Goal: Information Seeking & Learning: Understand process/instructions

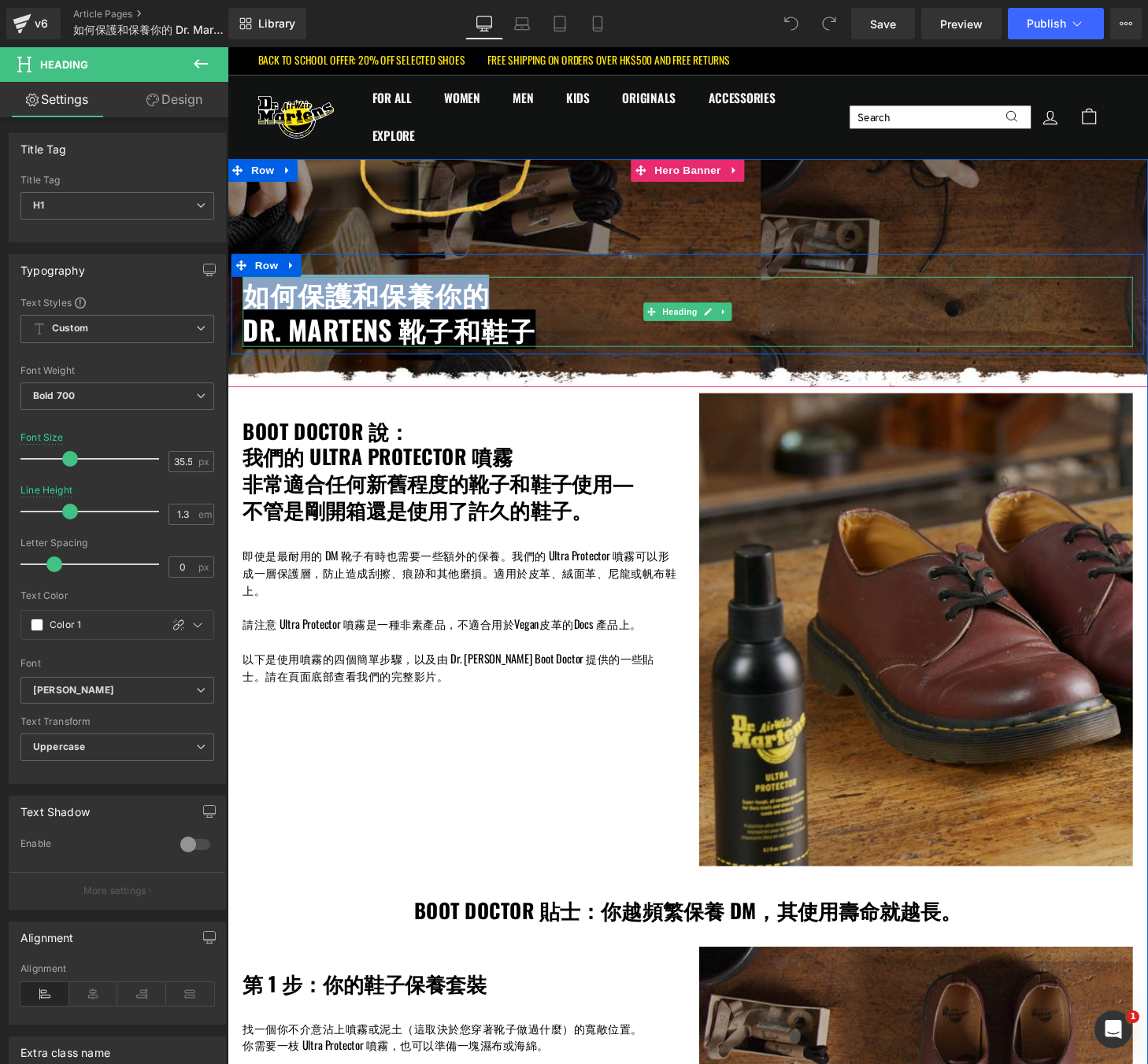
drag, startPoint x: 492, startPoint y: 308, endPoint x: 252, endPoint y: 317, distance: 240.2
click at [252, 317] on span "如何保護和保養你的" at bounding box center [371, 303] width 255 height 41
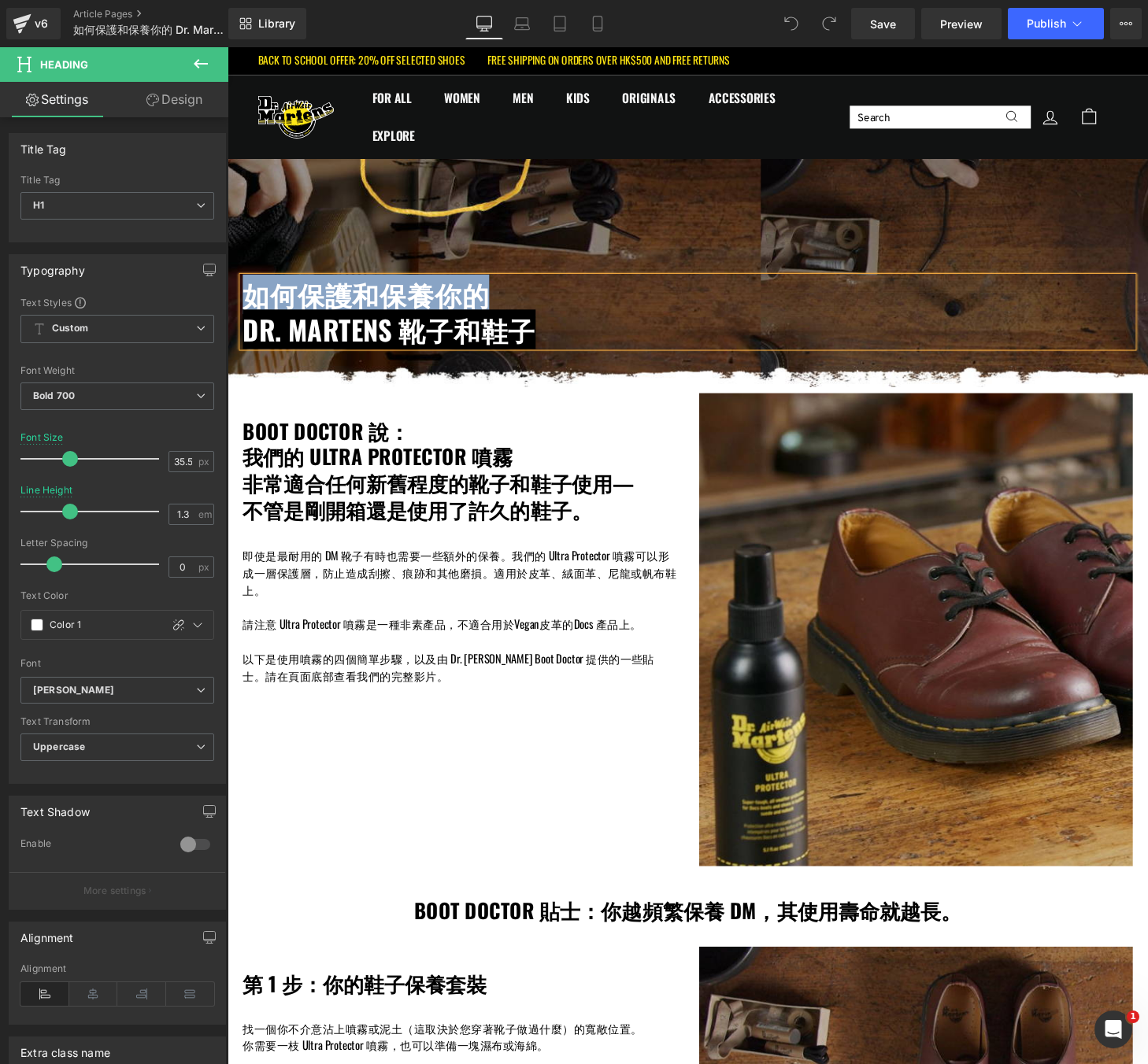
copy span "如何保護和保養你的"
click at [500, 348] on span "Dr. Martens 靴子和鞋子" at bounding box center [395, 340] width 303 height 41
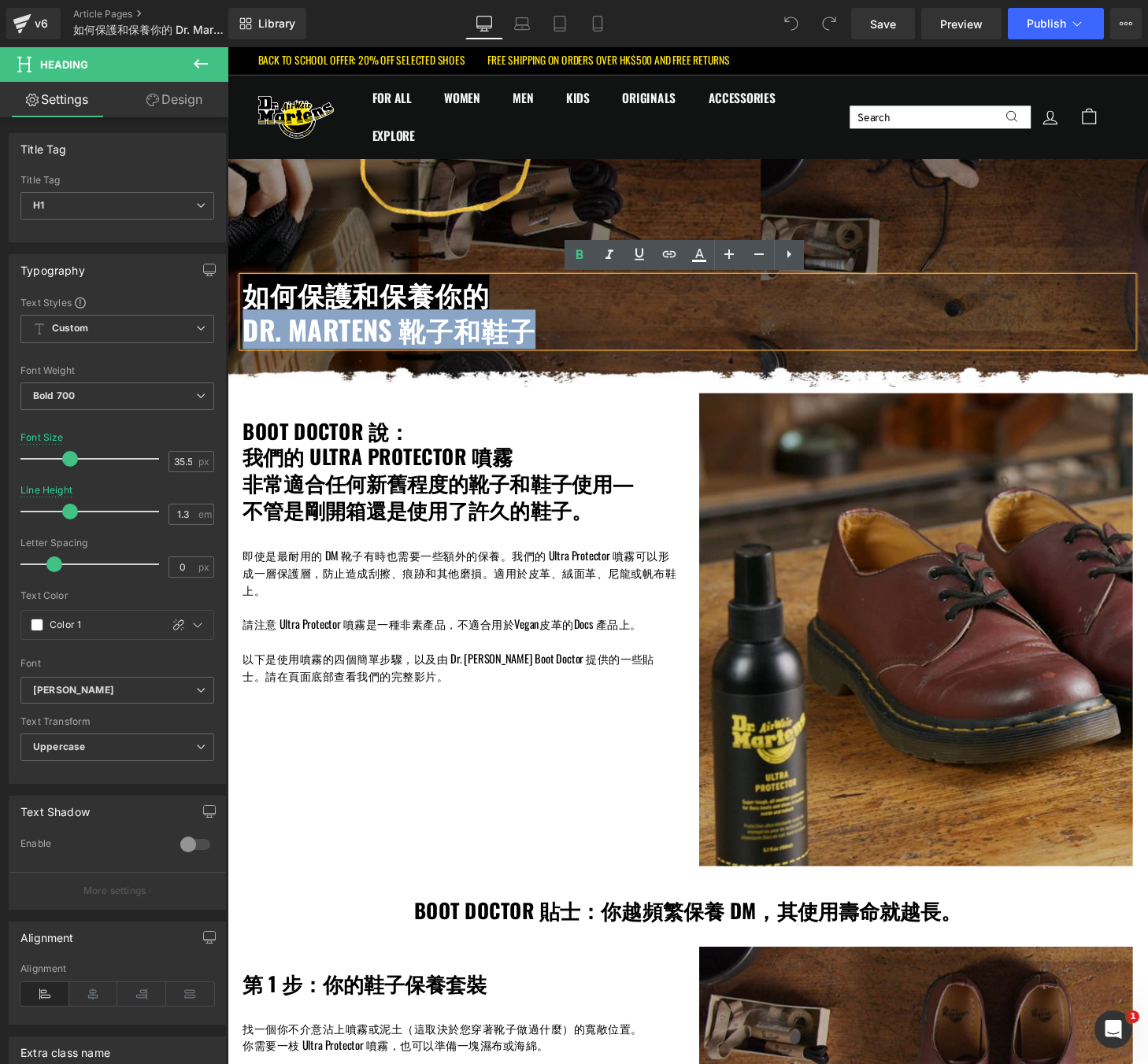
drag, startPoint x: 536, startPoint y: 345, endPoint x: 237, endPoint y: 345, distance: 299.0
click at [237, 345] on div "如何保護和保養你的 Dr. Martens 靴子和鞋子 Heading" at bounding box center [703, 321] width 945 height 72
copy span "Dr. Martens 靴子和鞋子"
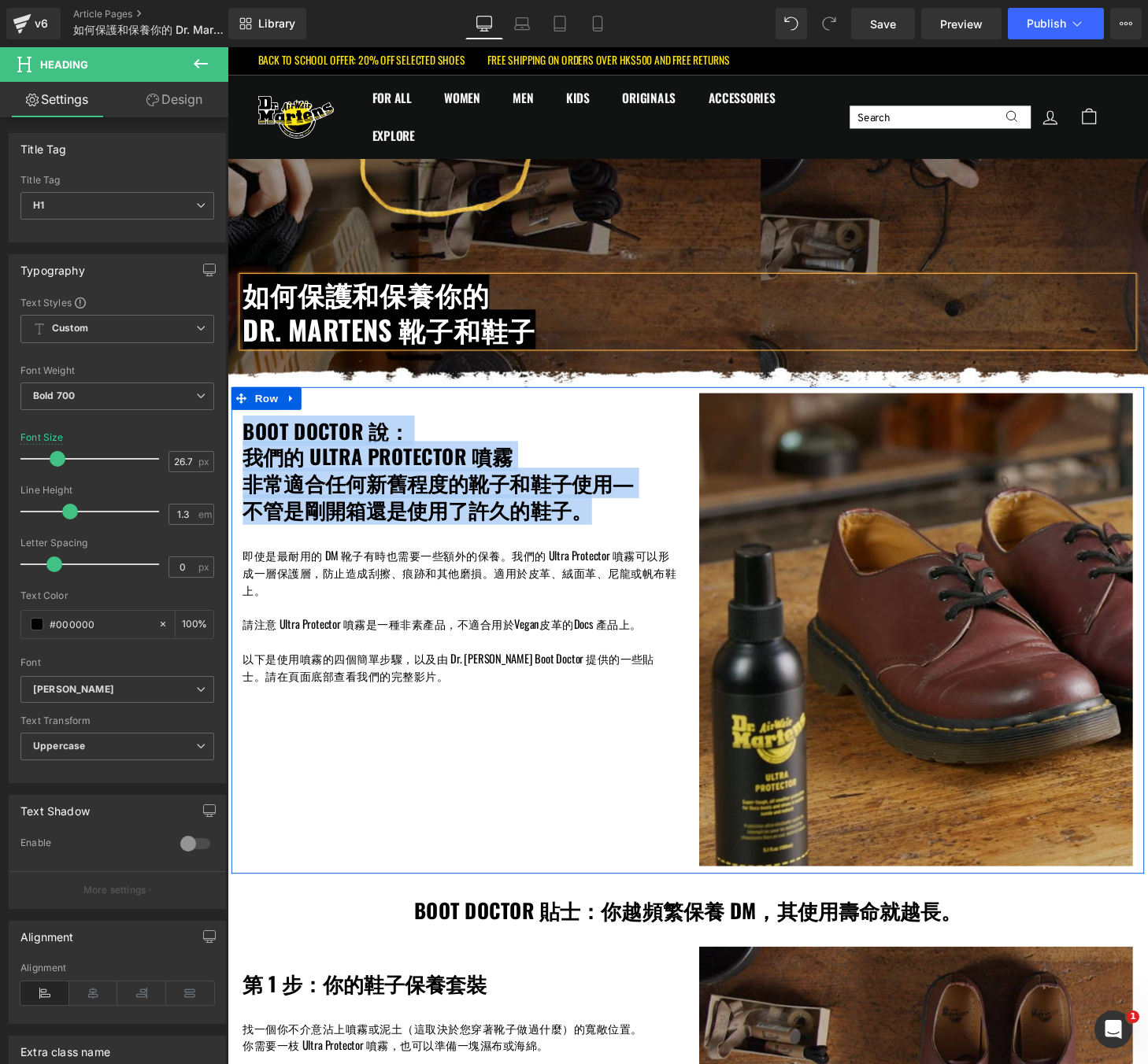
drag, startPoint x: 590, startPoint y: 540, endPoint x: 237, endPoint y: 454, distance: 363.3
click at [237, 454] on div "BOOT DOCTOR 說： 我們的 ULTRA PROTECTOR 噴霧 非常適合任何新舊程度的靴子和鞋子使用— 不管是剛開箱還是使用了許久的鞋子。 Hea…" at bounding box center [467, 573] width 472 height 337
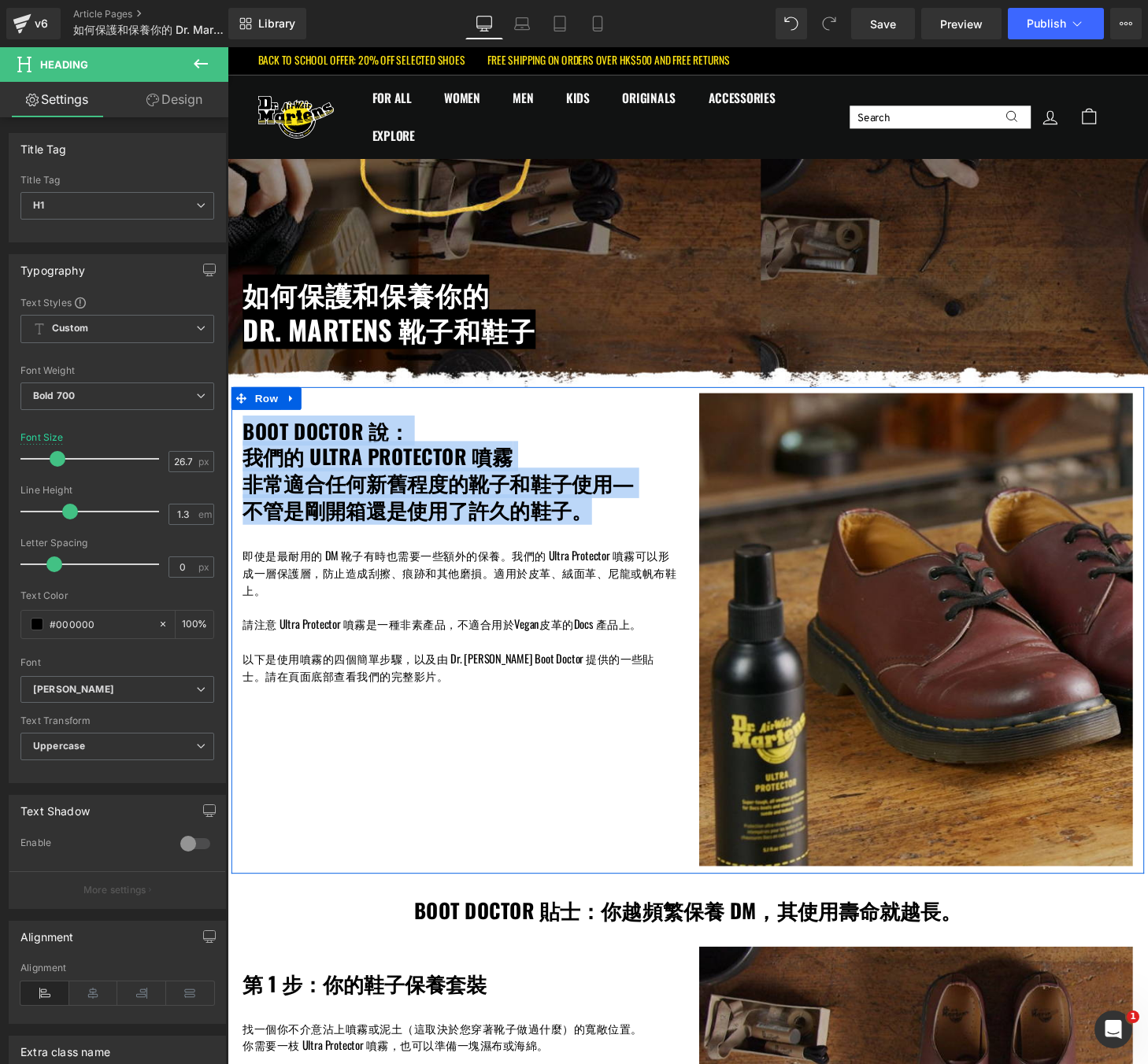
copy div "BOOT DOCTOR 說： 我們的 ULTRA PROTECTOR 噴霧 非常適合任何新舊程度的靴子和鞋子使用— 不管是剛開箱還是使用了許久的鞋子。 Hea…"
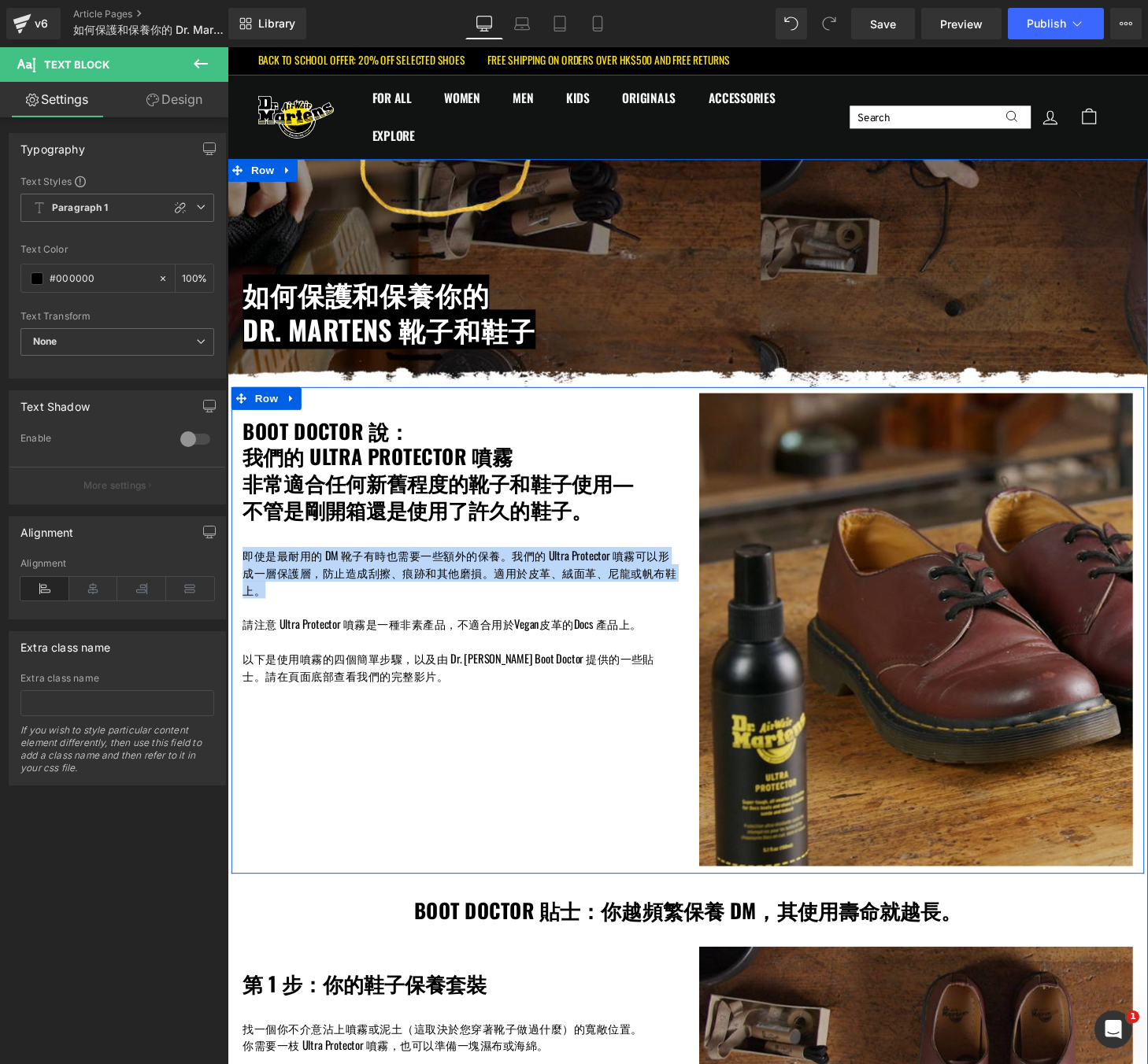
drag, startPoint x: 277, startPoint y: 611, endPoint x: 237, endPoint y: 573, distance: 55.2
click at [237, 573] on div "BOOT DOCTOR 說： 我們的 ULTRA PROTECTOR 噴霧 非常適合任何新舊程度的靴子和鞋子使用— 不管是剛開箱還是使用了許久的鞋子。 Hea…" at bounding box center [467, 573] width 472 height 337
copy p "即使是最耐用的 DM 靴子有時也需要一些額外的保養。我們的 Ultra Protector 噴霧可以形成一層保護層，防止造成刮擦、痕跡和其他磨損。適用於皮革、…"
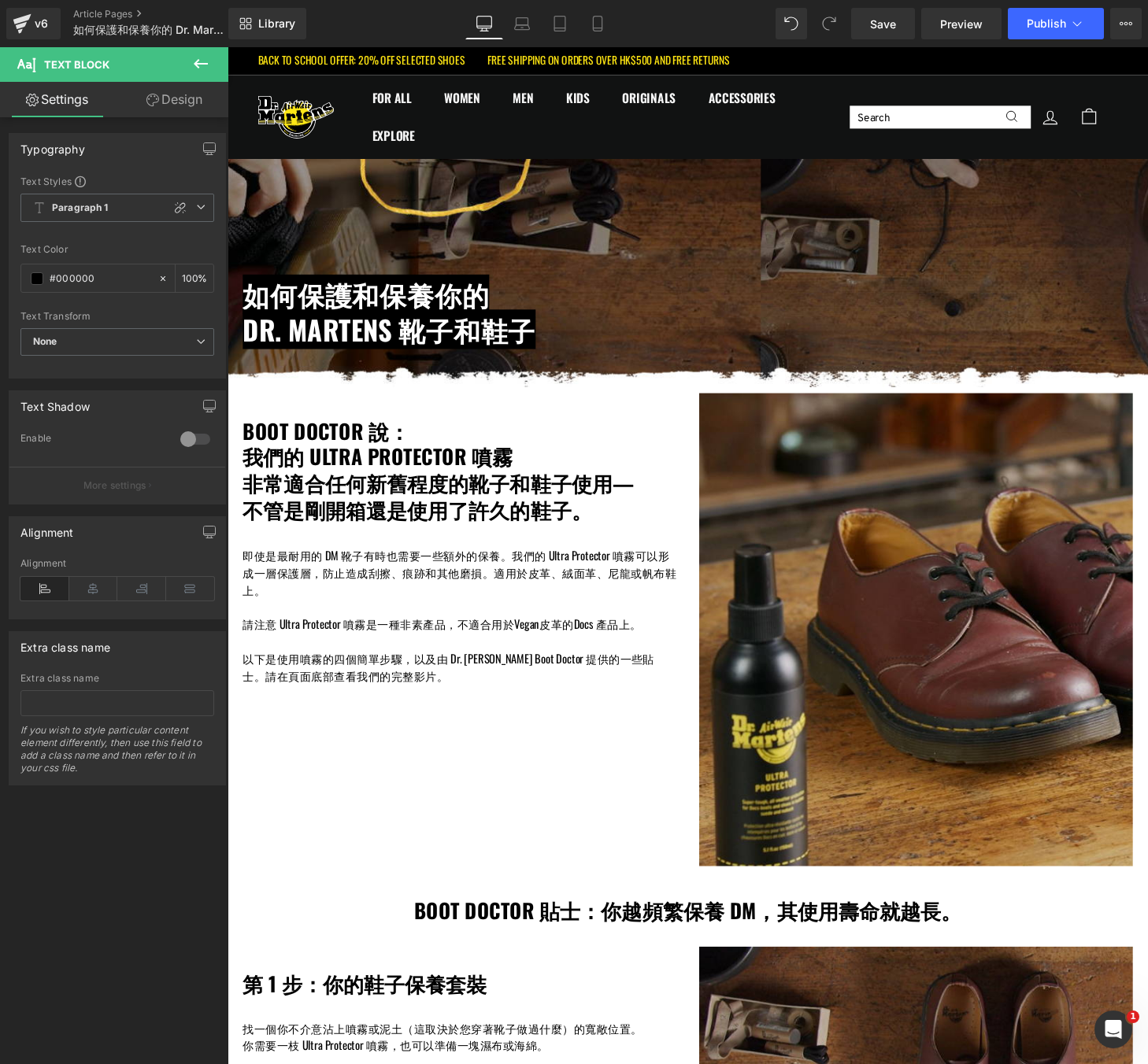
click at [594, 644] on p "請注意 Ultra Protector 噴霧是一種非素產品，不適合用於Vegan皮革的Docs 產品上。" at bounding box center [468, 644] width 449 height 18
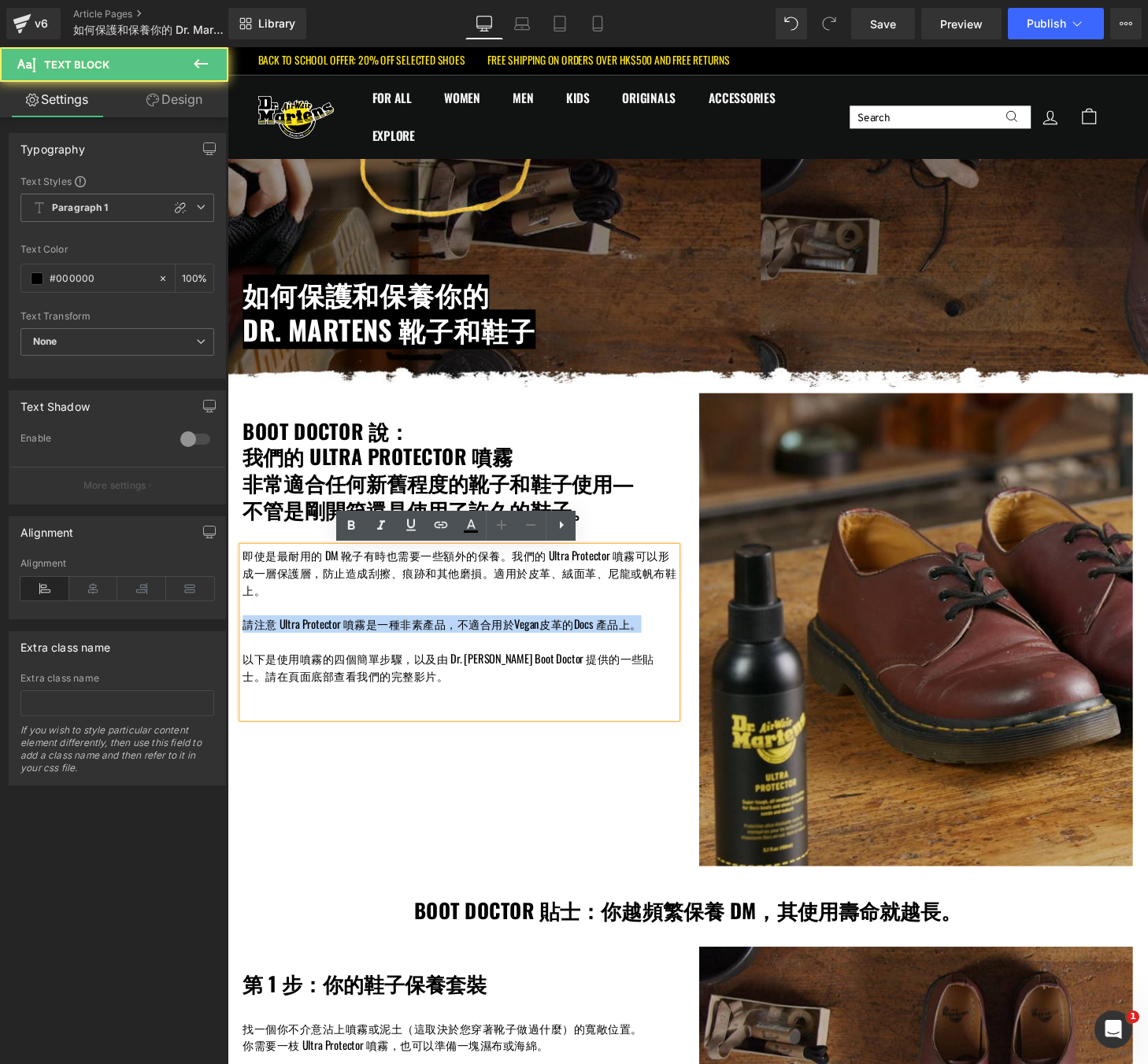
drag, startPoint x: 658, startPoint y: 645, endPoint x: 244, endPoint y: 643, distance: 414.0
click at [244, 643] on p "請注意 Ultra Protector 噴霧是一種非素產品，不適合用於Vegan皮革的Docs 產品上。" at bounding box center [468, 644] width 449 height 18
copy p "請注意 Ultra Protector 噴霧是一種非素產品，不適合用於Vegan皮革的Docs 產品上。"
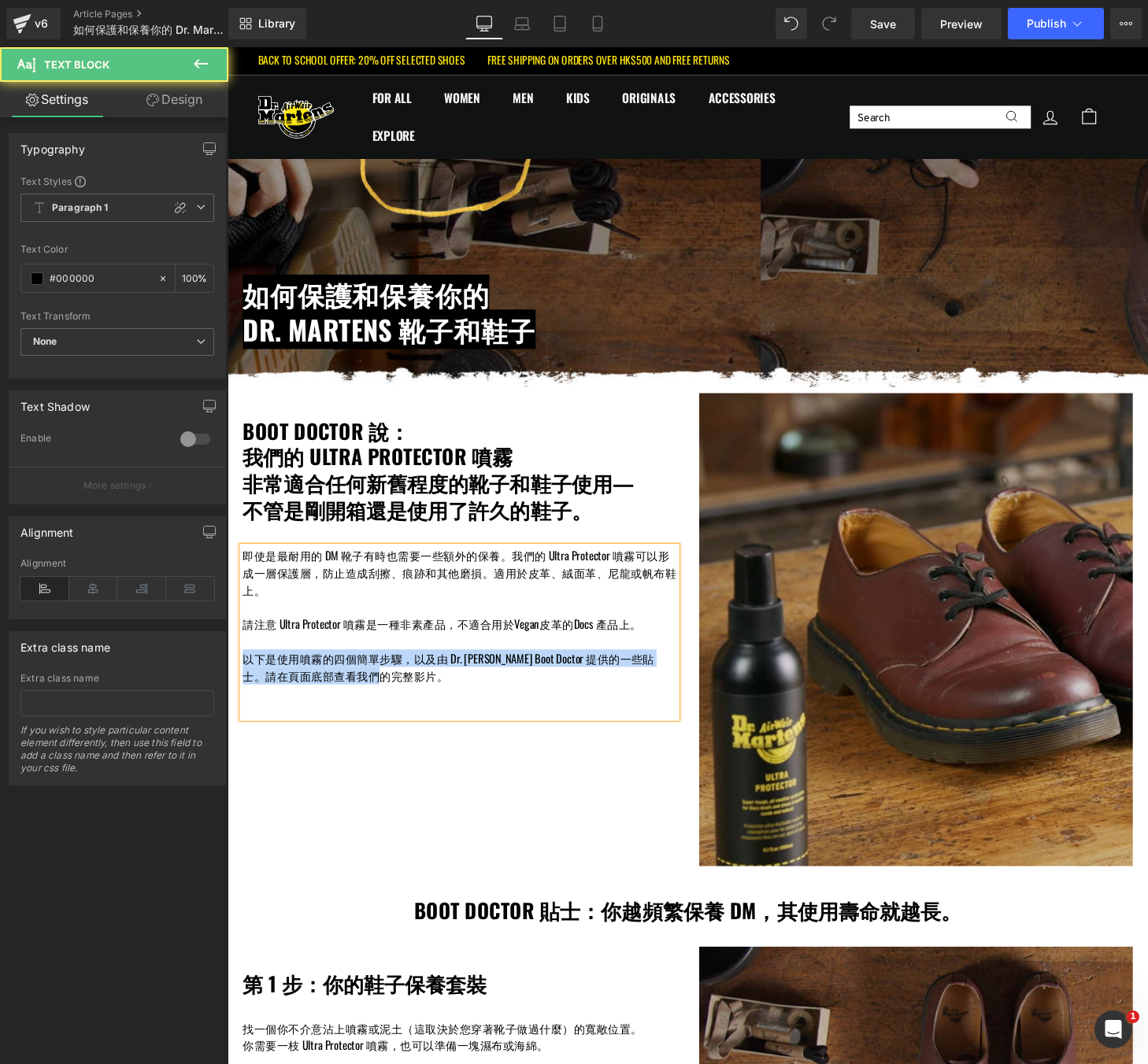
drag, startPoint x: 411, startPoint y: 702, endPoint x: 237, endPoint y: 683, distance: 175.0
click at [237, 683] on div "BOOT DOCTOR 說： 我們的 ULTRA PROTECTOR 噴霧 非常適合任何新舊程度的靴子和鞋子使用— 不管是剛開箱還是使用了許久的鞋子。 Hea…" at bounding box center [467, 573] width 472 height 337
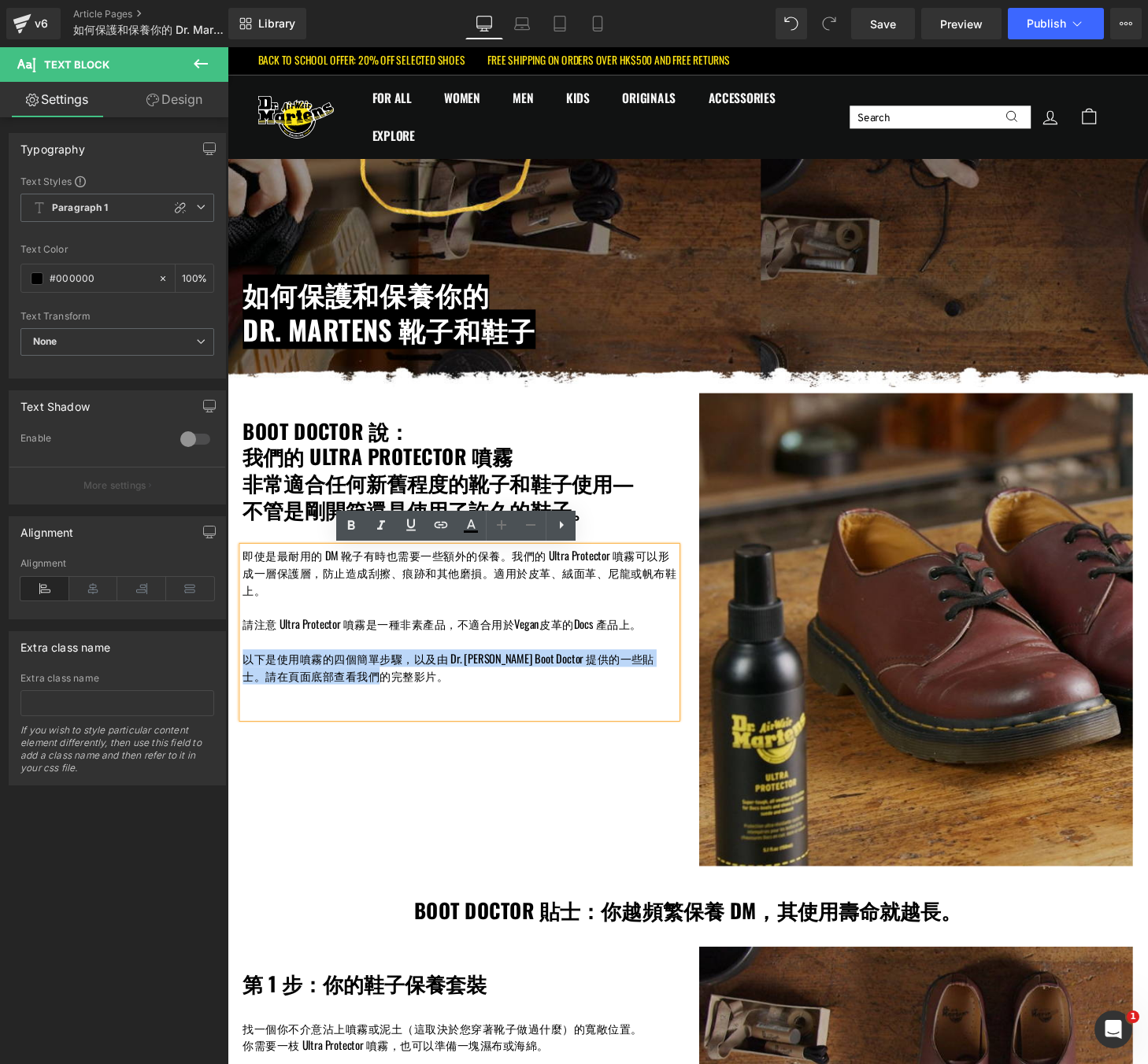
copy p "以下是使用噴霧的四個簡單步驟，以及由 Dr. [PERSON_NAME] Boot Doctor 提供的一些貼士。請在頁面底部查看我們的完整影片。"
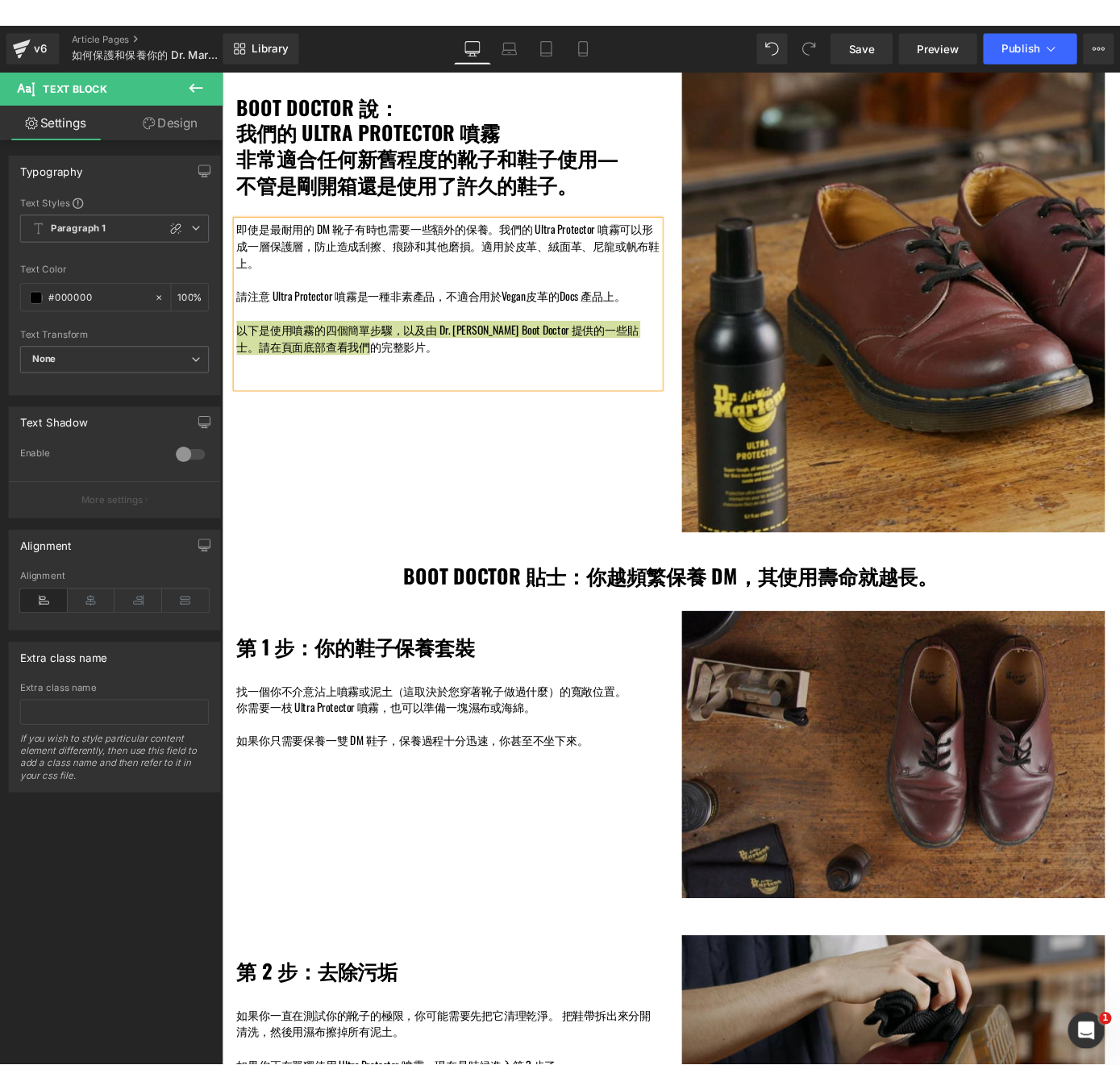
scroll to position [460, 0]
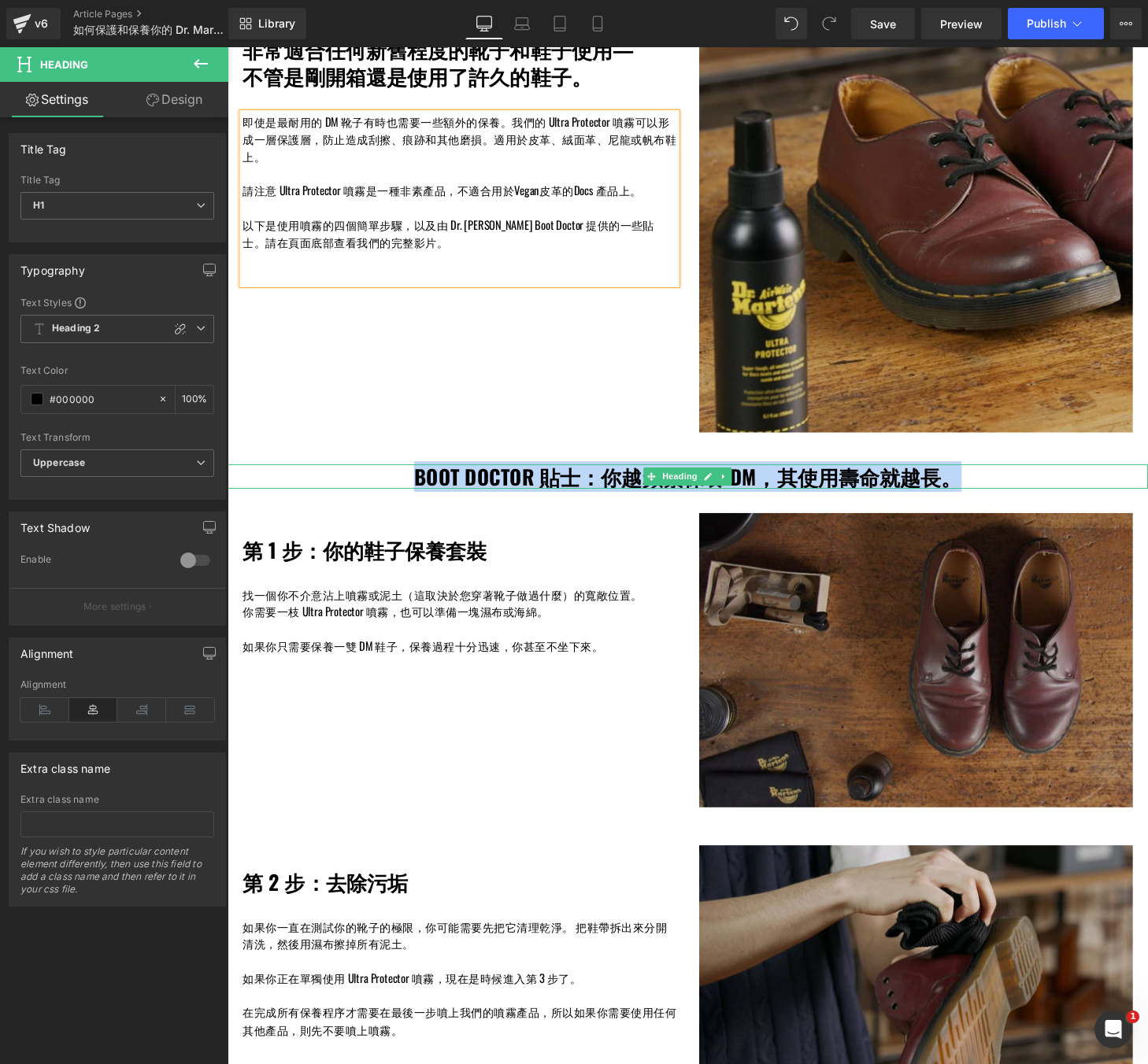
drag, startPoint x: 983, startPoint y: 489, endPoint x: 427, endPoint y: 489, distance: 556.0
click at [427, 489] on h1 "BOOT DOCTOR 貼士：你越頻繁保養 DM，其使用壽命就越長。" at bounding box center [703, 492] width 927 height 25
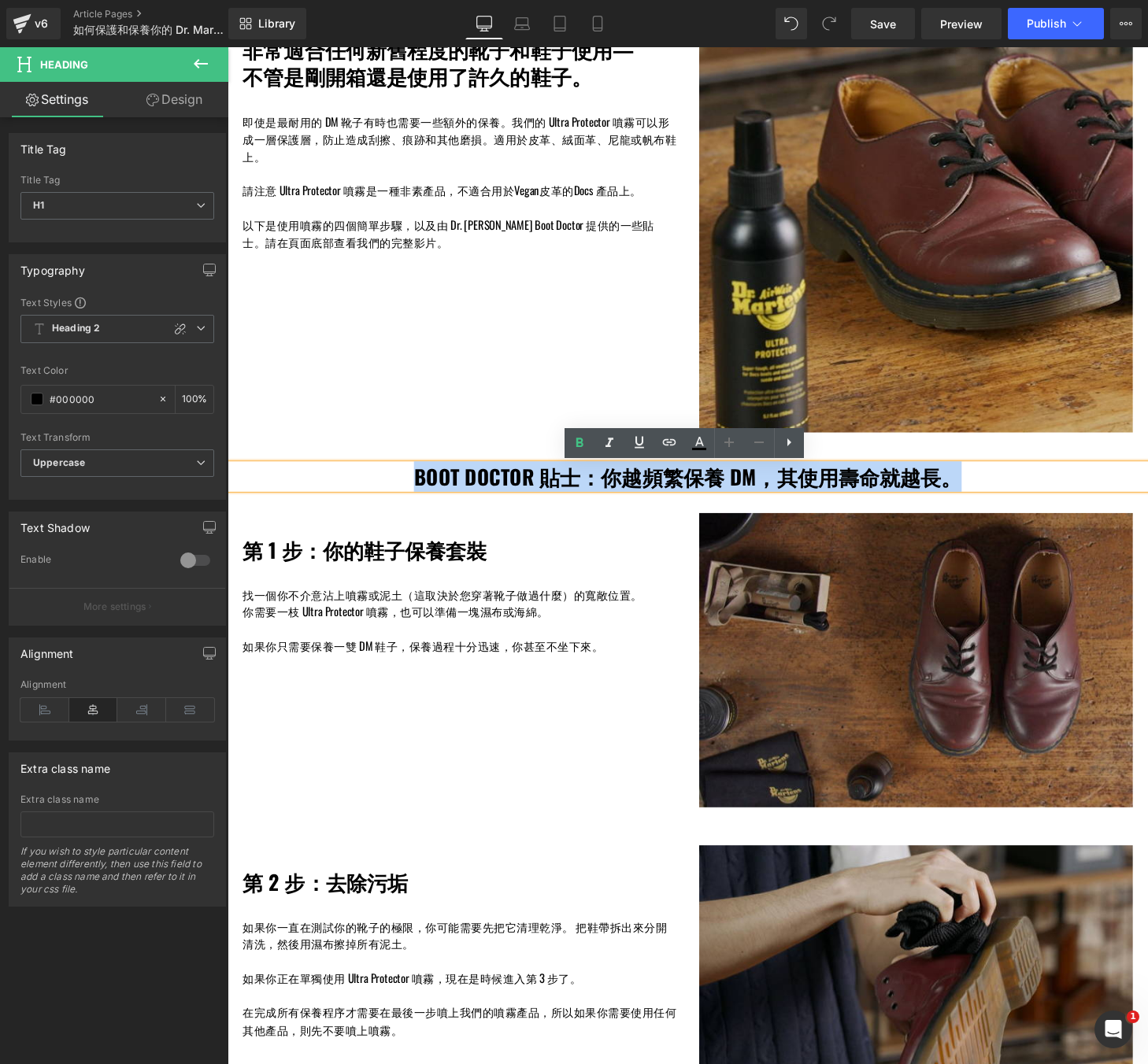
copy h1 "BOOT DOCTOR 貼士：你越頻繁保養 DM，其使用壽命就越長。"
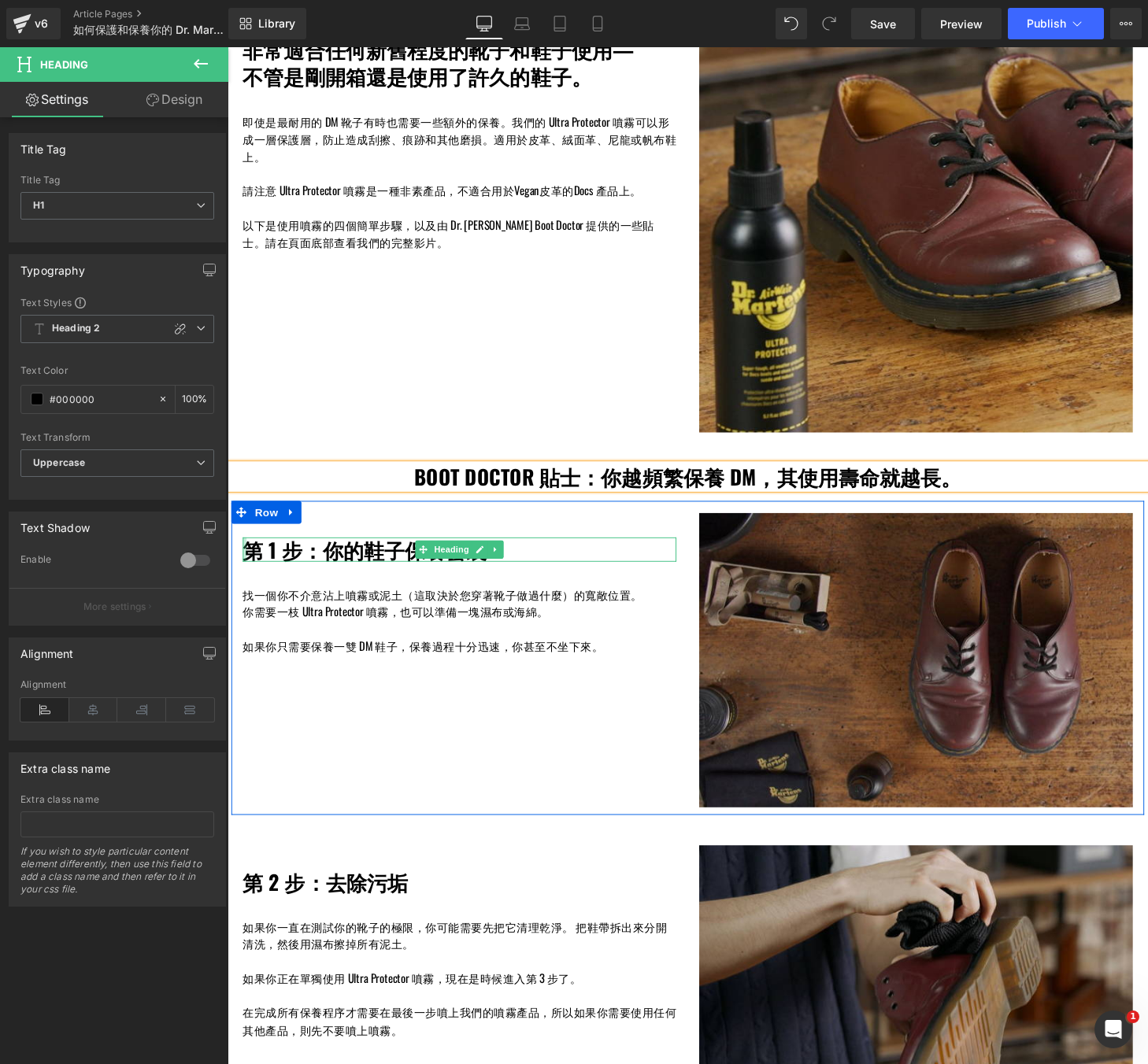
drag, startPoint x: 530, startPoint y: 566, endPoint x: 244, endPoint y: 563, distance: 286.0
click at [244, 563] on div "第 1 步：你的鞋子保養套裝 Heading" at bounding box center [468, 567] width 449 height 25
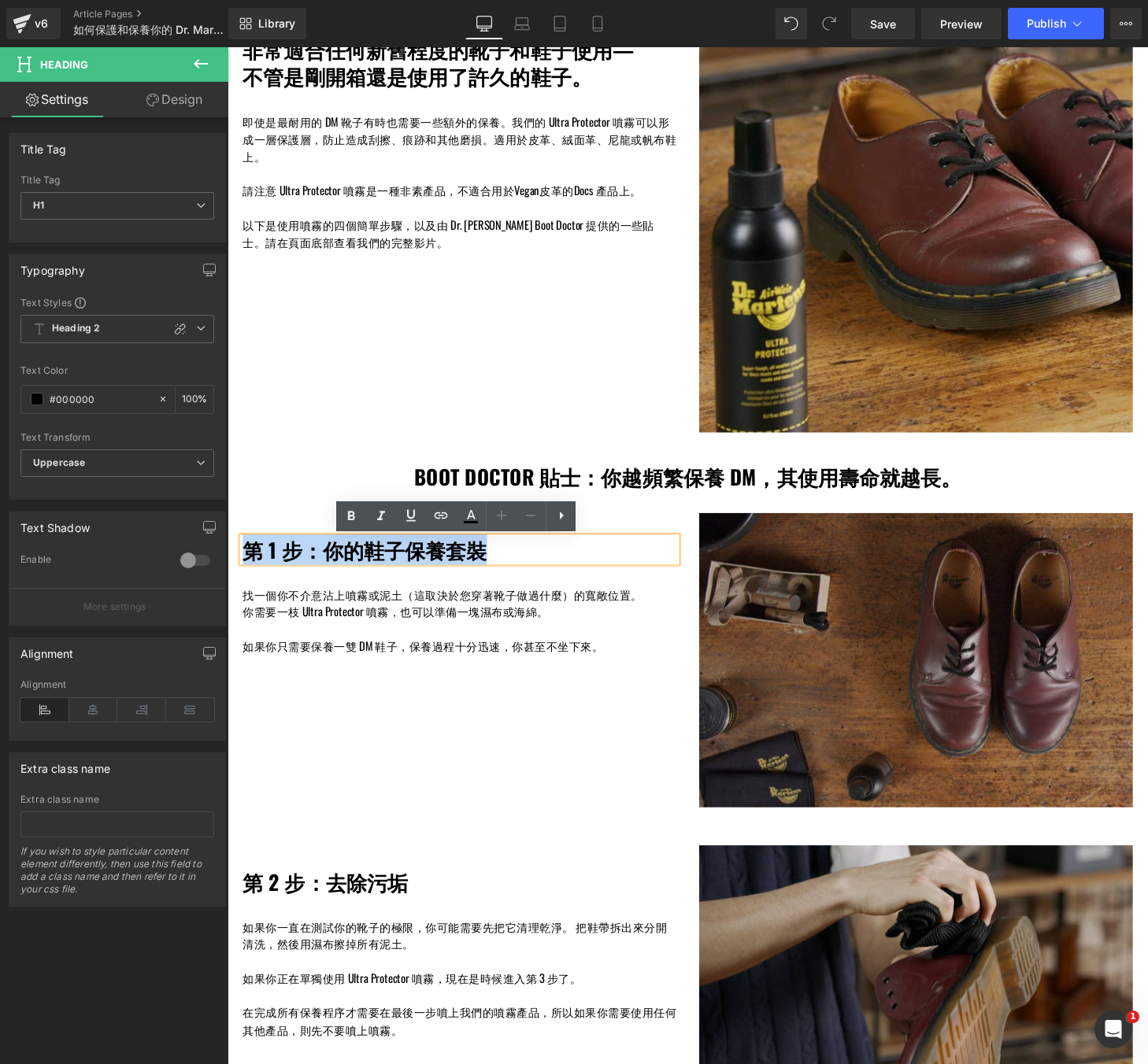
drag, startPoint x: 247, startPoint y: 564, endPoint x: 486, endPoint y: 567, distance: 239.0
click at [486, 567] on h1 "第 1 步：你的鞋子保養套裝" at bounding box center [468, 567] width 449 height 25
copy h1 "第 1 步：你的鞋子保養套裝"
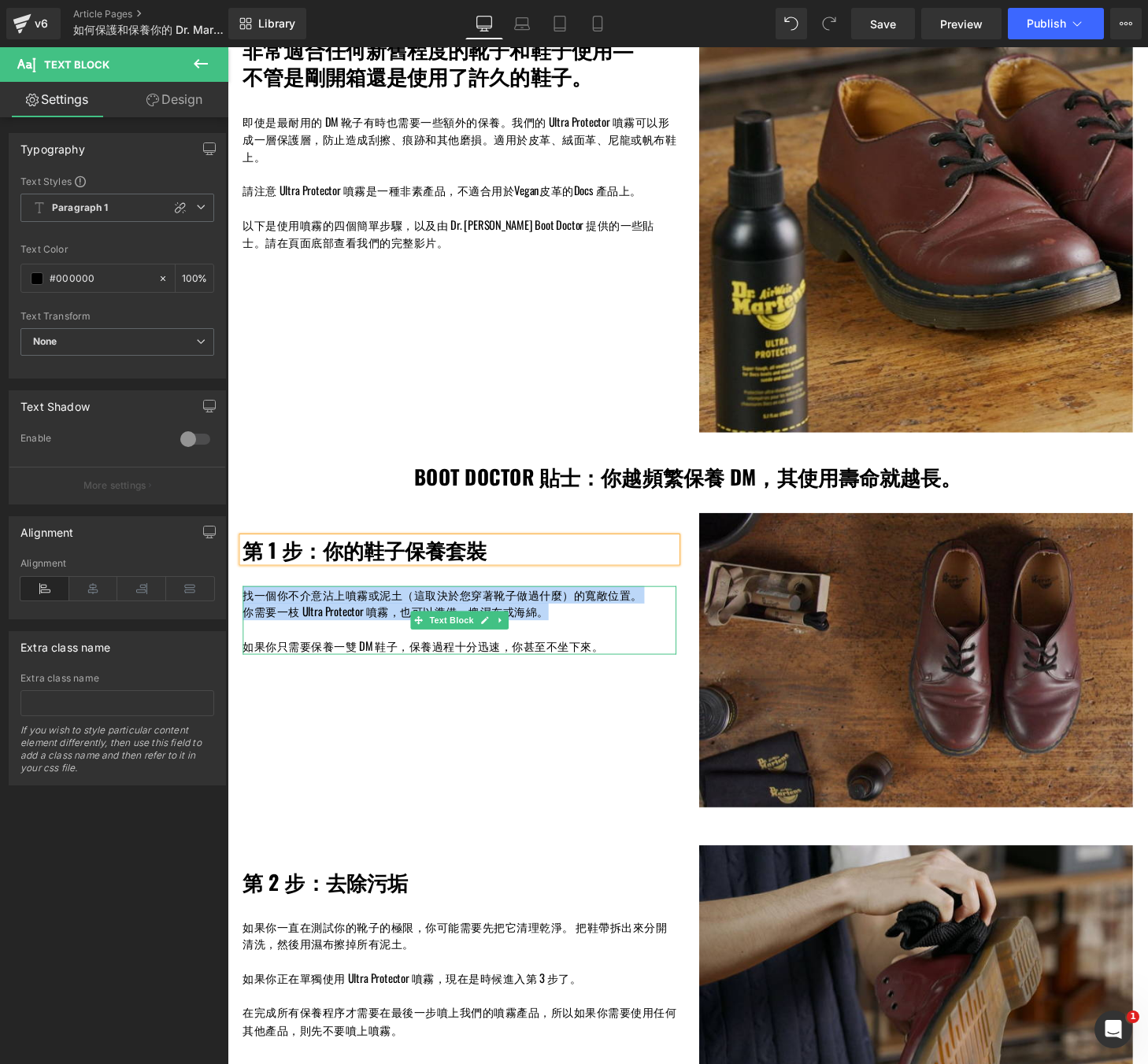
drag, startPoint x: 580, startPoint y: 636, endPoint x: 248, endPoint y: 615, distance: 332.7
click at [248, 615] on div "找一個你不介意沾上噴霧或泥土（這取決於您穿著靴子做過什麼）的寬敞位置。 你需要一枝 Ultra Protector 噴霧，也可以準備一塊濕布或海綿。 如果你只…" at bounding box center [468, 641] width 449 height 71
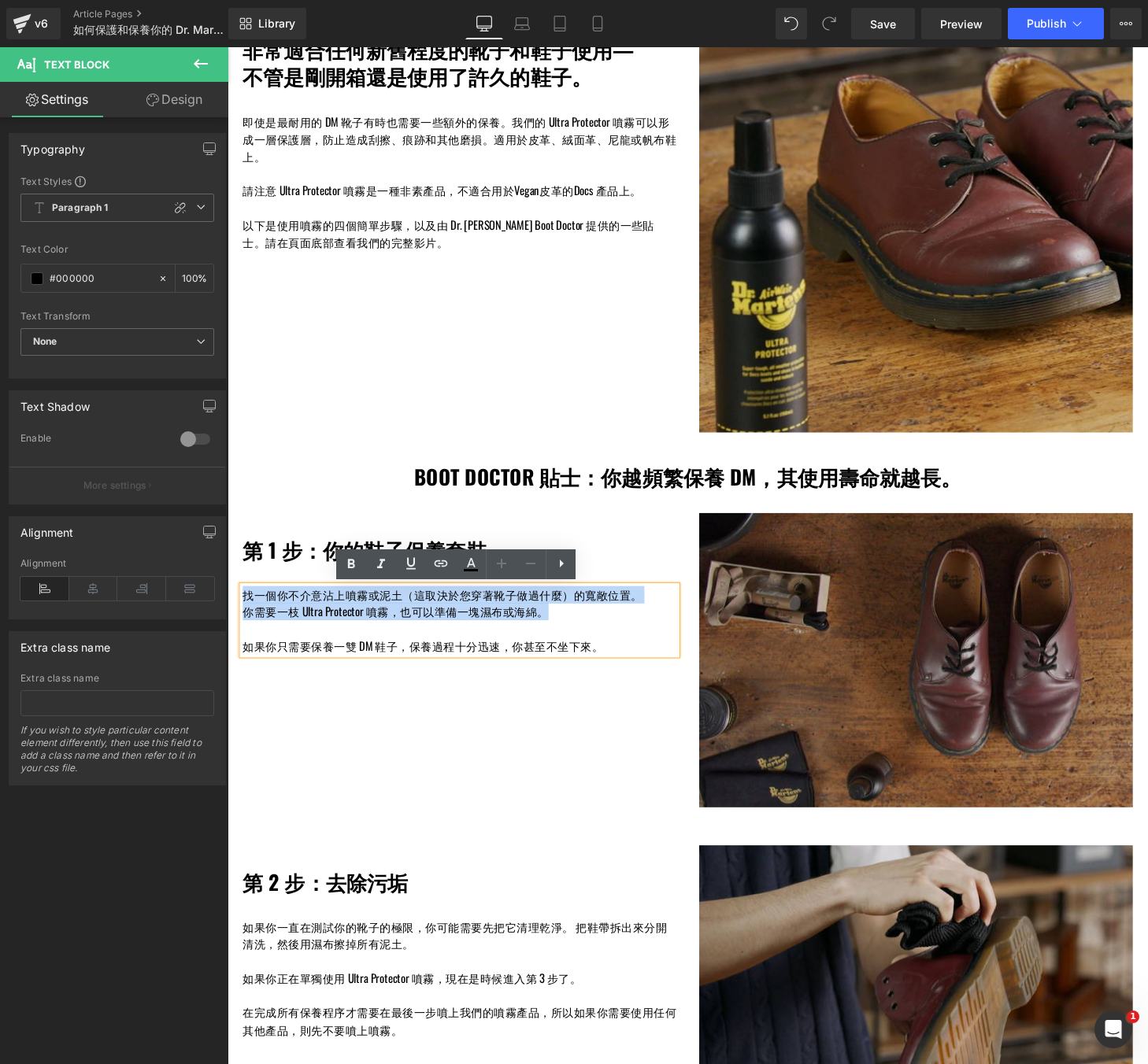
copy div "找一個你不介意沾上噴霧或泥土（這取決於您穿著靴子做過什麼）的寬敞位置。 你需要一枝 Ultra Protector 噴霧，也可以準備一塊濕布或海綿。"
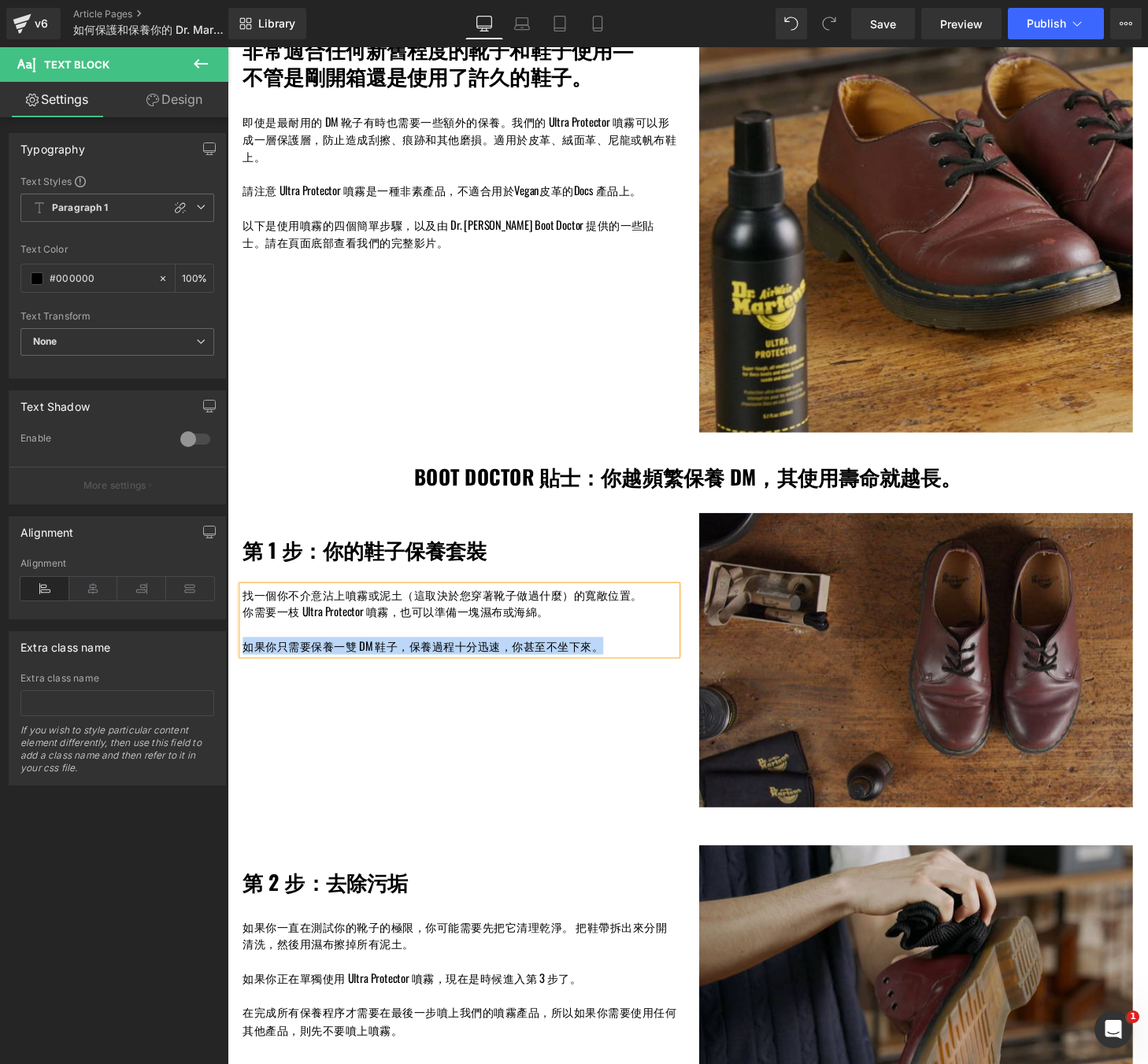
drag, startPoint x: 617, startPoint y: 668, endPoint x: 246, endPoint y: 667, distance: 371.0
click at [246, 667] on p "如果你只需要保養一雙 DM 鞋子，保養過程十分迅速，你甚至不坐下來。" at bounding box center [468, 667] width 449 height 18
copy p "如果你只需要保養一雙 DM 鞋子，保養過程十分迅速，你甚至不坐下來。"
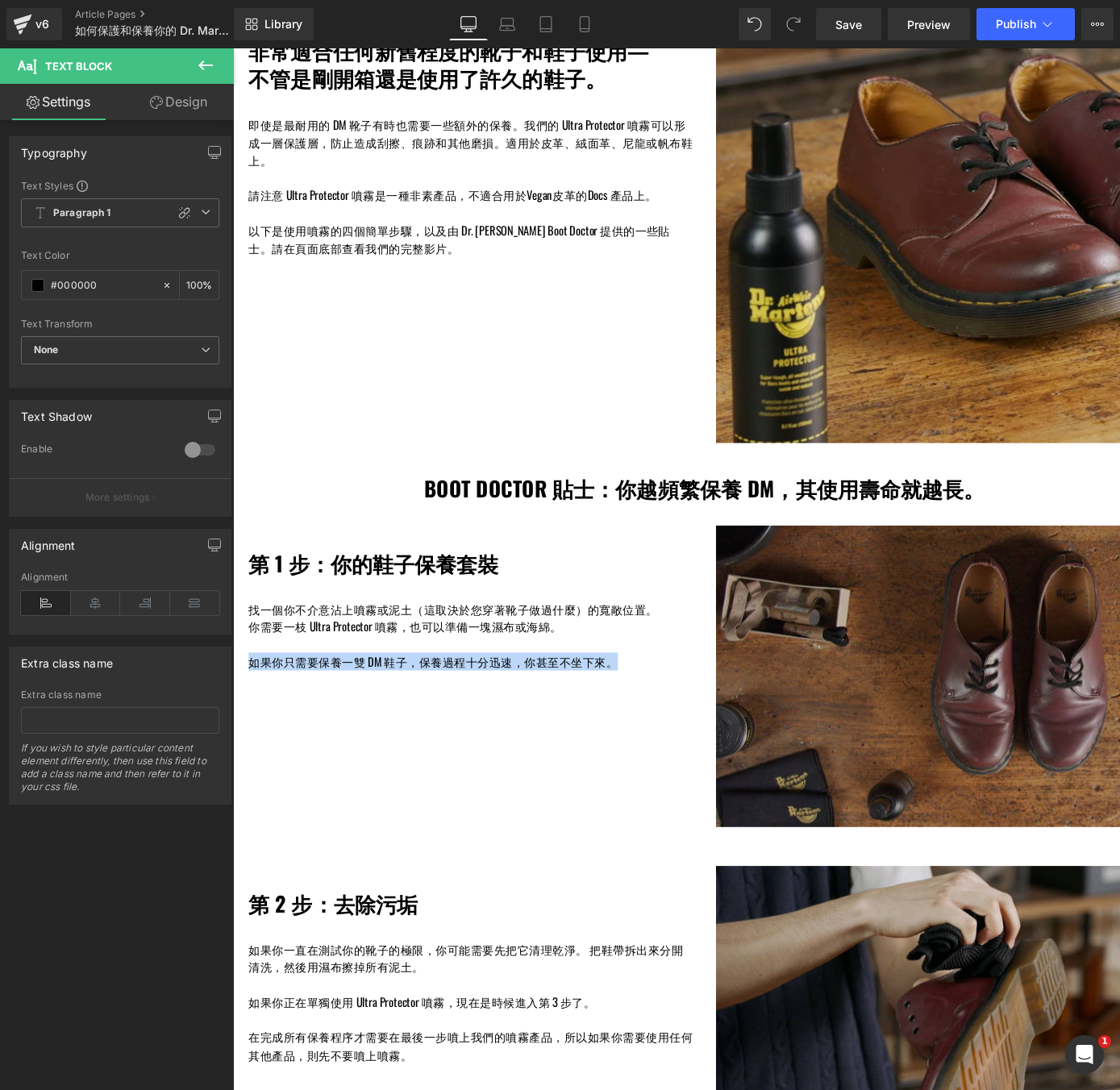
click at [267, 613] on div "第 1 步：你的鞋子保養套裝 Heading 找一個你不介意沾上噴霧或泥土（這取決於您穿著靴子做過什麼）的寬敞位置。 你需要一枝 Ultra Protecto…" at bounding box center [478, 617] width 484 height 150
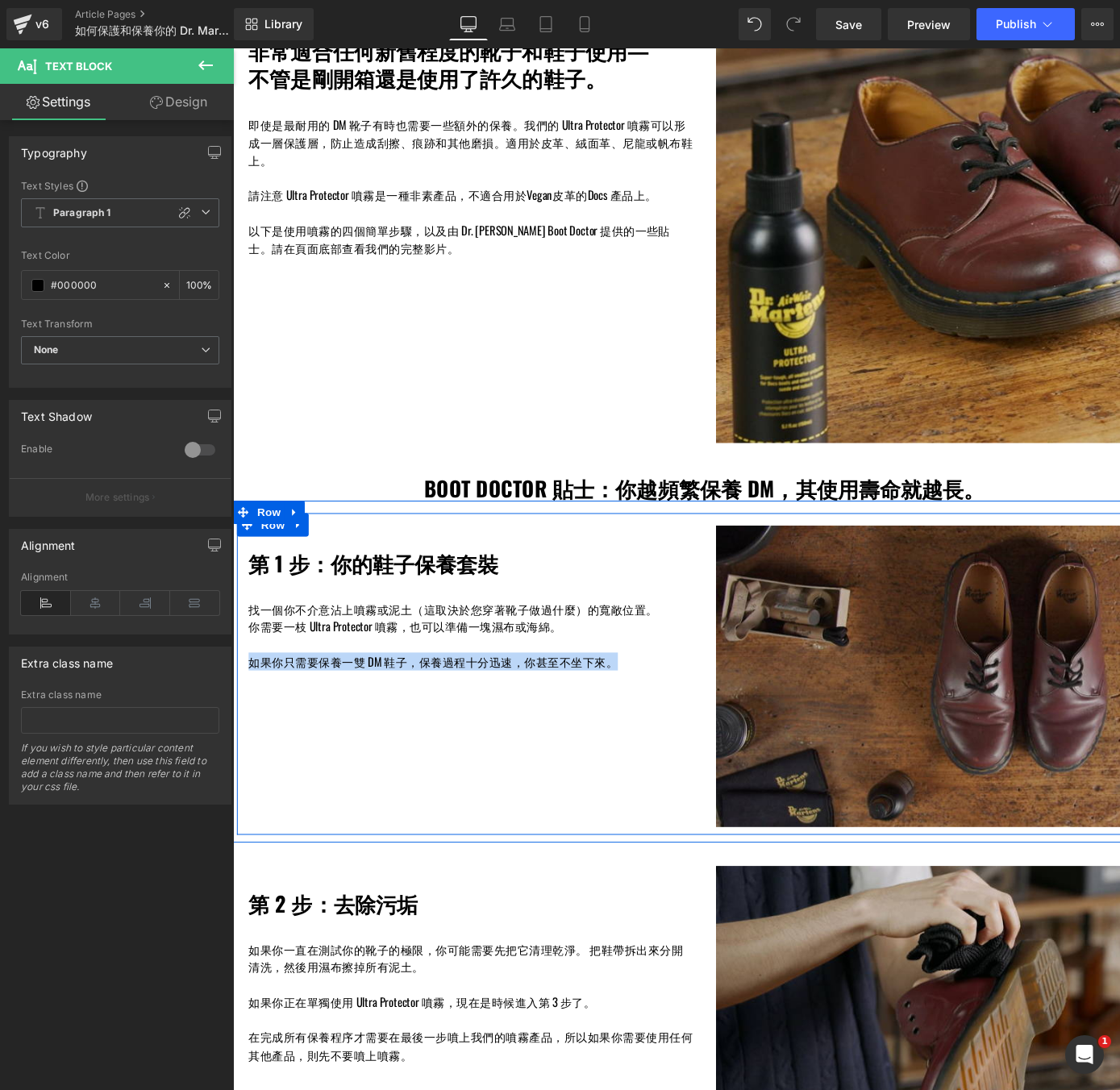
click at [391, 592] on div "第 1 步：你的鞋子保養套裝 Heading 找一個你不介意沾上噴霧或泥土（這取決於您穿著靴子做過什麼）的寬敞位置。 你需要一枝 Ultra Protecto…" at bounding box center [478, 617] width 484 height 150
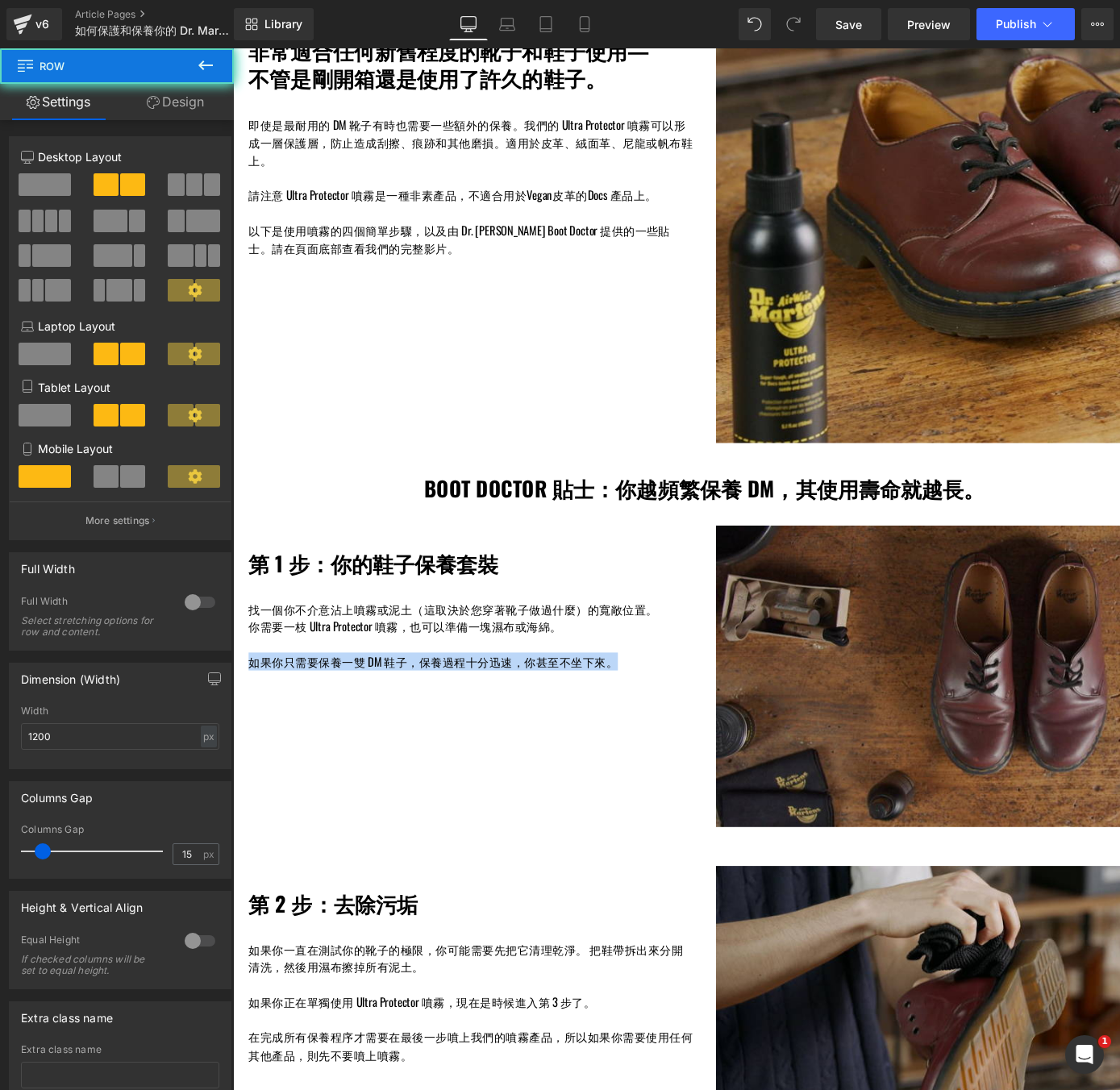
scroll to position [793, 0]
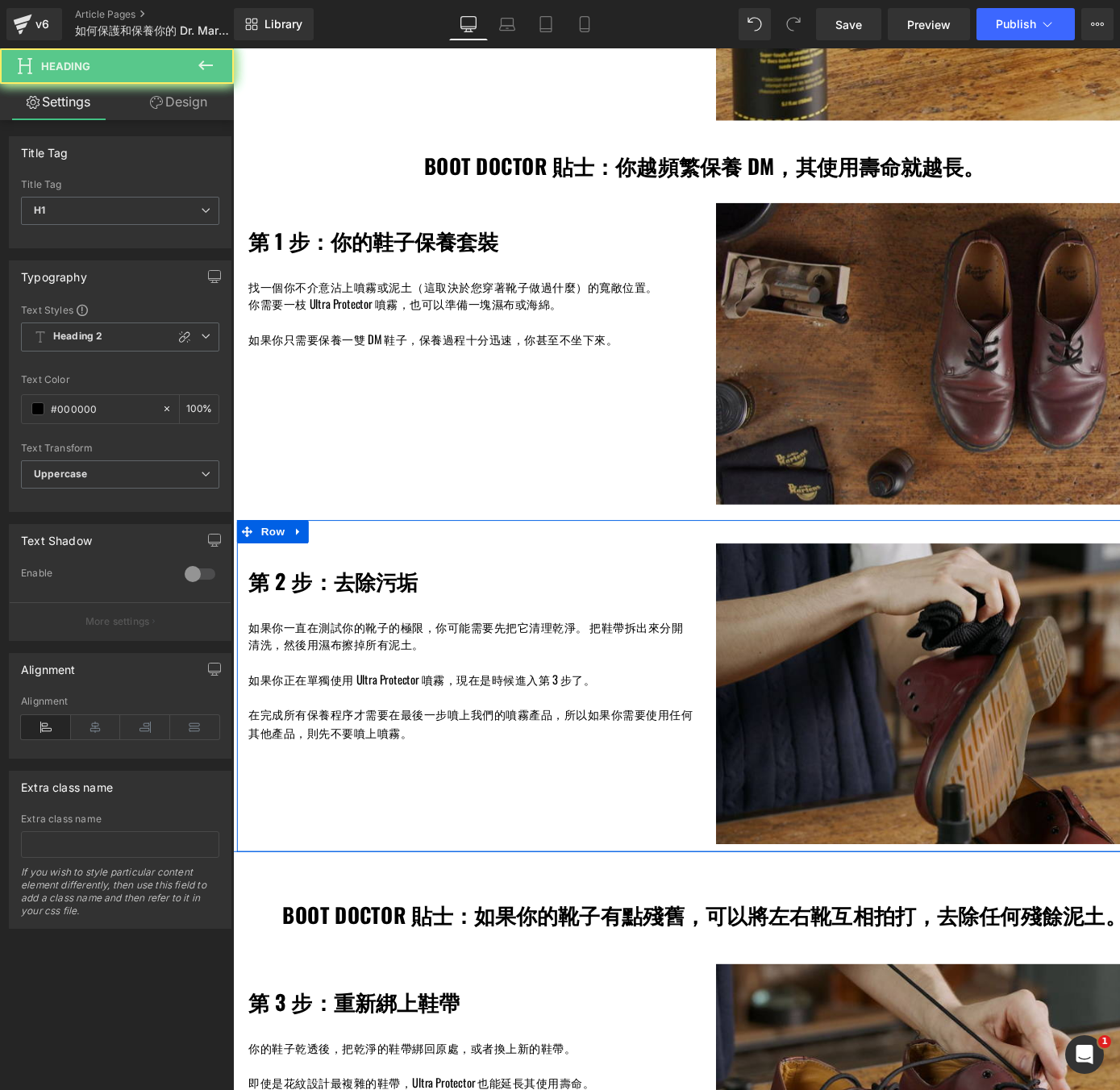
drag, startPoint x: 289, startPoint y: 615, endPoint x: 260, endPoint y: 599, distance: 33.1
click at [260, 599] on h1 "第 2 步：去除污垢" at bounding box center [479, 600] width 460 height 25
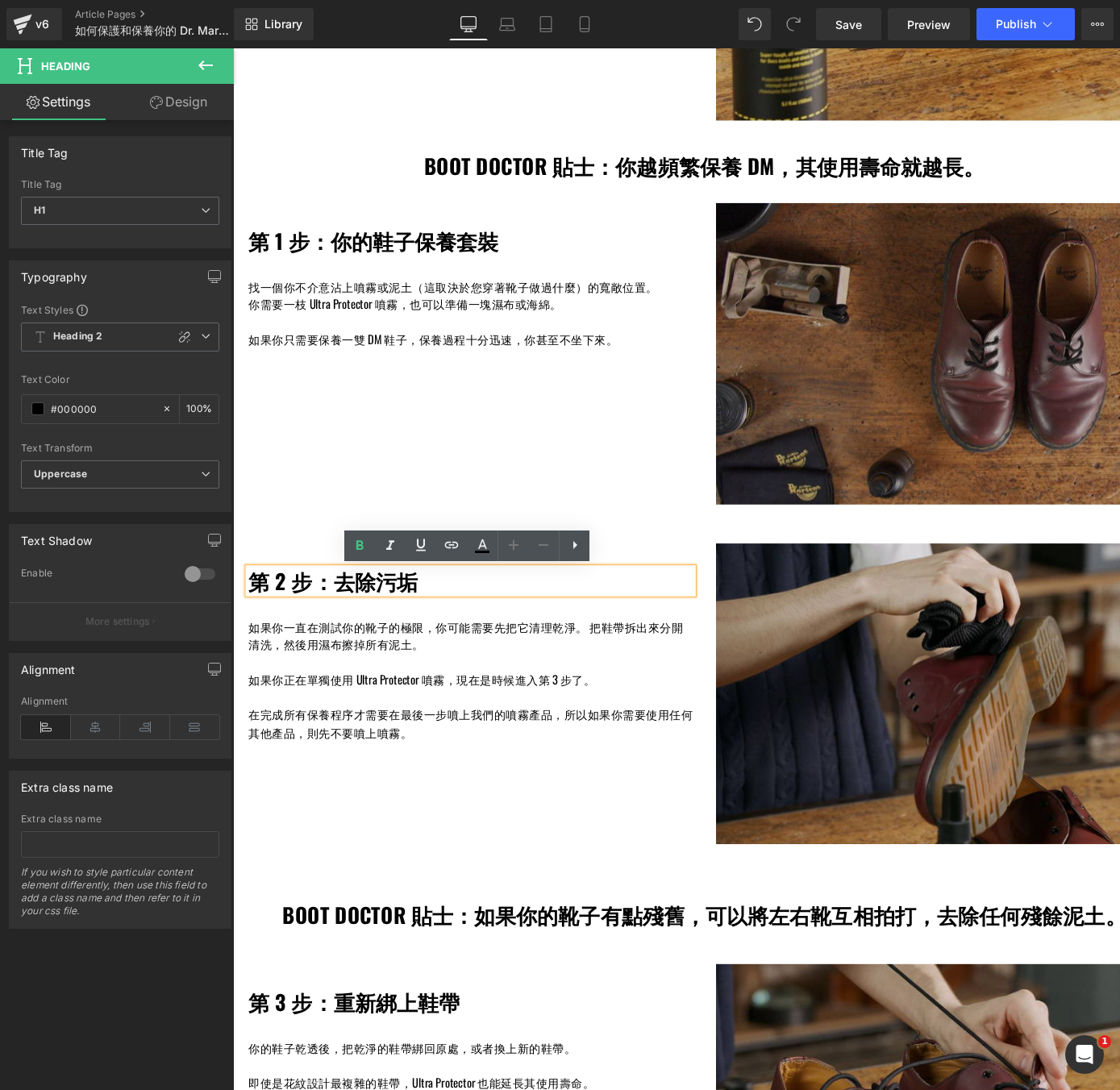
click at [300, 677] on p at bounding box center [479, 684] width 460 height 18
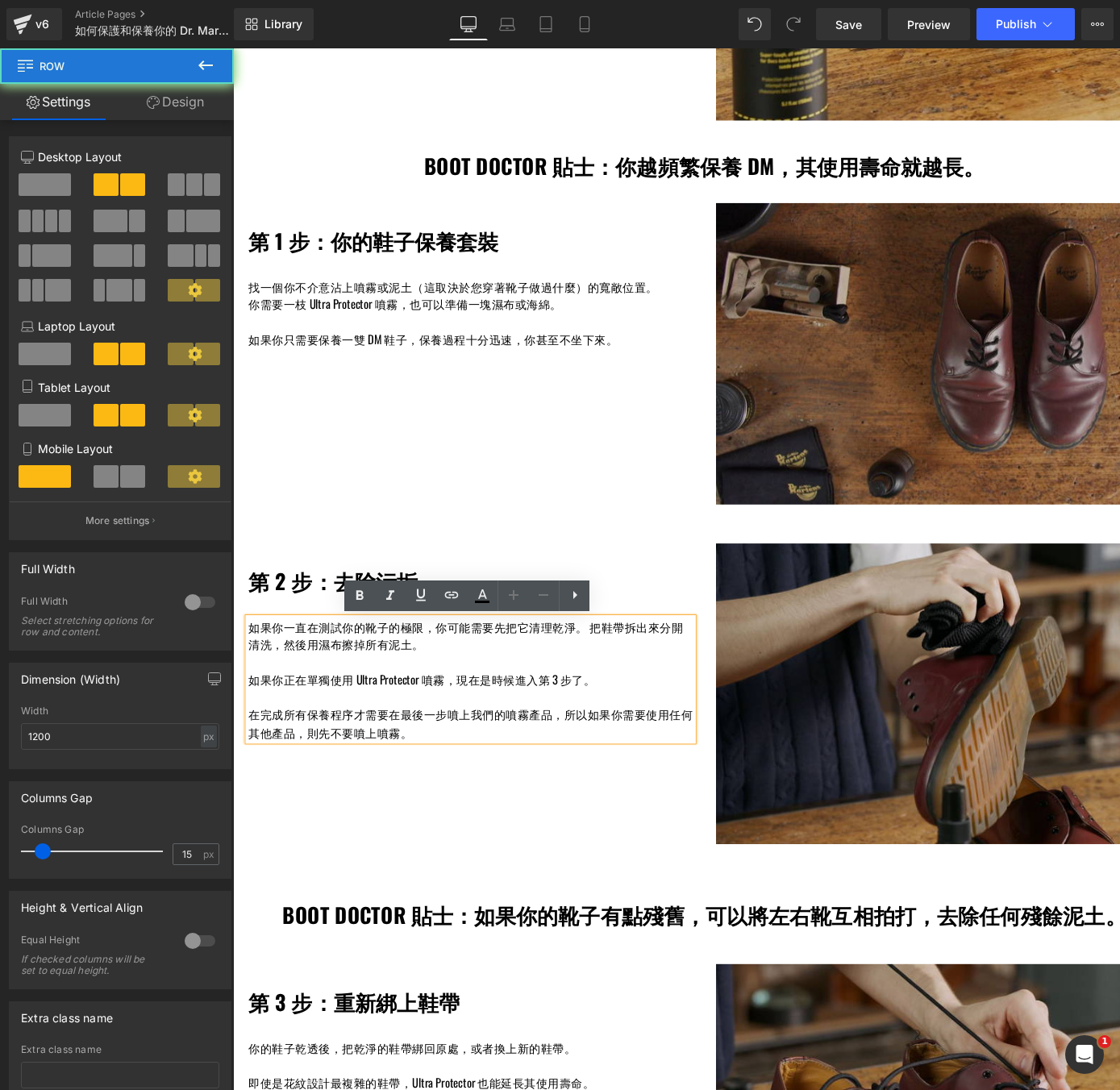
click at [469, 554] on div "第 2 步：去除污垢 Heading 如果你一直在測試你的靴子的極限，你可能需要先把它清理乾淨。 把鞋帶拆出來分開清洗，然後用濕布擦掉所有泥土。 如果你正在單…" at bounding box center [720, 709] width 968 height 344
click at [454, 577] on div "第 2 步：去除污垢 Heading 如果你一直在測試你的靴子的極限，你可能需要先把它清理乾淨。 把鞋帶拆出來分開清洗，然後用濕布擦掉所有泥土。 如果你正在單…" at bounding box center [478, 663] width 484 height 205
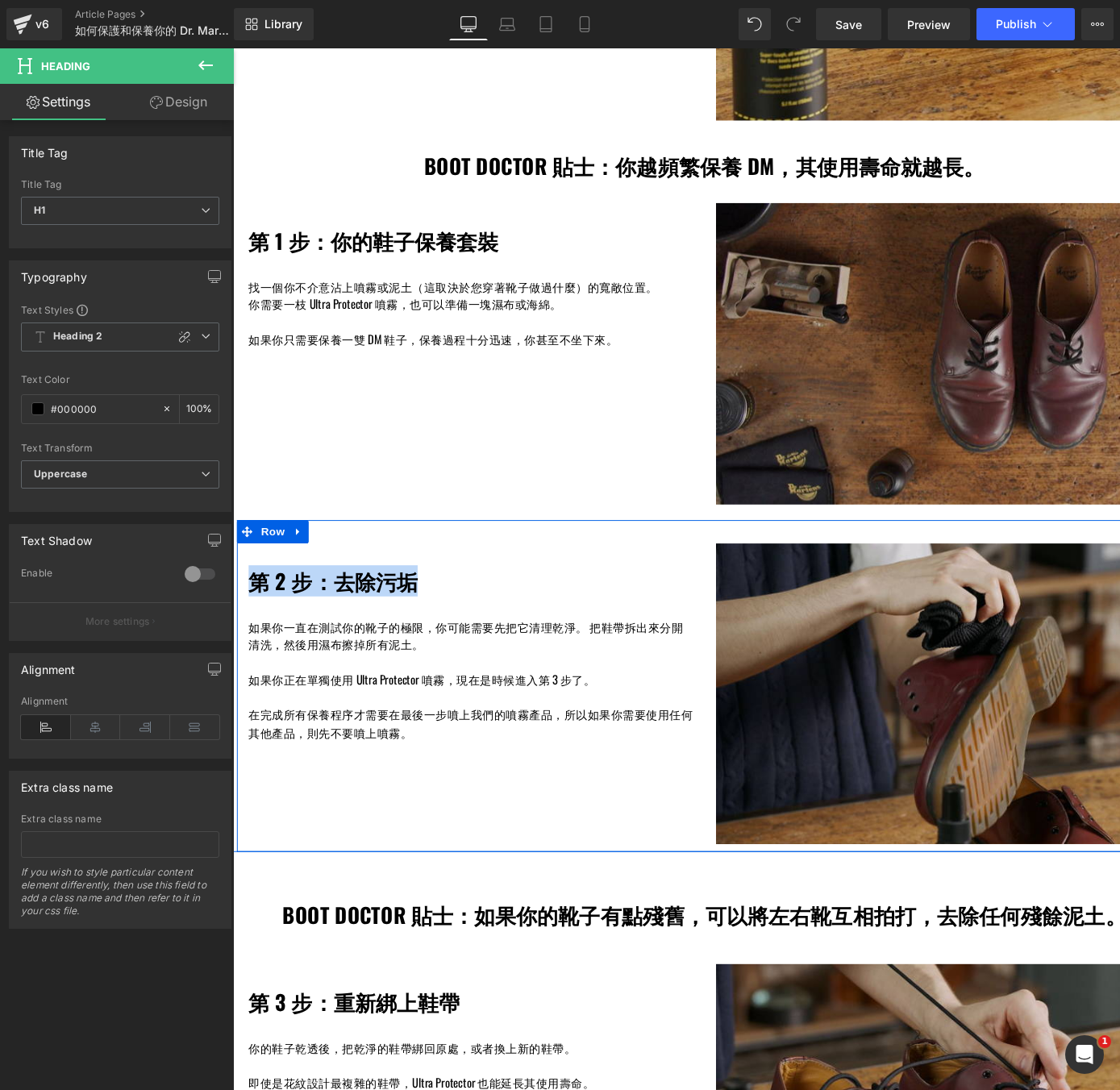
drag, startPoint x: 421, startPoint y: 602, endPoint x: 244, endPoint y: 606, distance: 177.0
click at [244, 606] on div "第 2 步：去除污垢 Heading 如果你一直在測試你的靴子的極限，你可能需要先把它清理乾淨。 把鞋帶拆出來分開清洗，然後用濕布擦掉所有泥土。 如果你正在單…" at bounding box center [478, 663] width 484 height 205
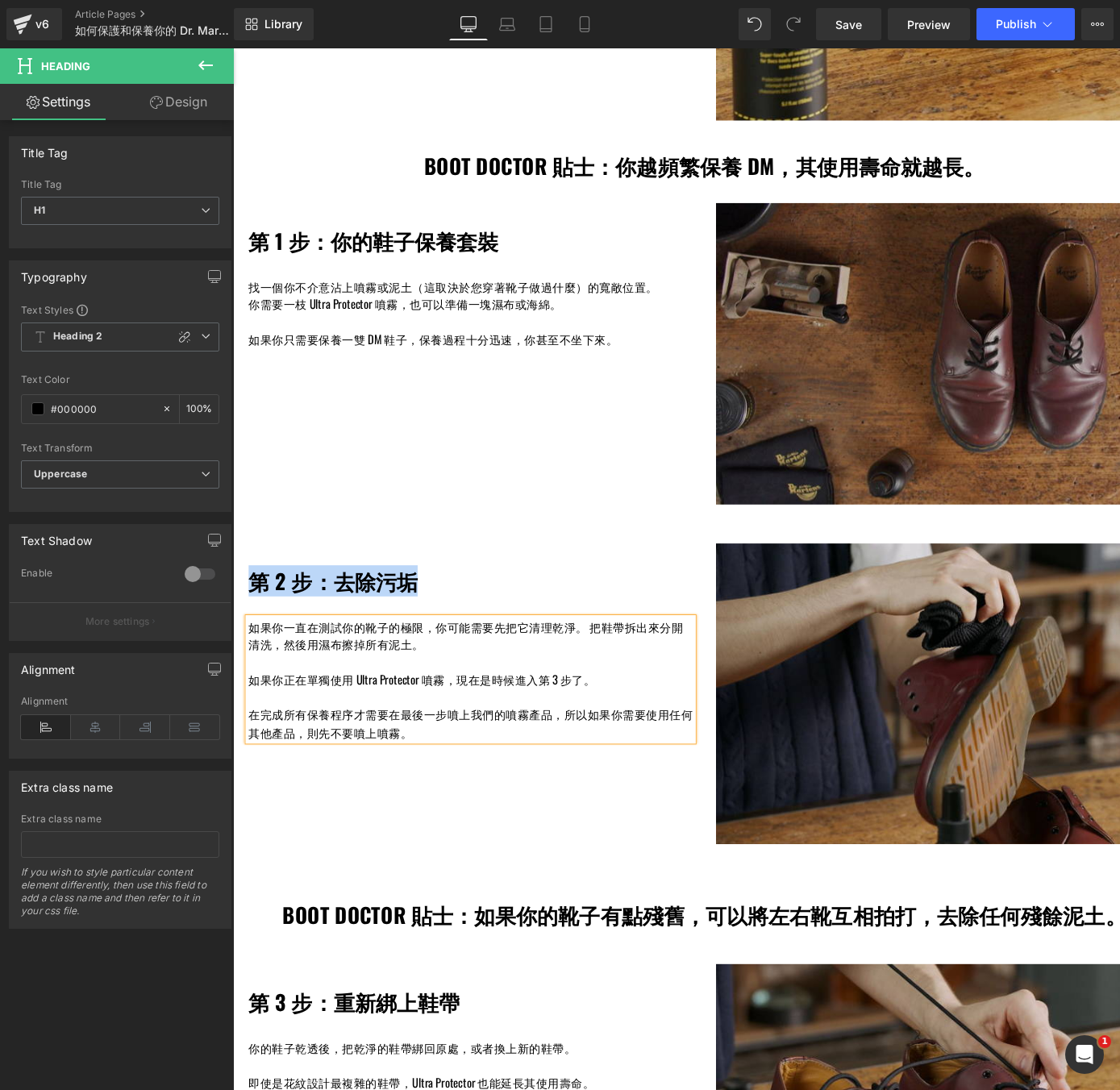
click at [569, 704] on p "如果你正在單獨使用 Ultra Protector 噴霧，現在是時候進入第 3 步了。" at bounding box center [479, 702] width 460 height 18
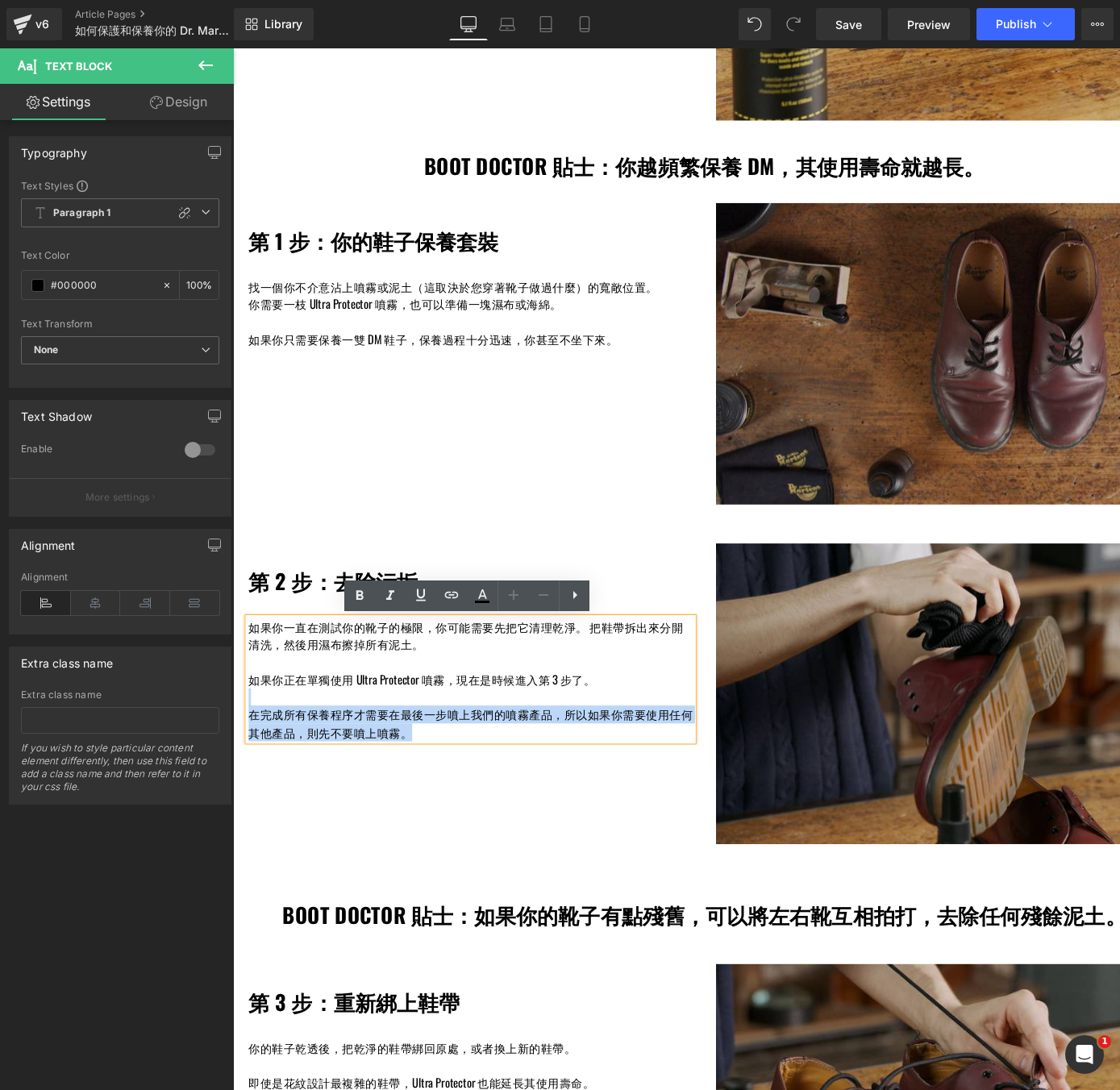
drag, startPoint x: 611, startPoint y: 699, endPoint x: 248, endPoint y: 701, distance: 363.0
click at [249, 701] on div "如果你一直在測試你的靴子的極限，你可能需要先把它清理乾淨。 把鞋帶拆出來分開清洗，然後用濕布擦掉所有泥土。 如果你正在單獨使用 Ultra Protector…" at bounding box center [479, 702] width 460 height 127
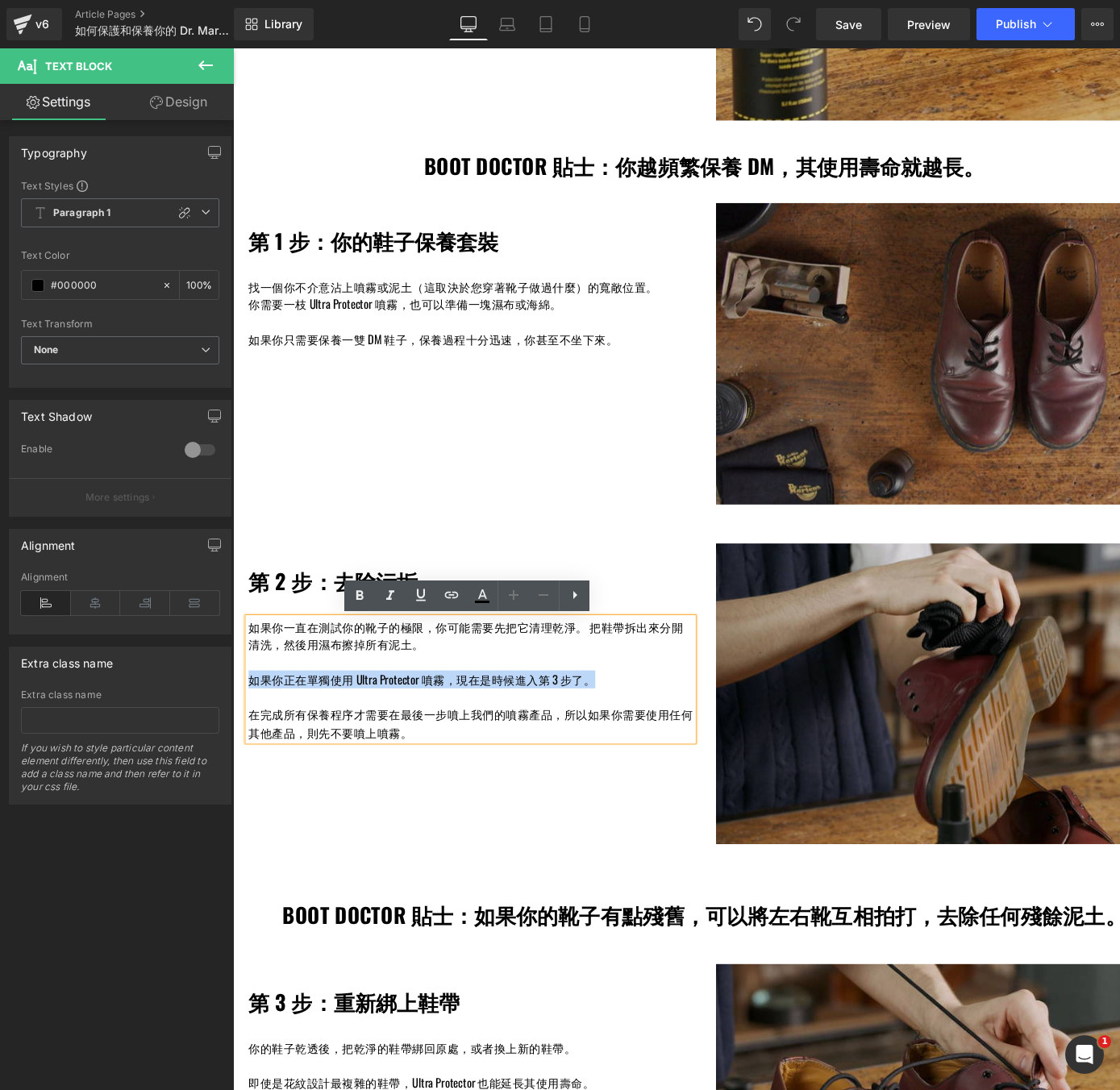
click at [249, 703] on p "如果你正在單獨使用 Ultra Protector 噴霧，現在是時候進入第 3 步了。" at bounding box center [479, 702] width 460 height 18
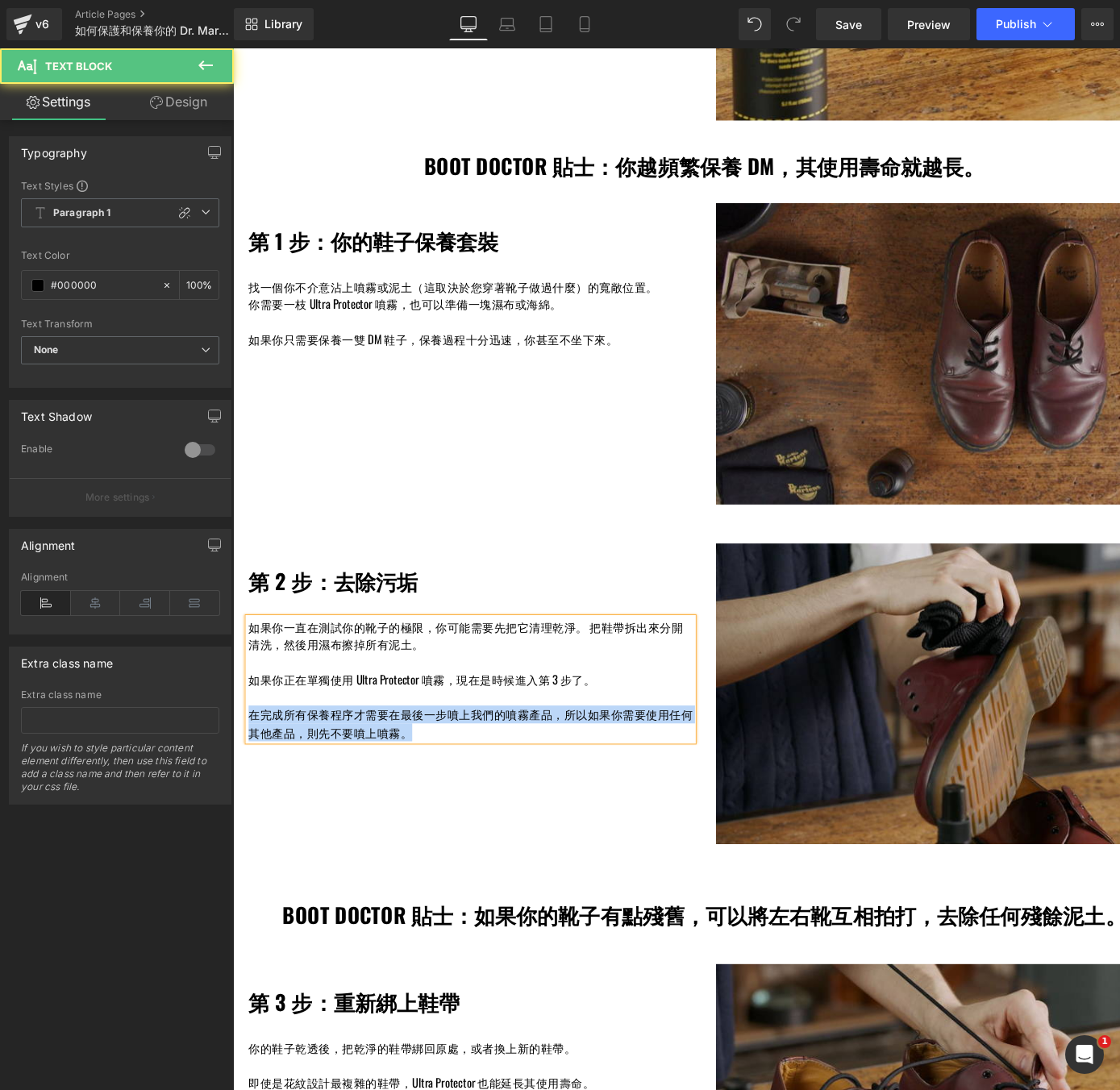
drag, startPoint x: 420, startPoint y: 752, endPoint x: 249, endPoint y: 740, distance: 171.4
click at [249, 740] on p "在完成所有保養程序才需要在最後一步噴上我們的噴霧產品，所以如果你需要使用任何其他產品，則先不要噴上噴霧。" at bounding box center [479, 748] width 460 height 36
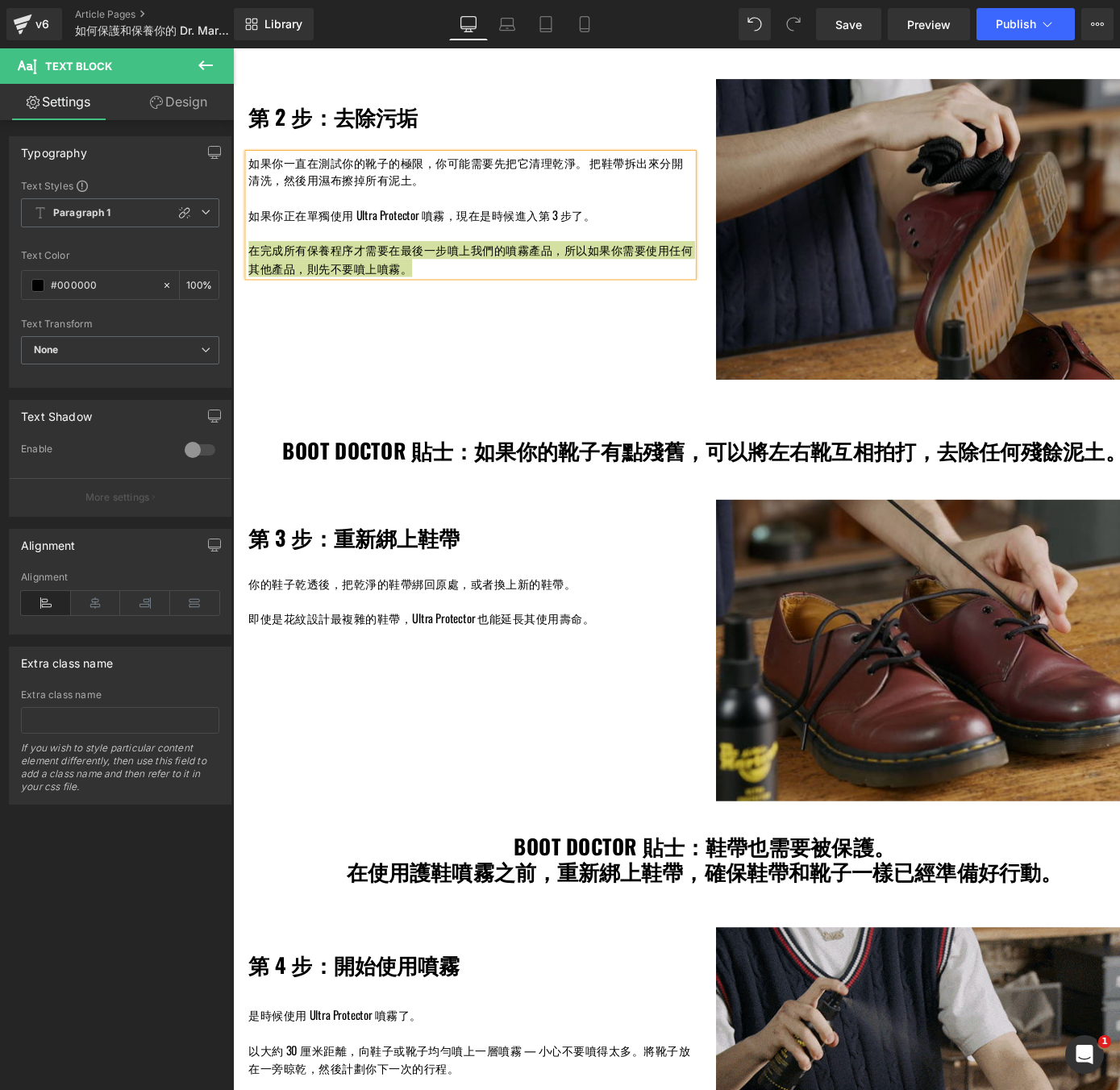
scroll to position [1292, 0]
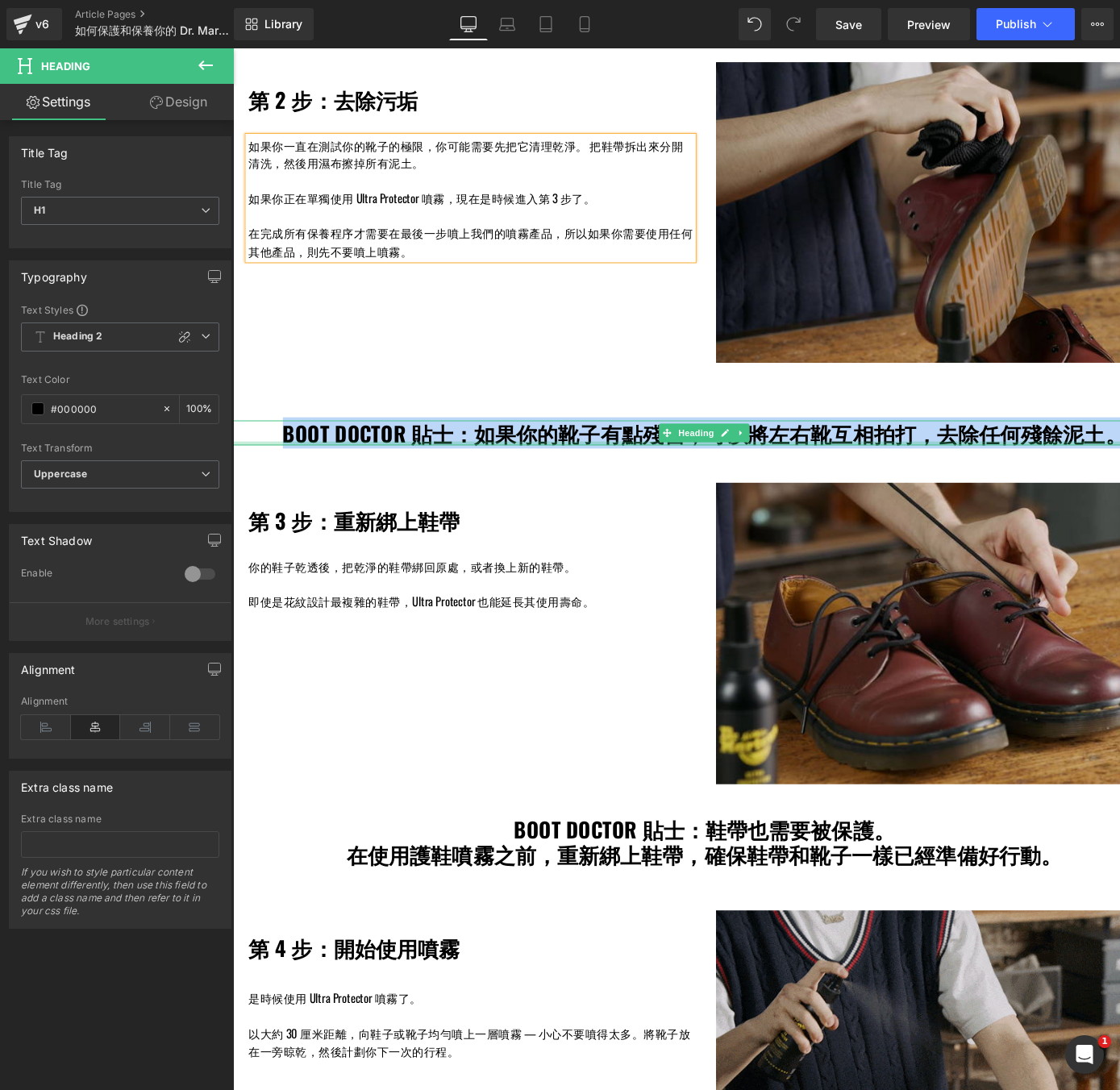
drag, startPoint x: 290, startPoint y: 448, endPoint x: 1151, endPoint y: 455, distance: 861.0
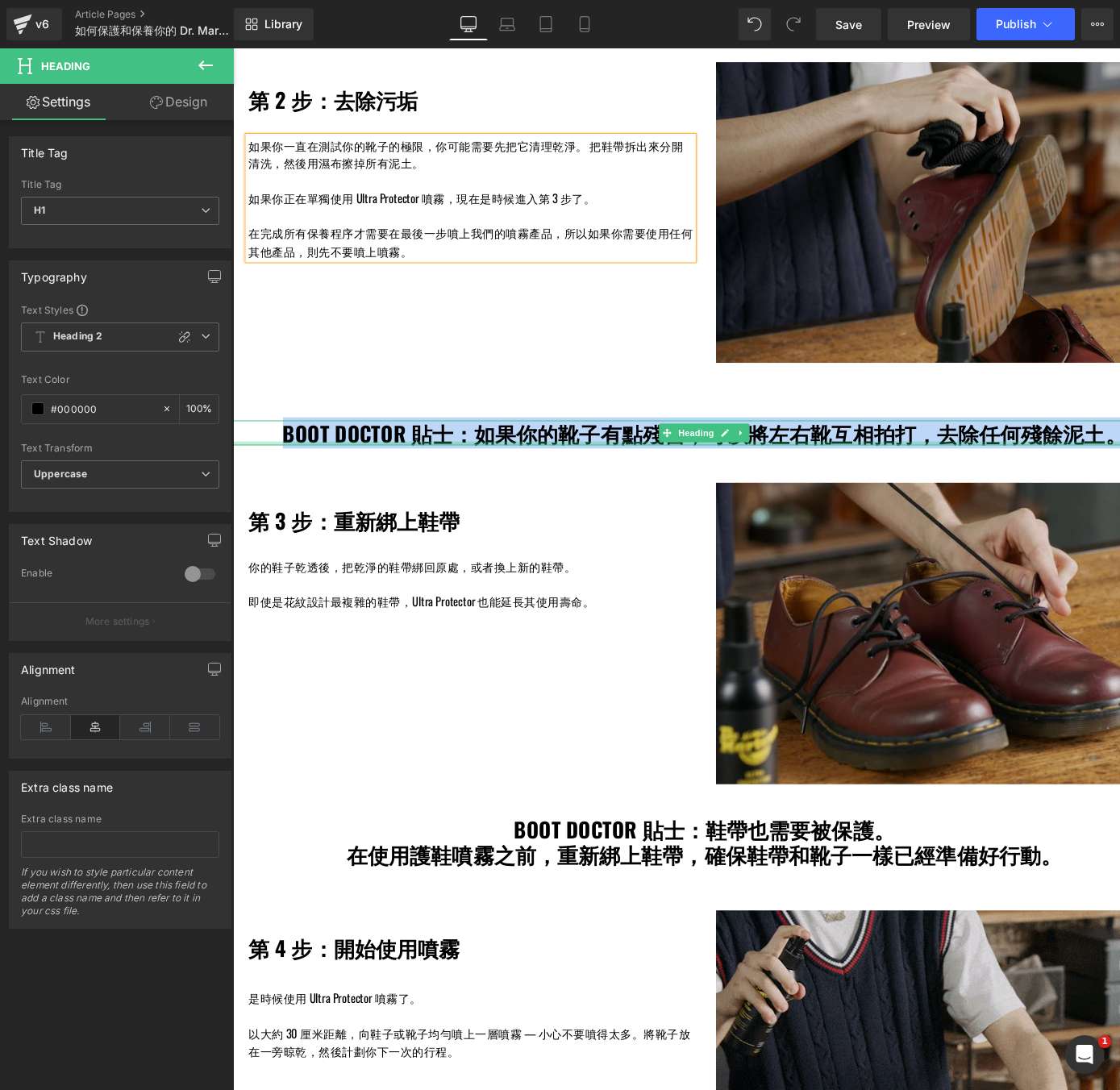
click at [1151, 455] on div "BOOT DOCTOR 貼士：如果你的靴子有點殘舊，可以將左右靴互相拍打，去除任何殘餘泥土。 Heading" at bounding box center [721, 446] width 976 height 25
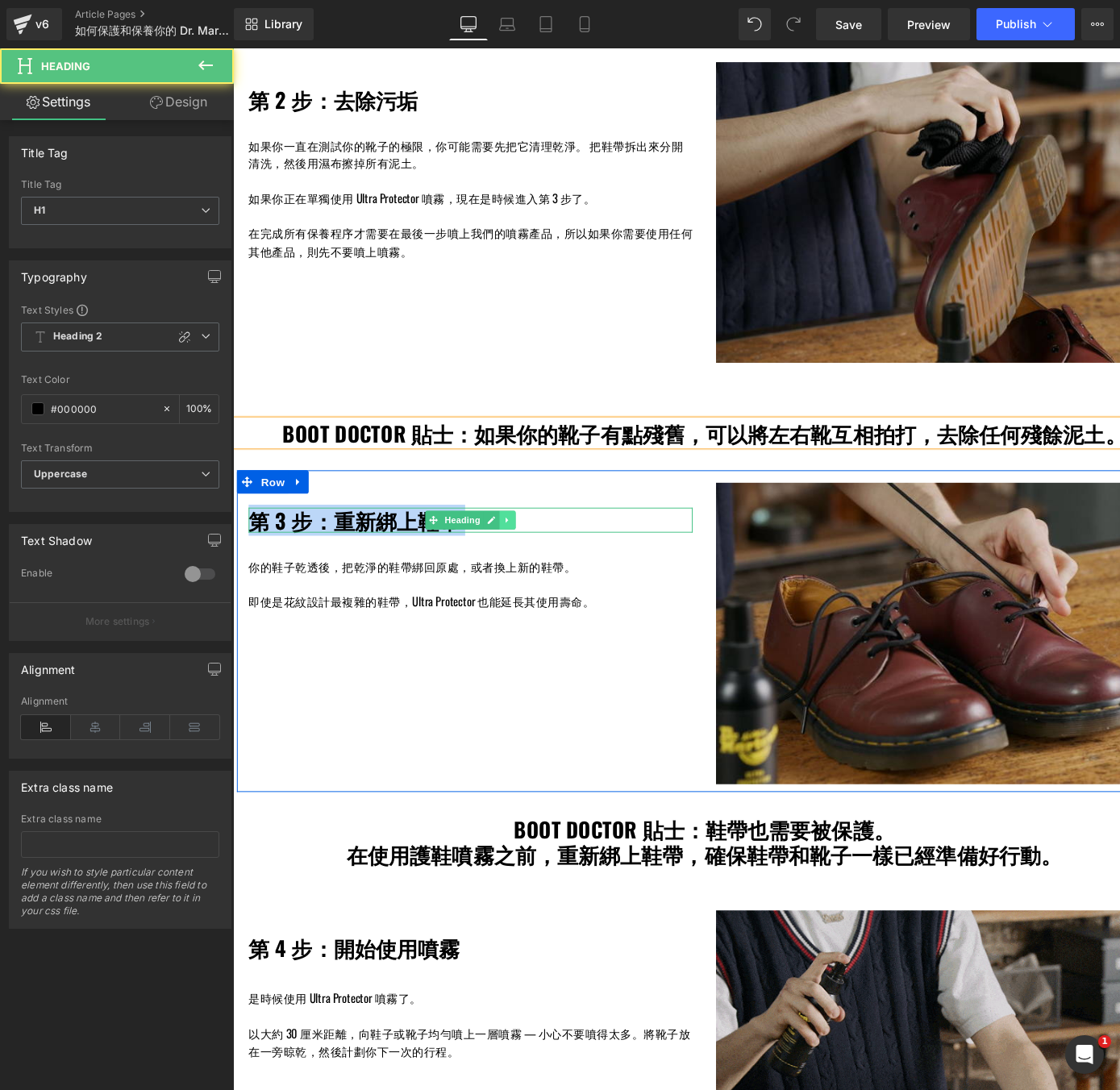
drag, startPoint x: 268, startPoint y: 539, endPoint x: 517, endPoint y: 538, distance: 249.0
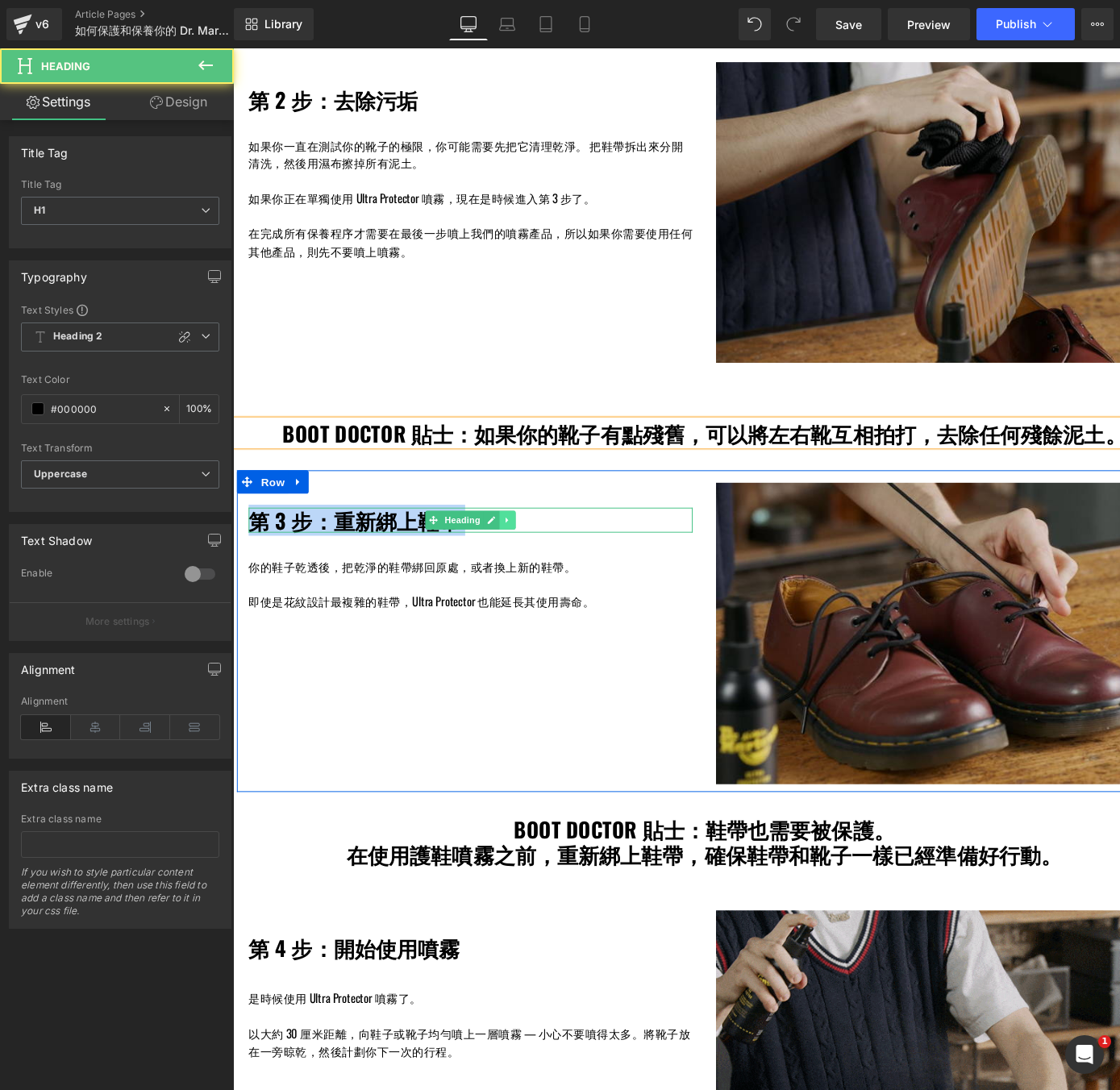
click at [517, 538] on div "第 3 步：重新綁上鞋帶 Heading" at bounding box center [479, 537] width 460 height 25
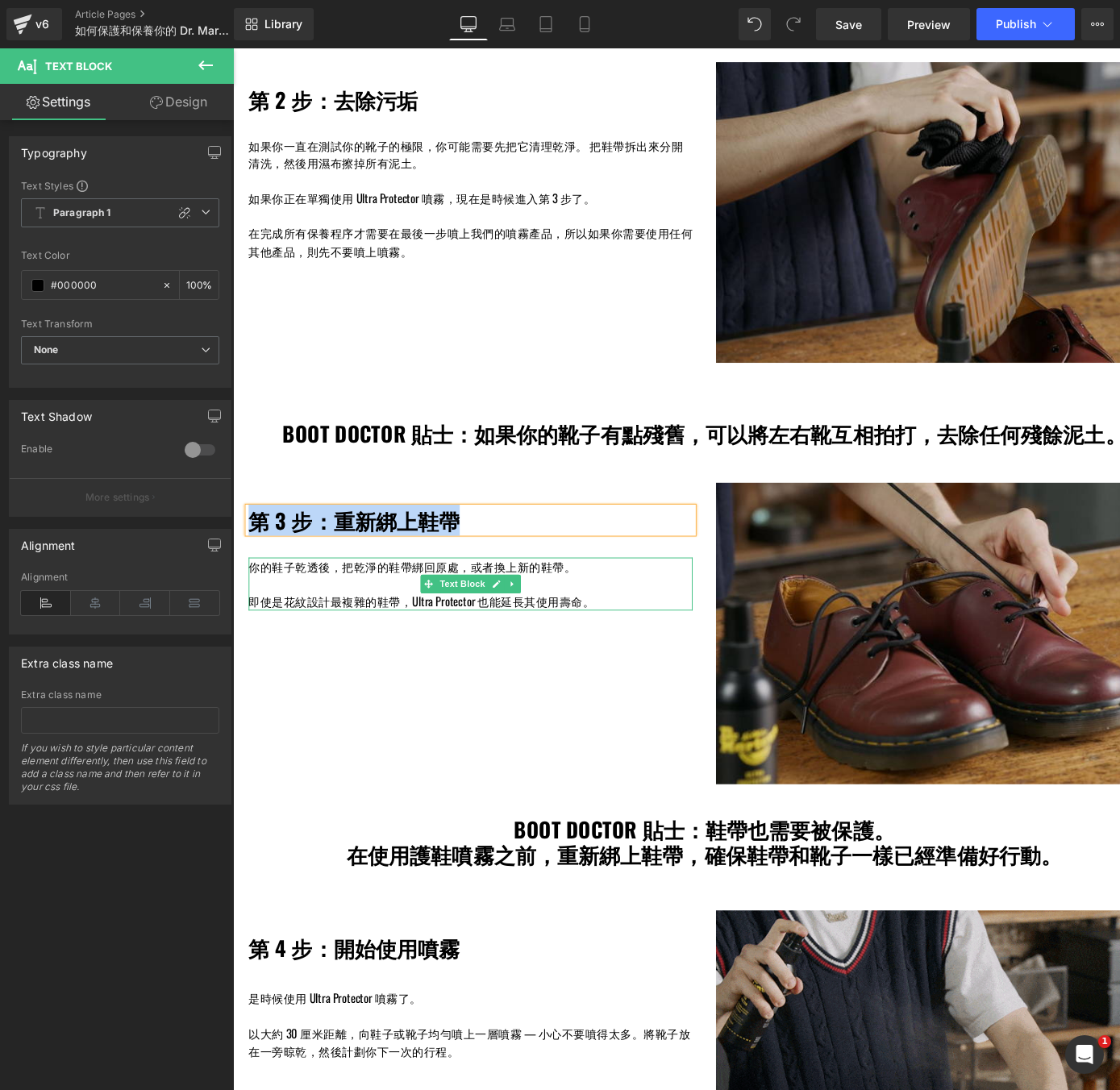
drag, startPoint x: 610, startPoint y: 621, endPoint x: 251, endPoint y: 592, distance: 360.2
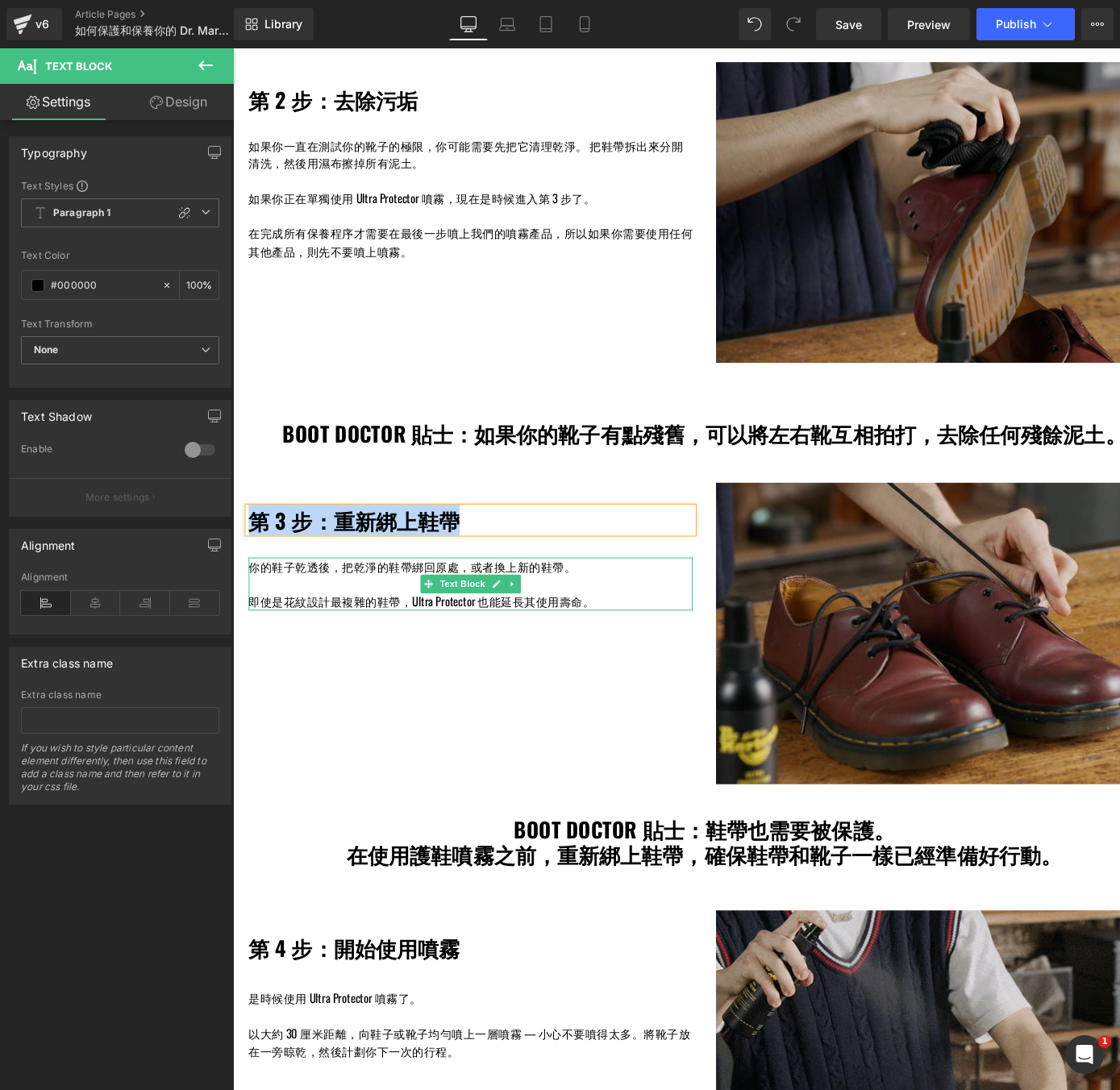
click at [251, 592] on div "你的鞋子乾透後，把乾淨的鞋帶綁回原處，或者換上新的鞋帶。 即使是花紋設計最複雜的鞋帶，Ultra Protector 也能延長其使用壽命。 Text Block" at bounding box center [479, 603] width 460 height 55
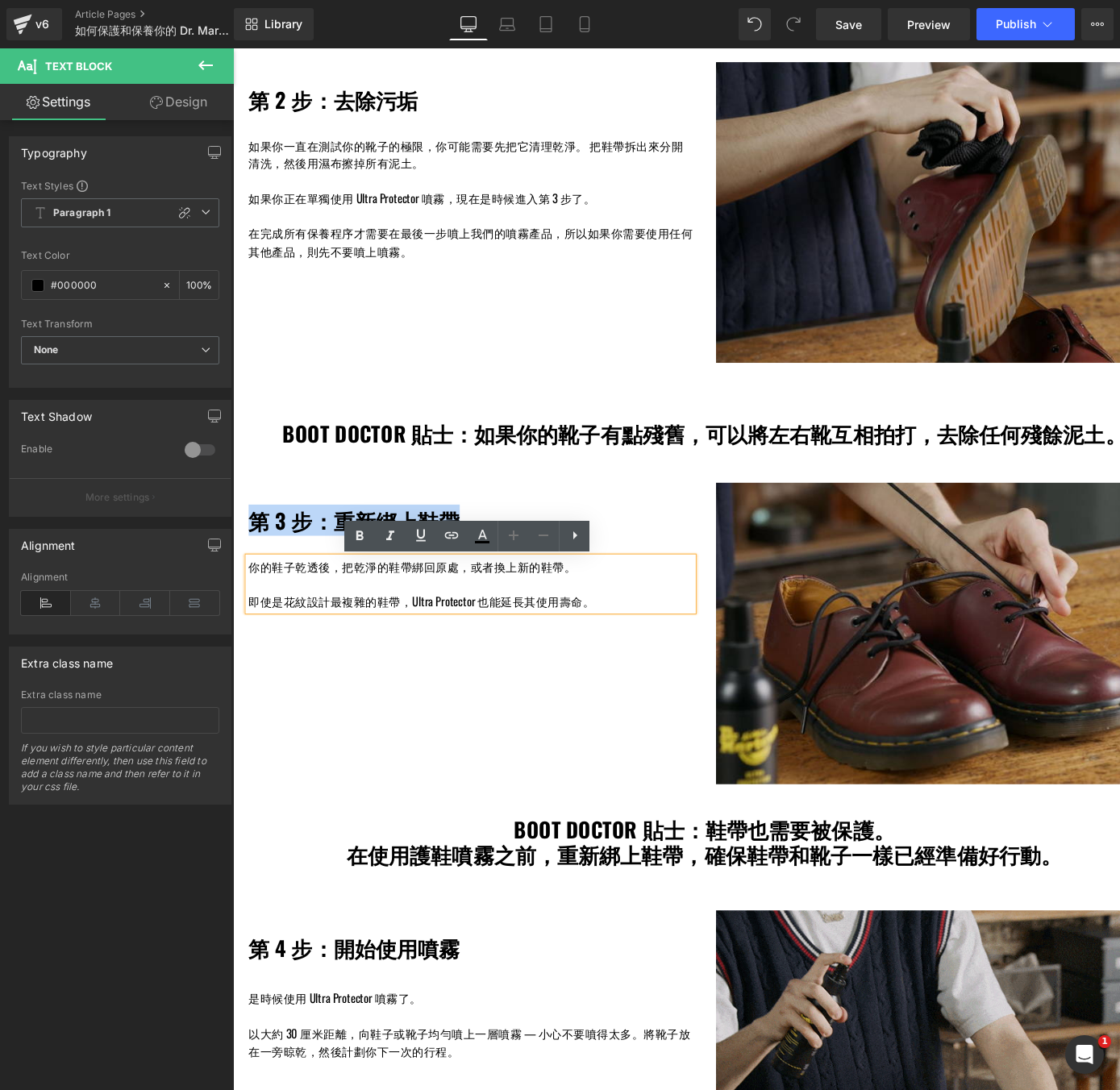
drag, startPoint x: 251, startPoint y: 583, endPoint x: 621, endPoint y: 625, distance: 372.4
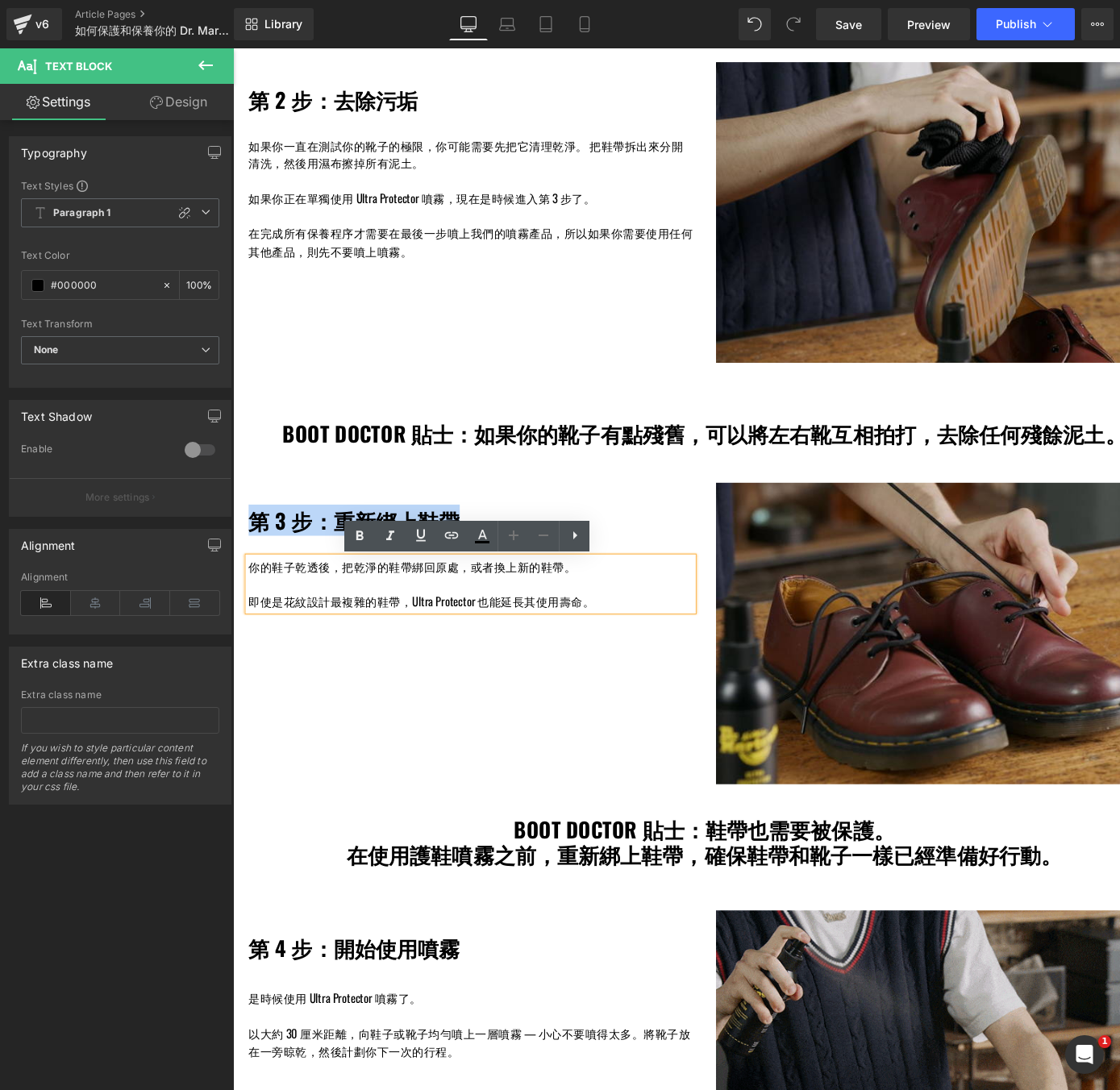
click at [621, 626] on div "你的鞋子乾透後，把乾淨的鞋帶綁回原處，或者換上新的鞋帶。 即使是花紋設計最複雜的鞋帶，Ultra Protector 也能延長其使用壽命。" at bounding box center [479, 603] width 460 height 55
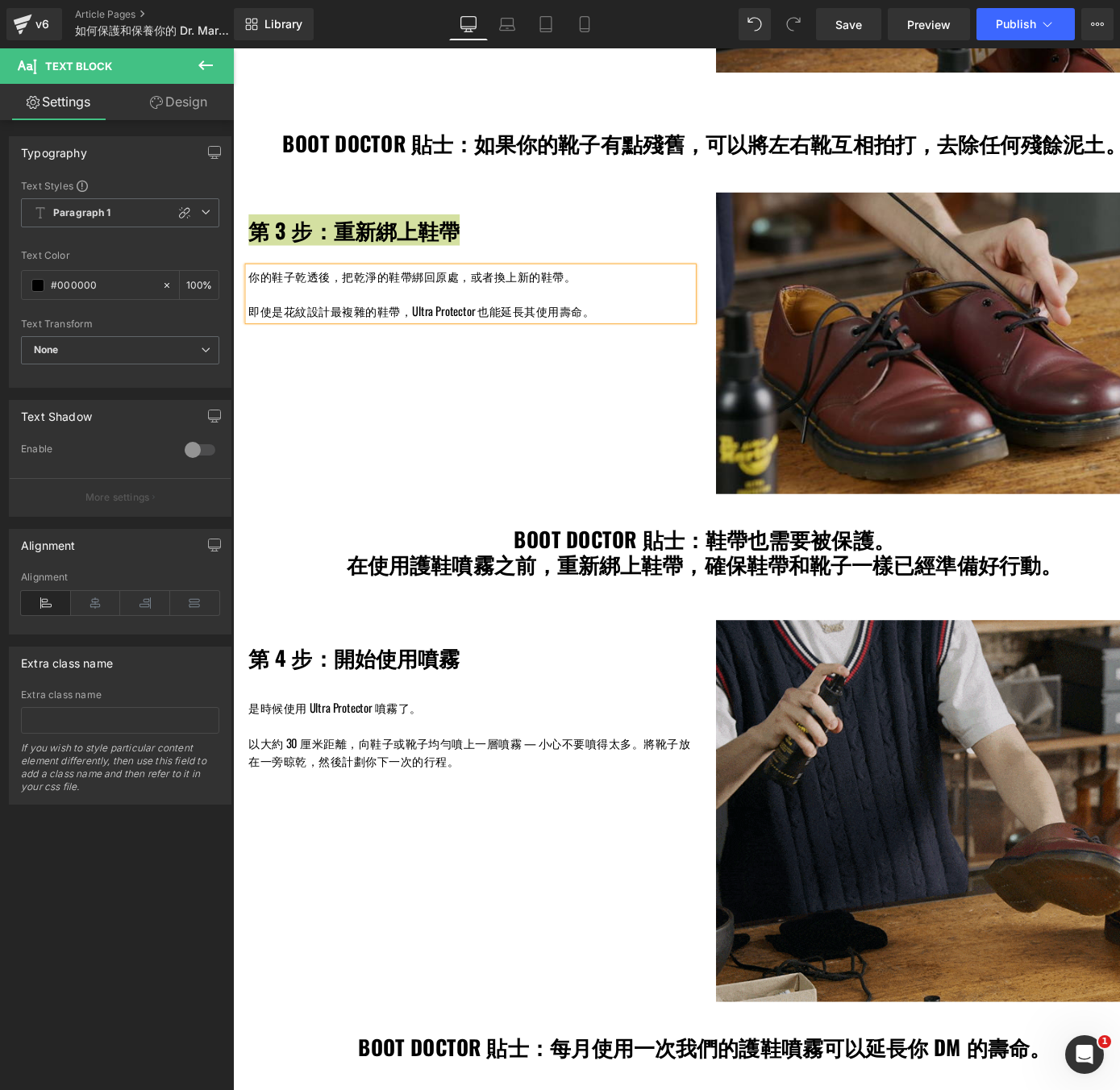
scroll to position [1604, 0]
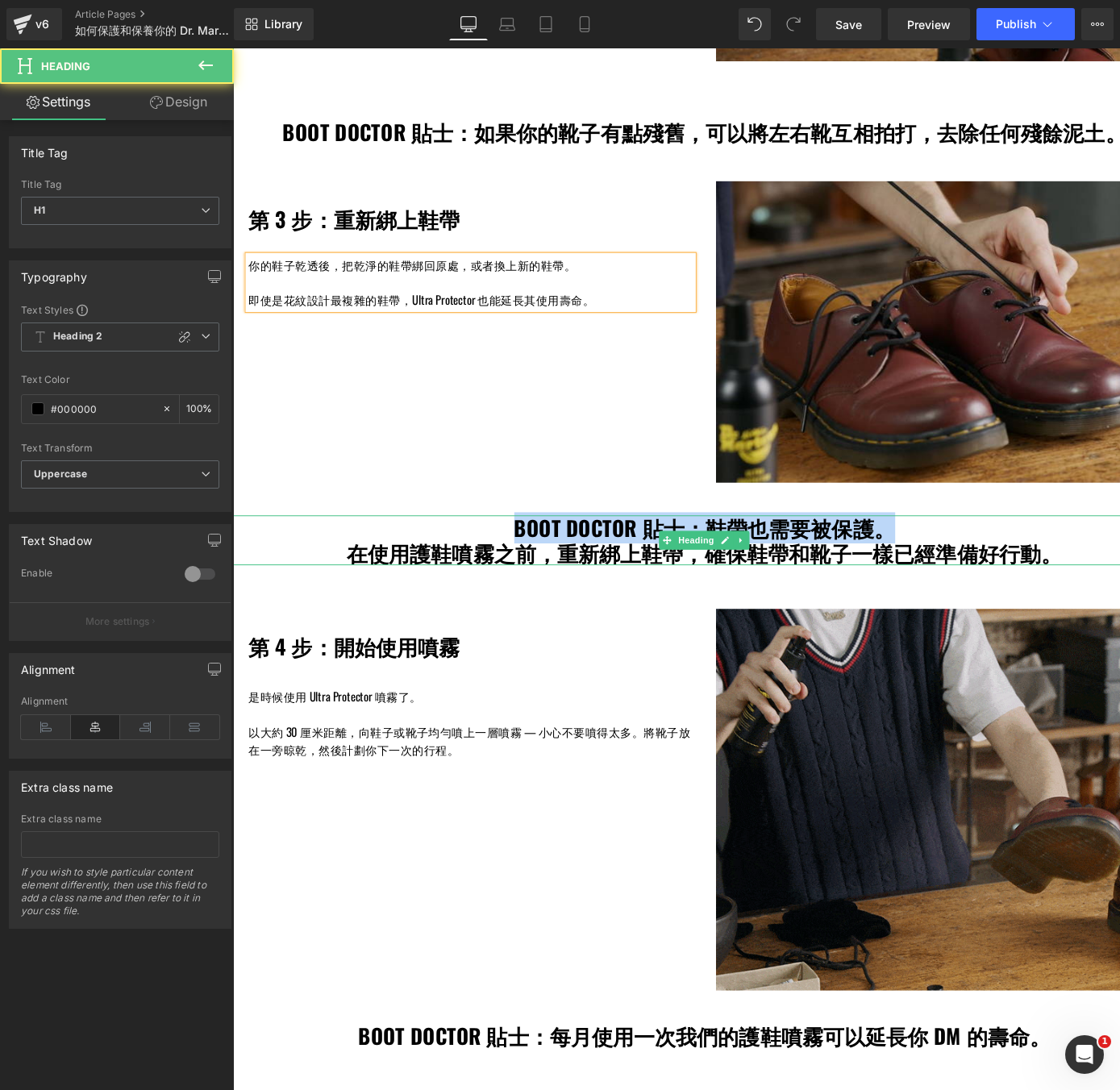
drag, startPoint x: 881, startPoint y: 541, endPoint x: 519, endPoint y: 550, distance: 362.1
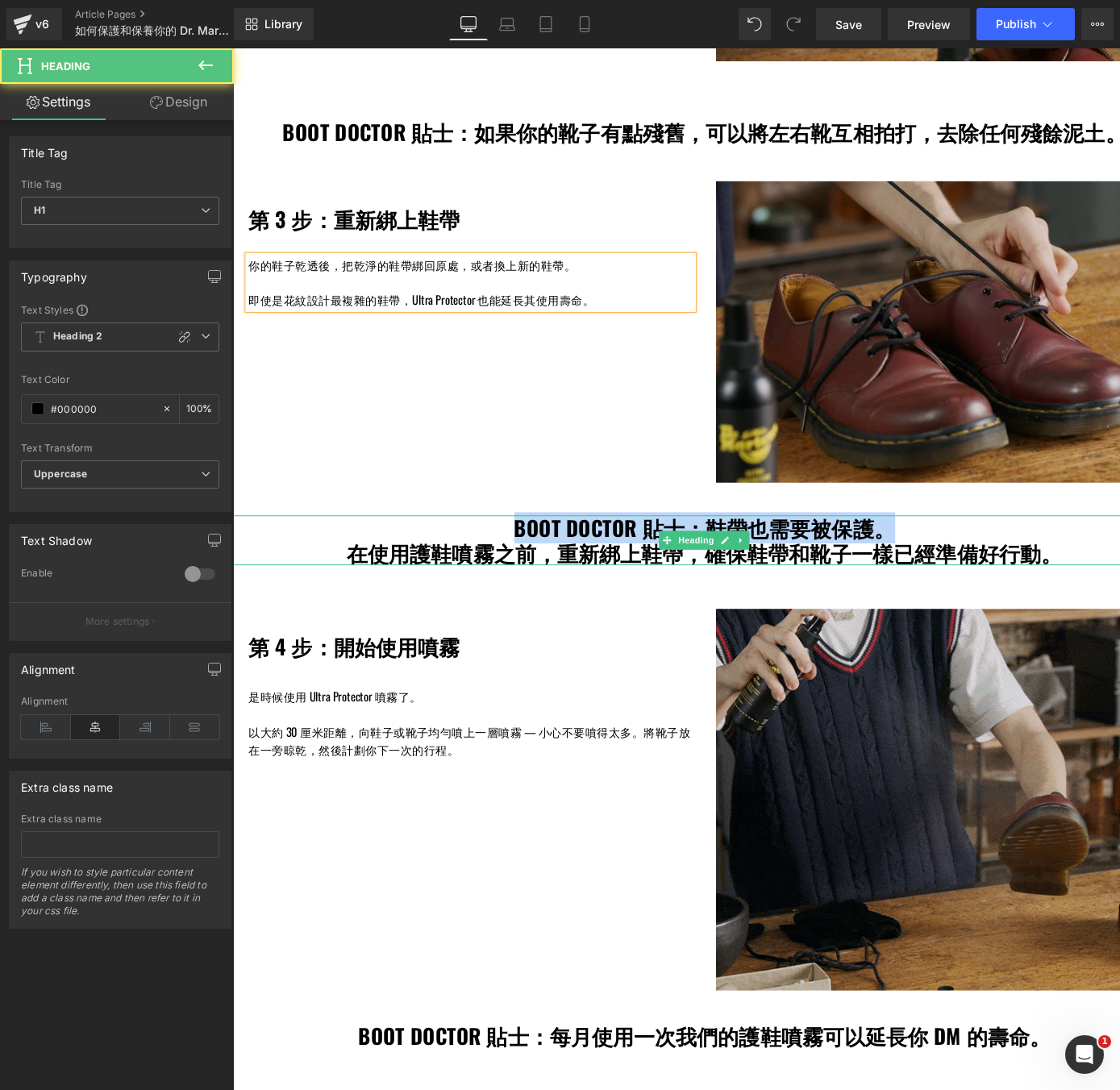
click at [519, 550] on h1 "BOOT DOCTOR 貼士：鞋帶也需要被保護。" at bounding box center [720, 545] width 950 height 25
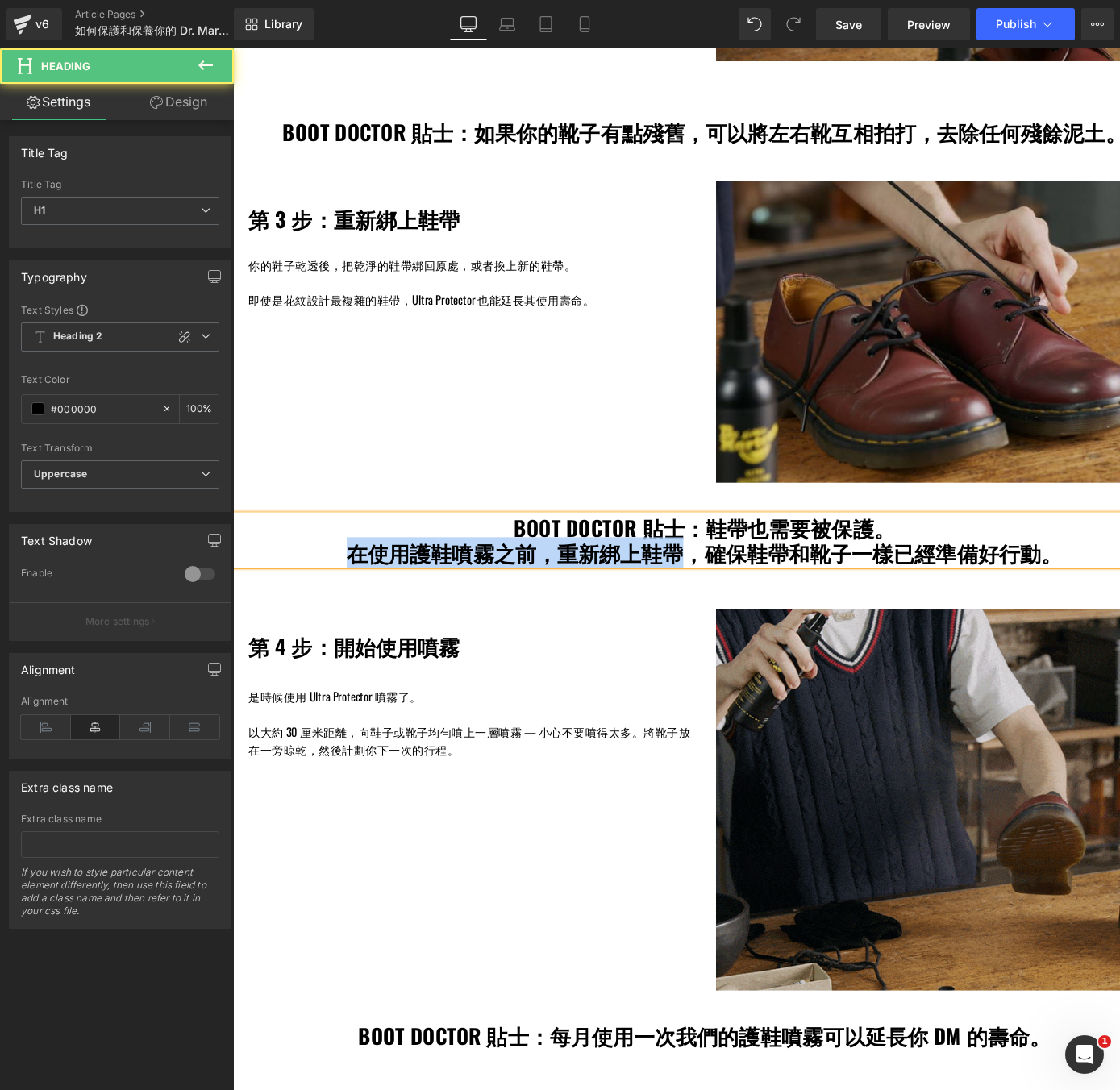
drag, startPoint x: 699, startPoint y: 575, endPoint x: 363, endPoint y: 582, distance: 336.1
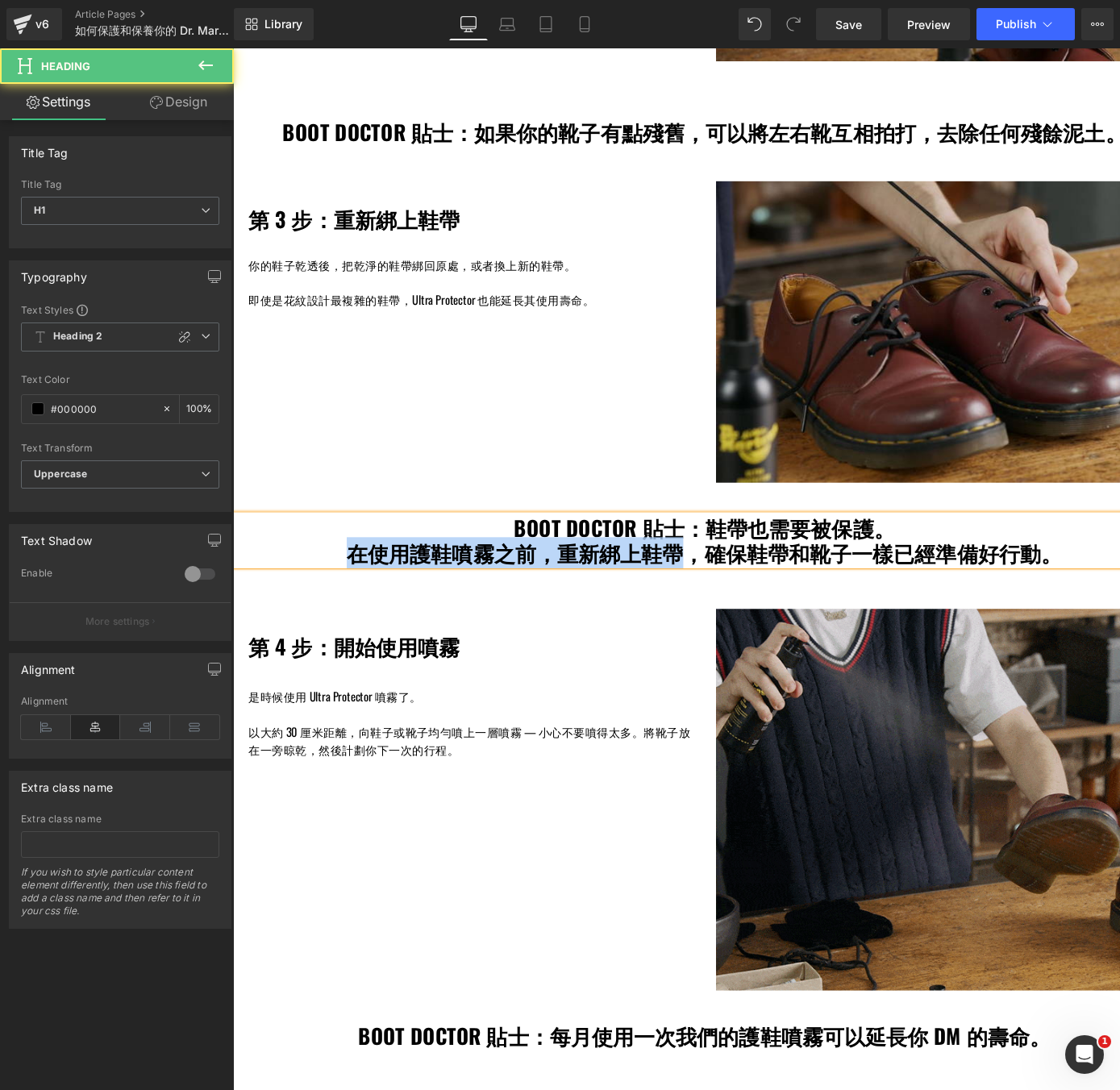
click at [363, 582] on h1 "在使用護鞋噴霧之前，重新綁上鞋帶，確保鞋帶和靴子一樣已經準備好行動。" at bounding box center [720, 571] width 950 height 25
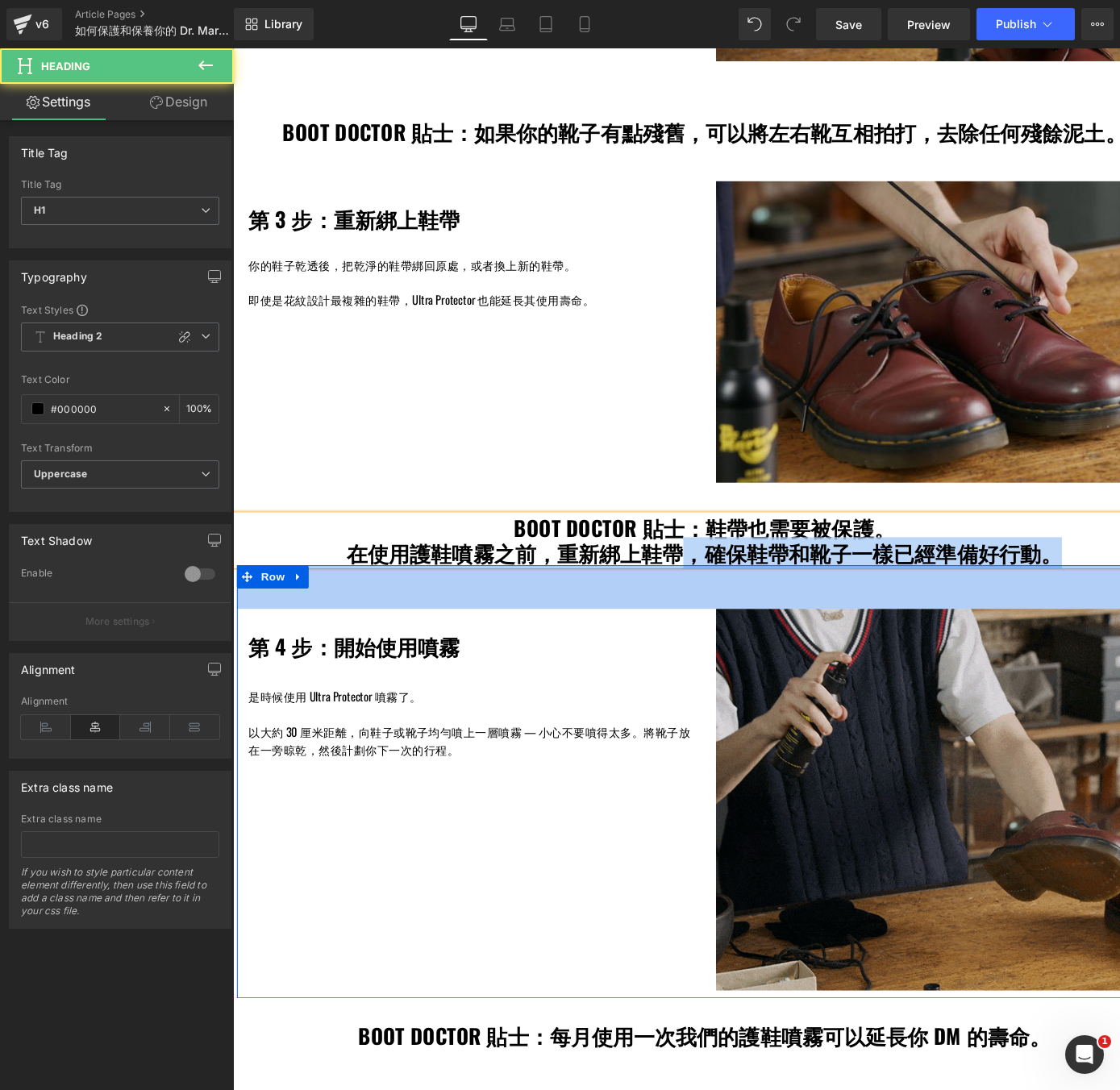
drag, startPoint x: 1083, startPoint y: 568, endPoint x: 707, endPoint y: 583, distance: 376.3
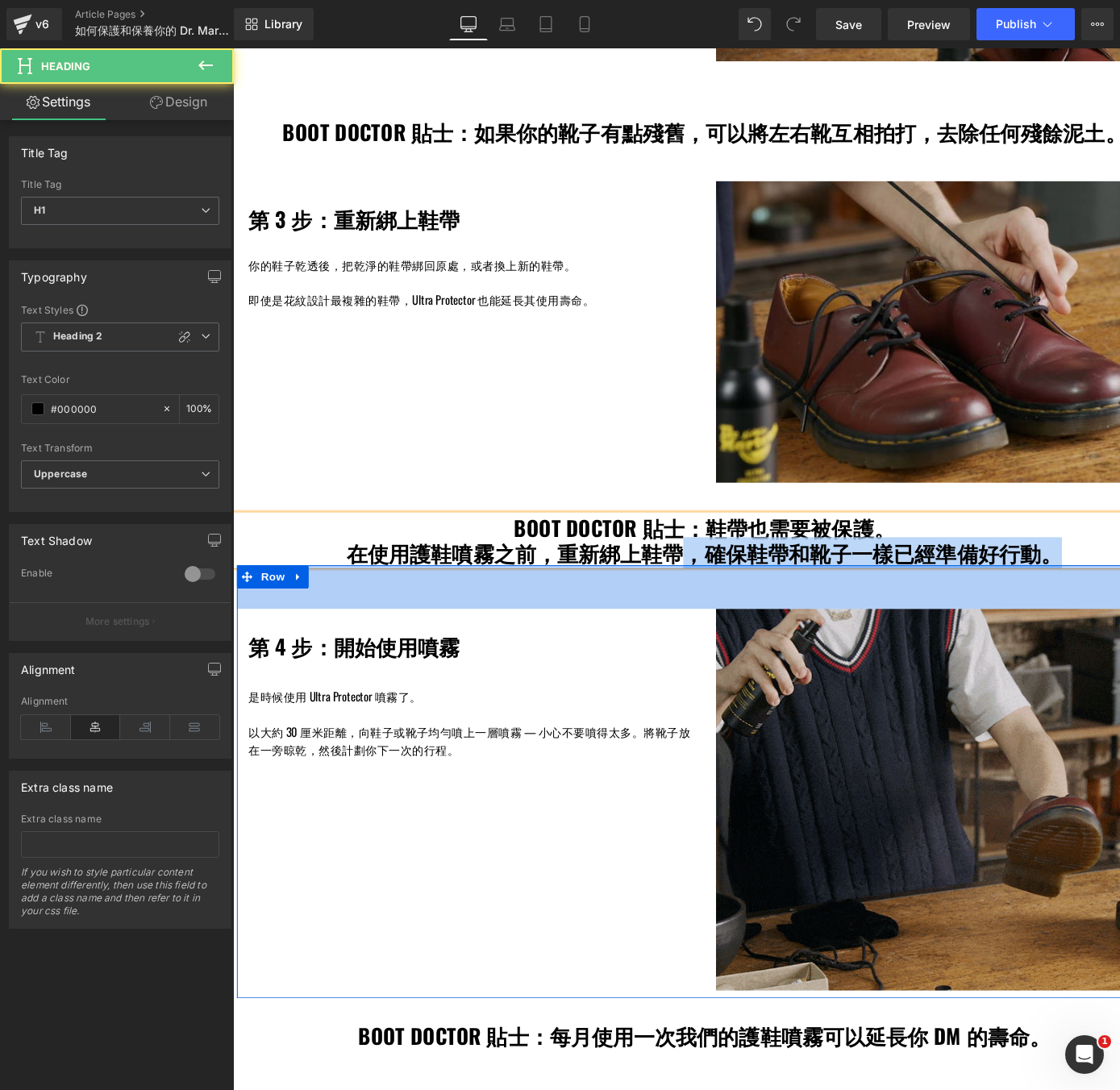
click at [707, 583] on div "如何保護和保養你的 Dr. Martens 靴子和鞋子 Heading Row Hero Banner BOOT DOCTOR 說： 我們的 ULTRA PR…" at bounding box center [721, 187] width 976 height 3247
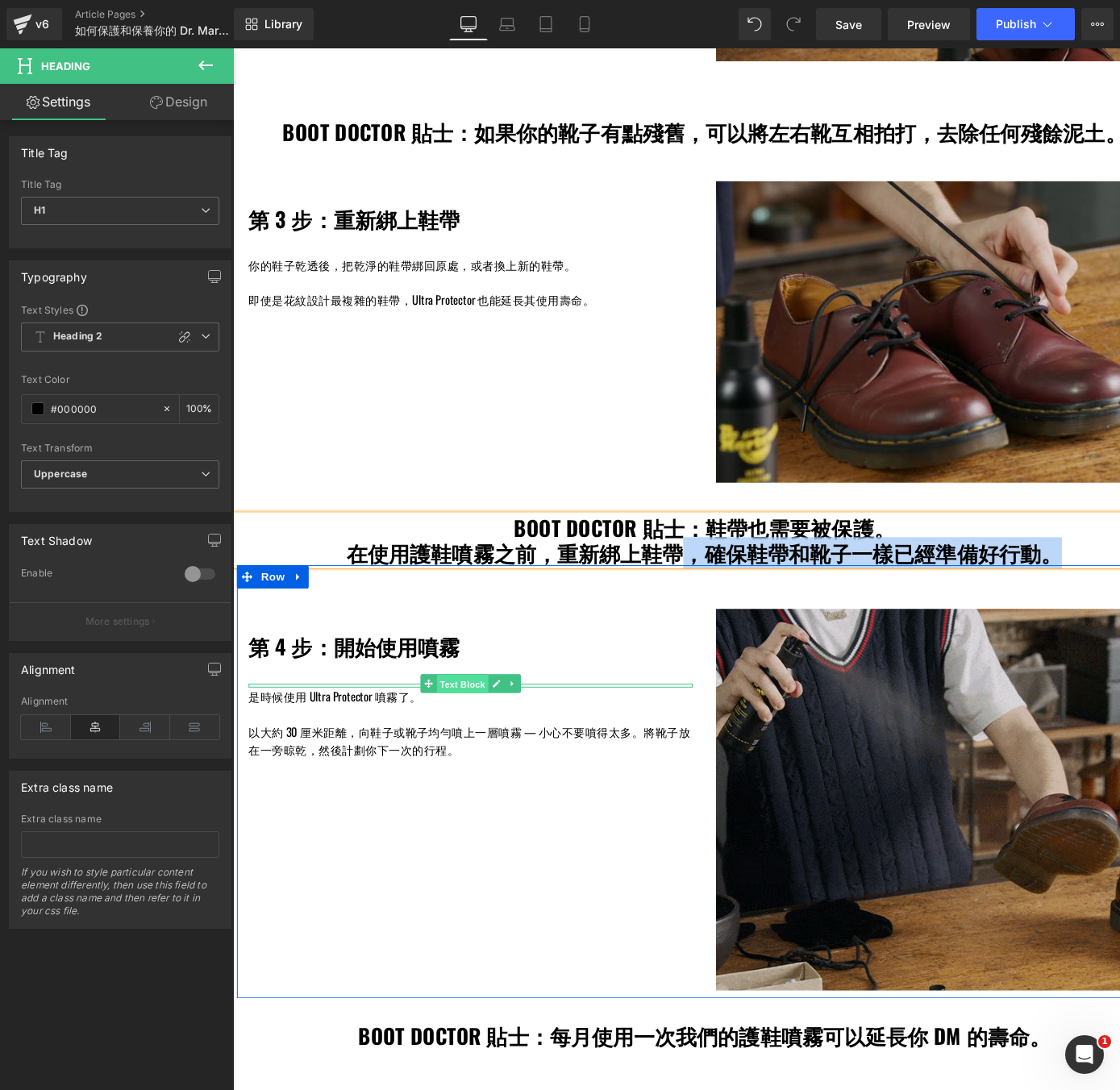
click at [493, 708] on span "Text Block" at bounding box center [470, 707] width 53 height 19
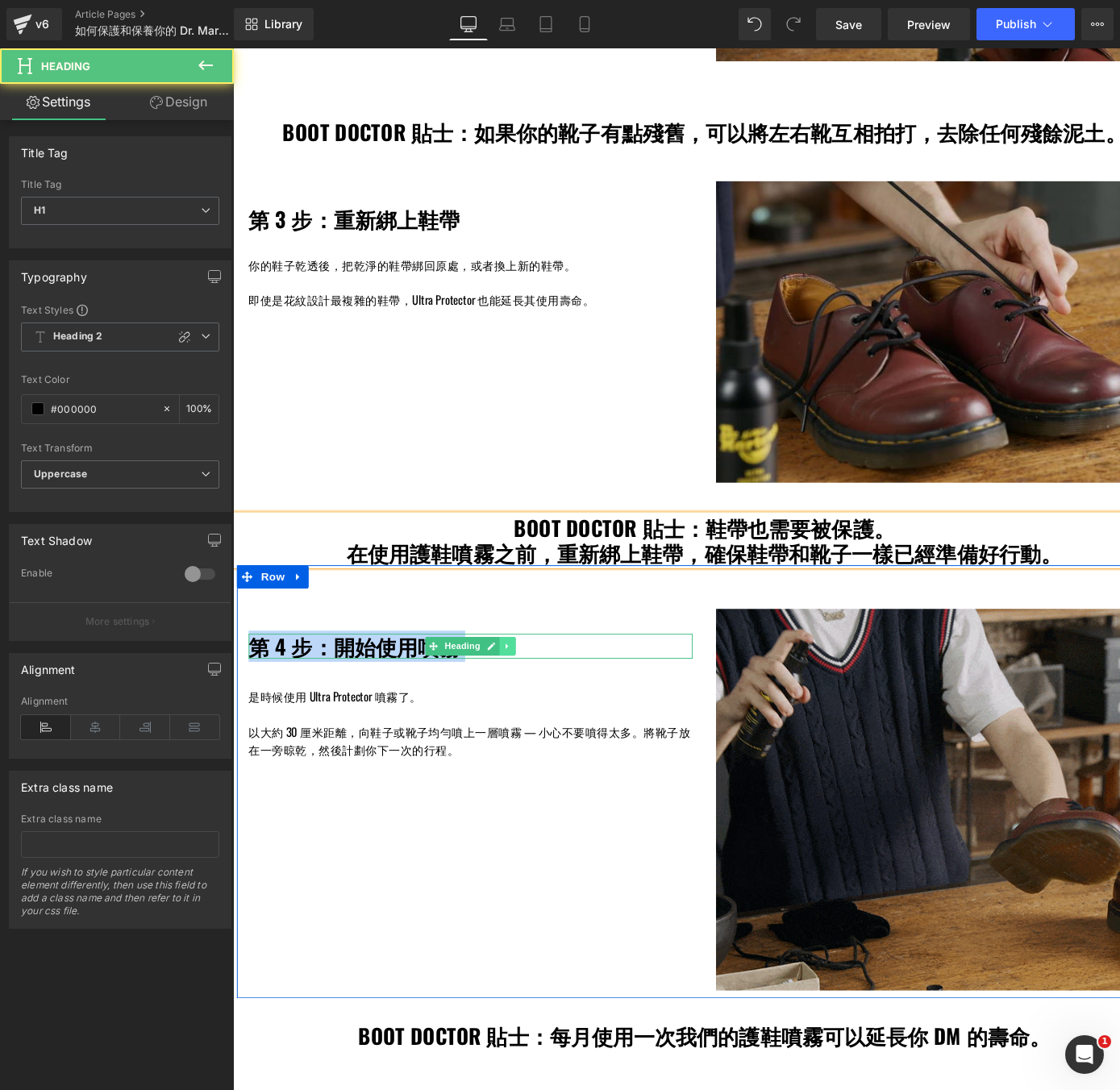
drag, startPoint x: 290, startPoint y: 667, endPoint x: 511, endPoint y: 673, distance: 221.1
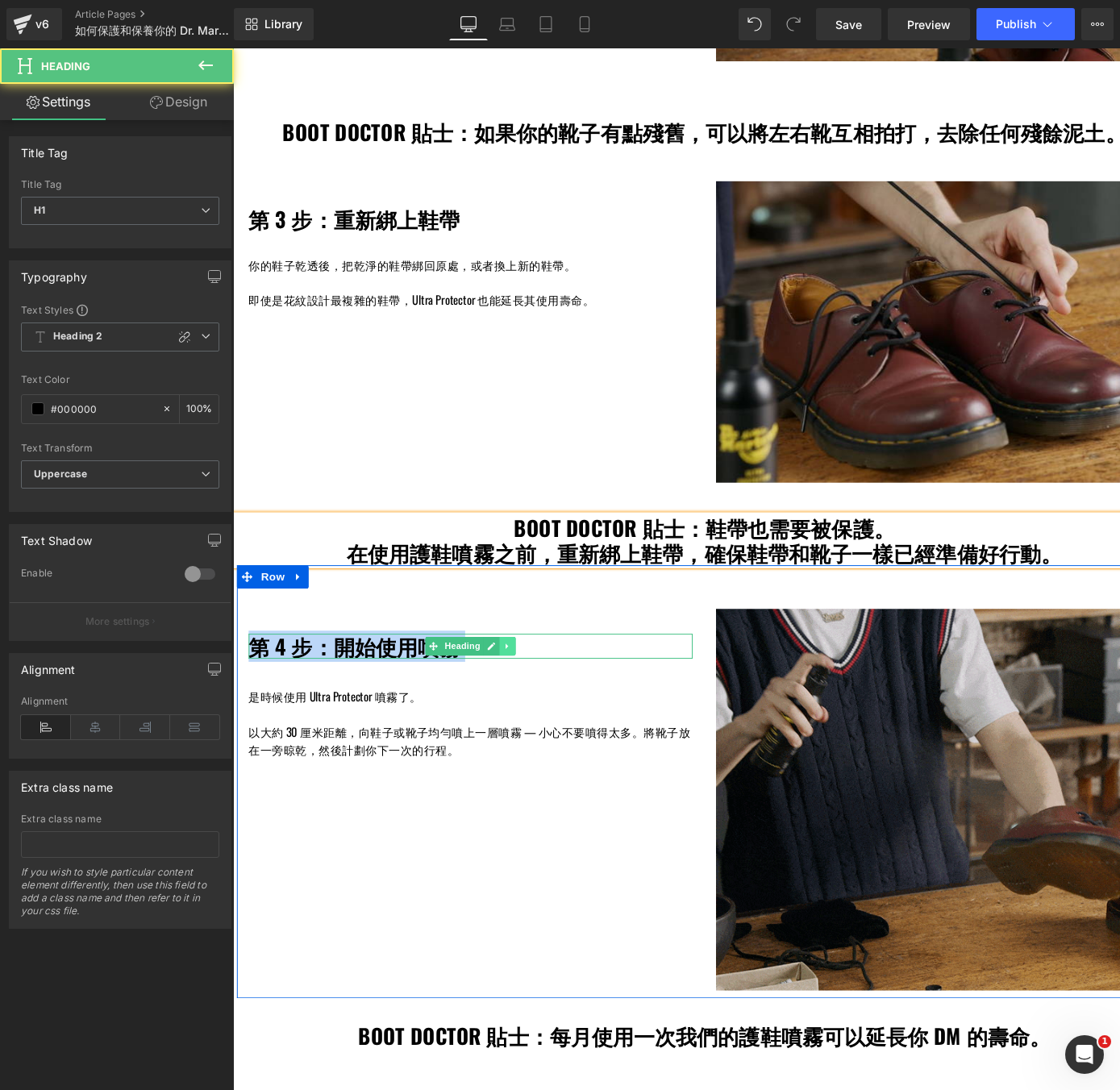
click at [511, 673] on div "第 4 步：開始使用噴霧 Heading" at bounding box center [479, 667] width 460 height 25
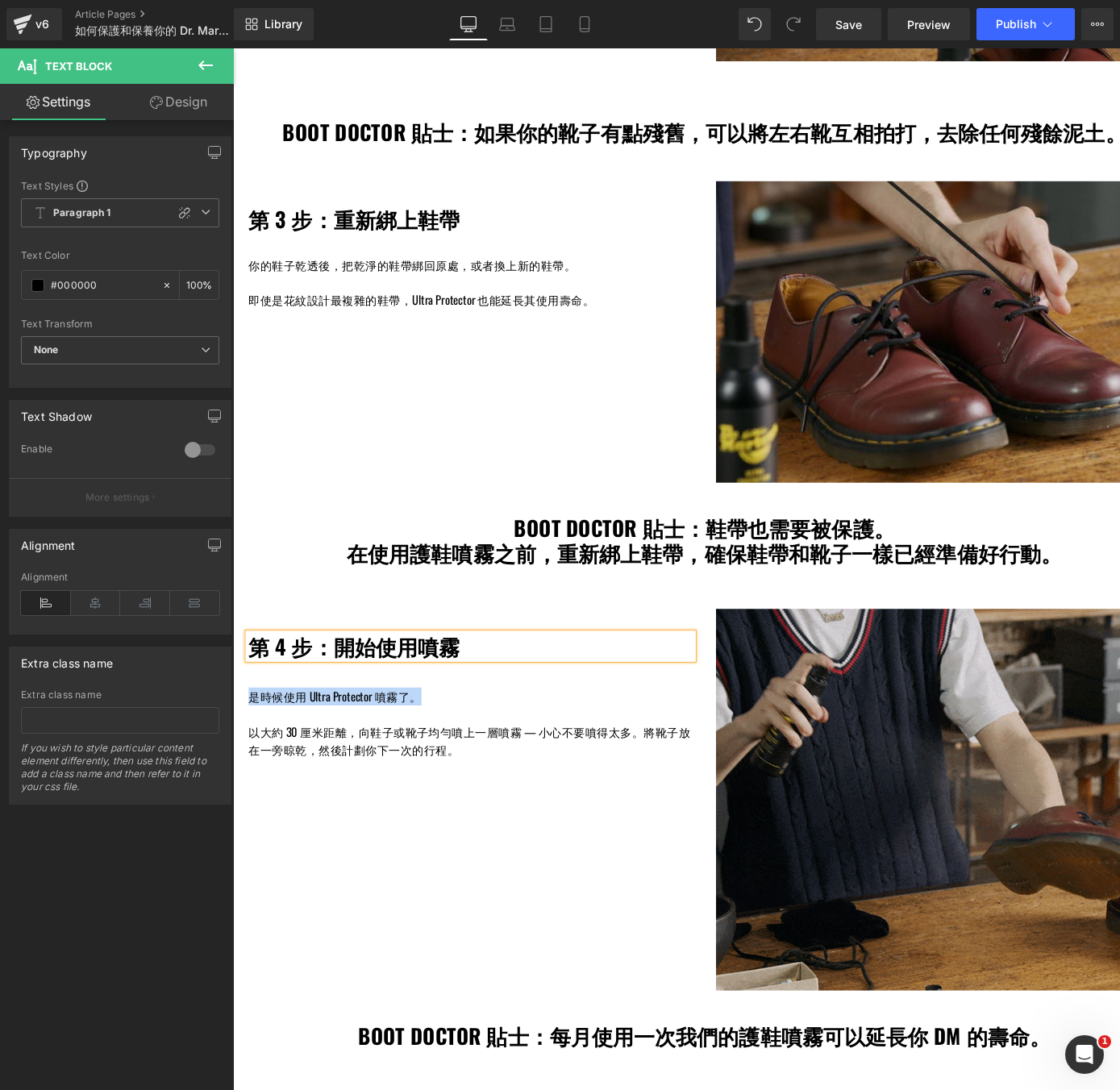
drag, startPoint x: 433, startPoint y: 719, endPoint x: 244, endPoint y: 721, distance: 189.0
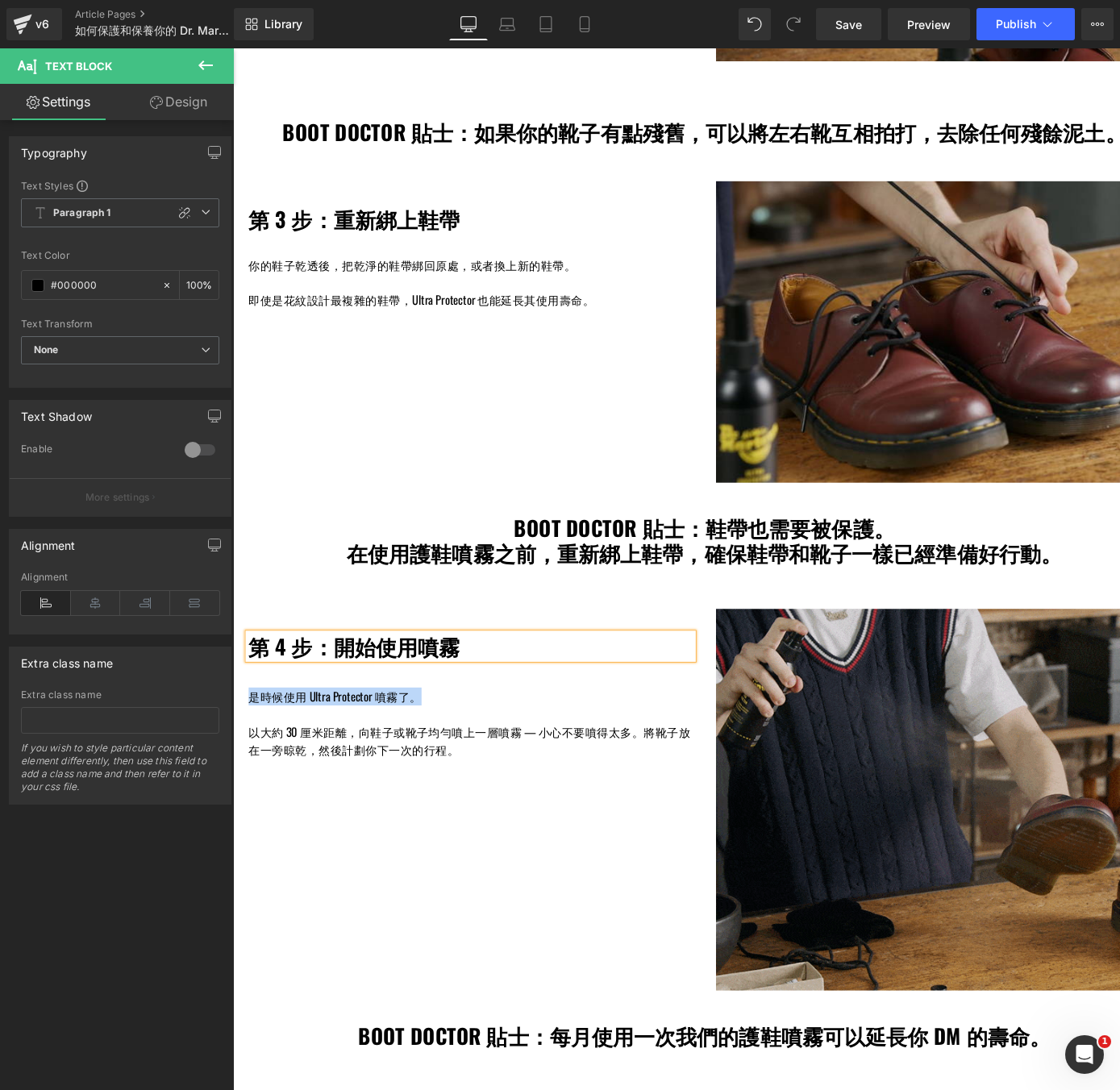
click at [244, 721] on div "第 4 步：開始使用噴霧 Heading Text Block 是時候使用 Ultra Protector 噴霧了。 以大約 30 厘米距離，向鞋子或靴子均勻…" at bounding box center [478, 706] width 484 height 154
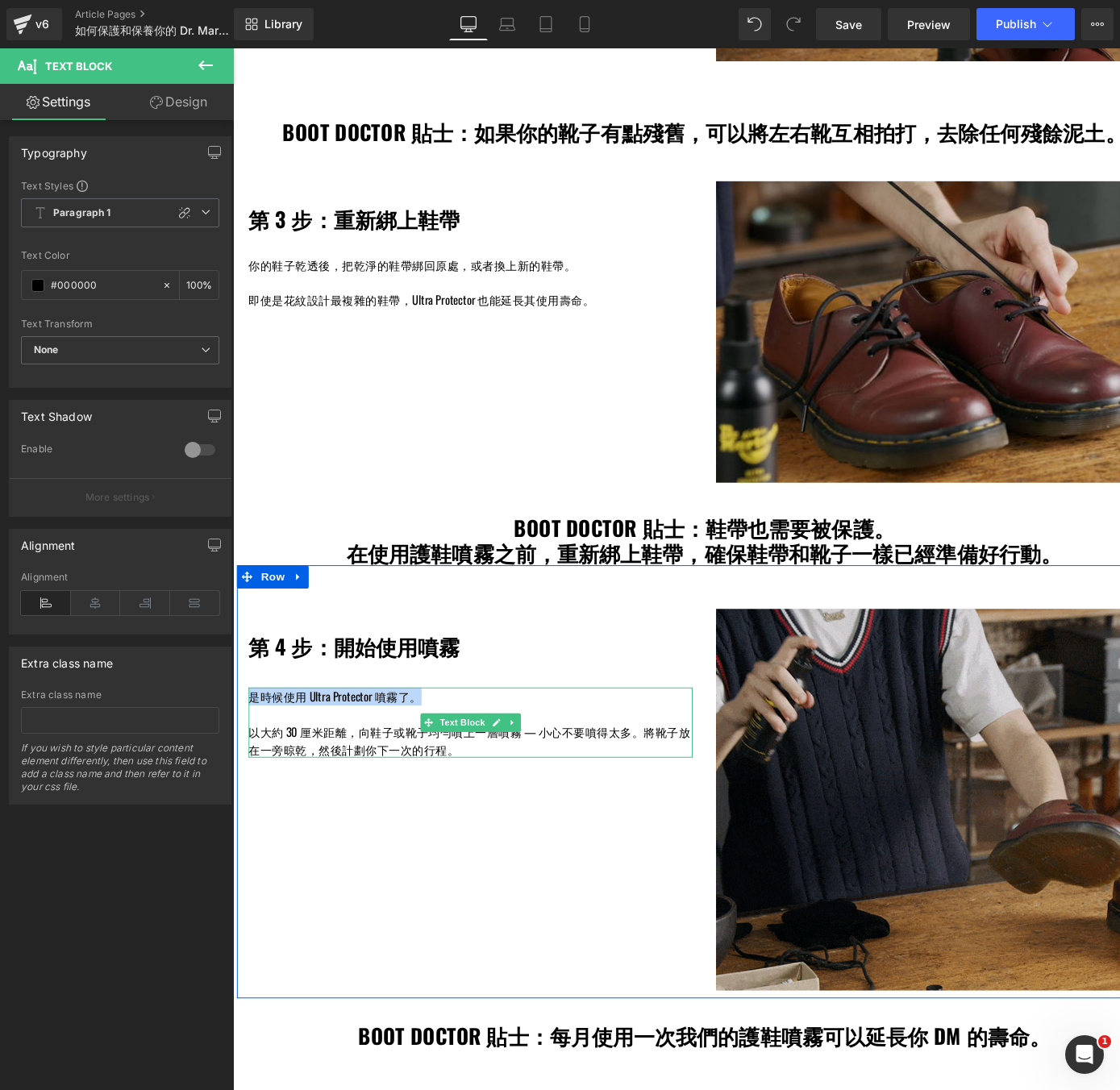
drag, startPoint x: 482, startPoint y: 779, endPoint x: 304, endPoint y: 776, distance: 178.0
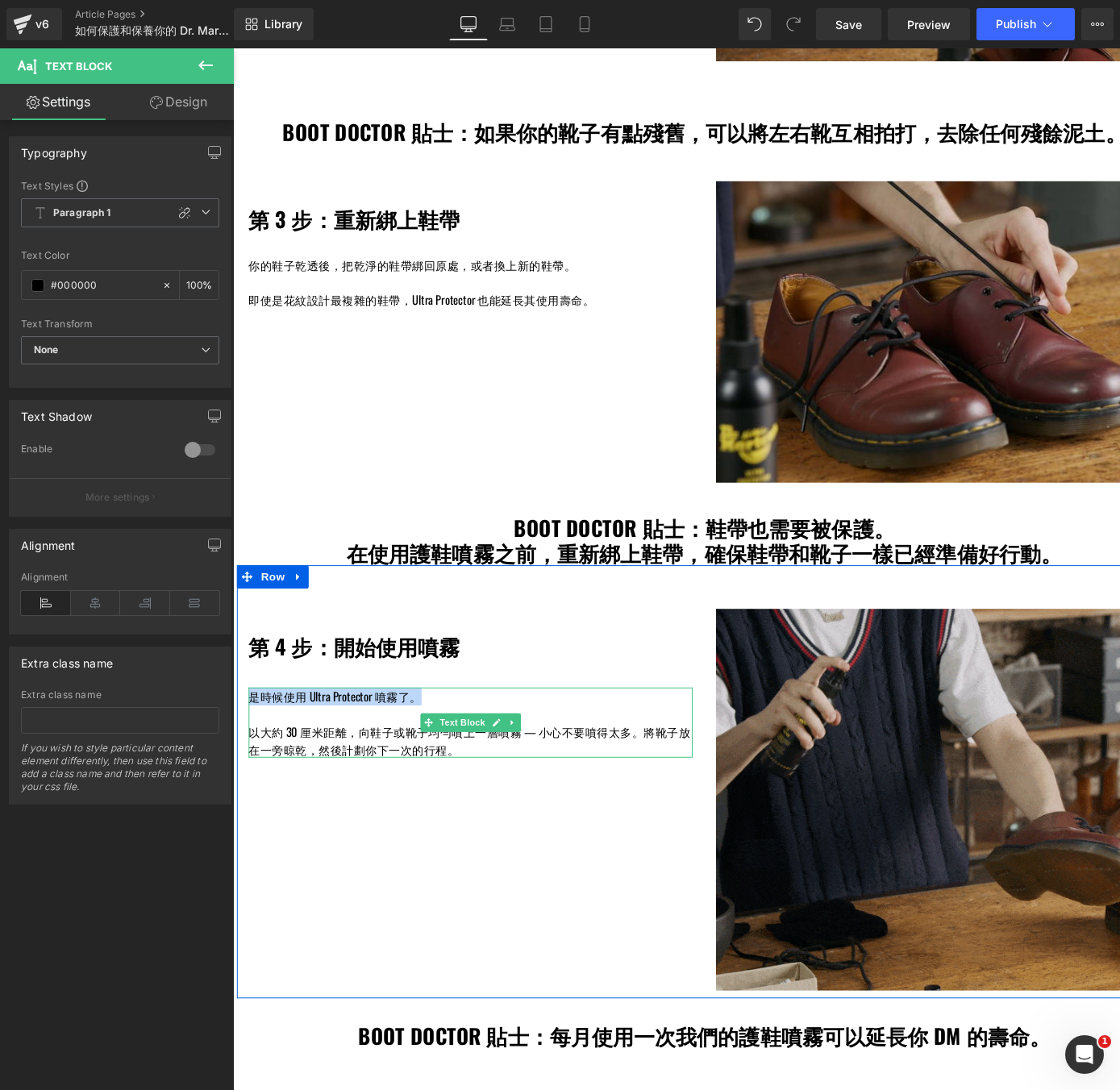
click at [304, 776] on div "是時候使用 Ultra Protector 噴霧了。 以大約 30 厘米距離，向鞋子或靴子均勻噴上一層噴霧 — 小心不要噴得太多。將靴子放在一旁晾乾，然後計劃…" at bounding box center [479, 747] width 460 height 73
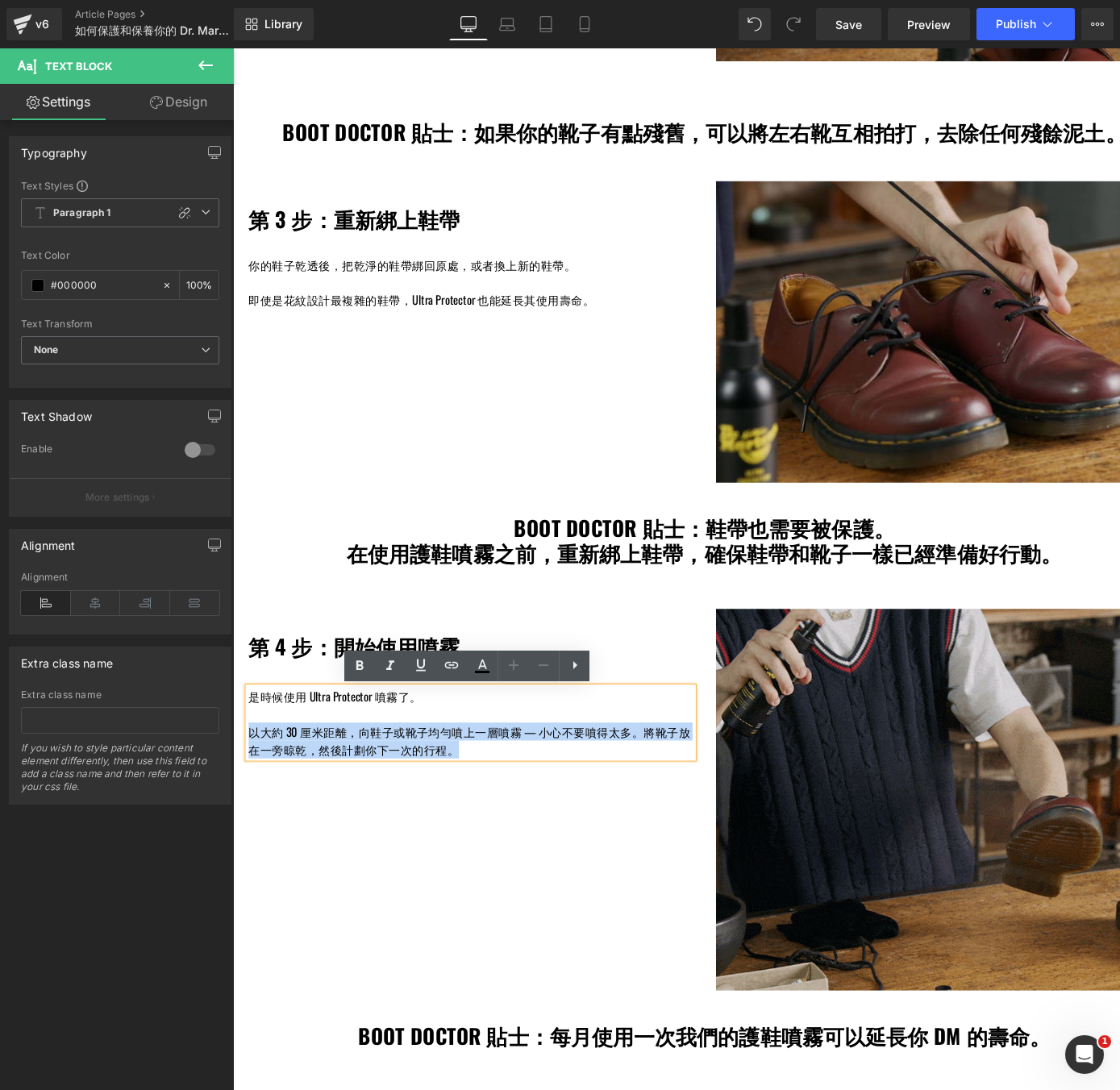
drag, startPoint x: 466, startPoint y: 774, endPoint x: 252, endPoint y: 759, distance: 214.5
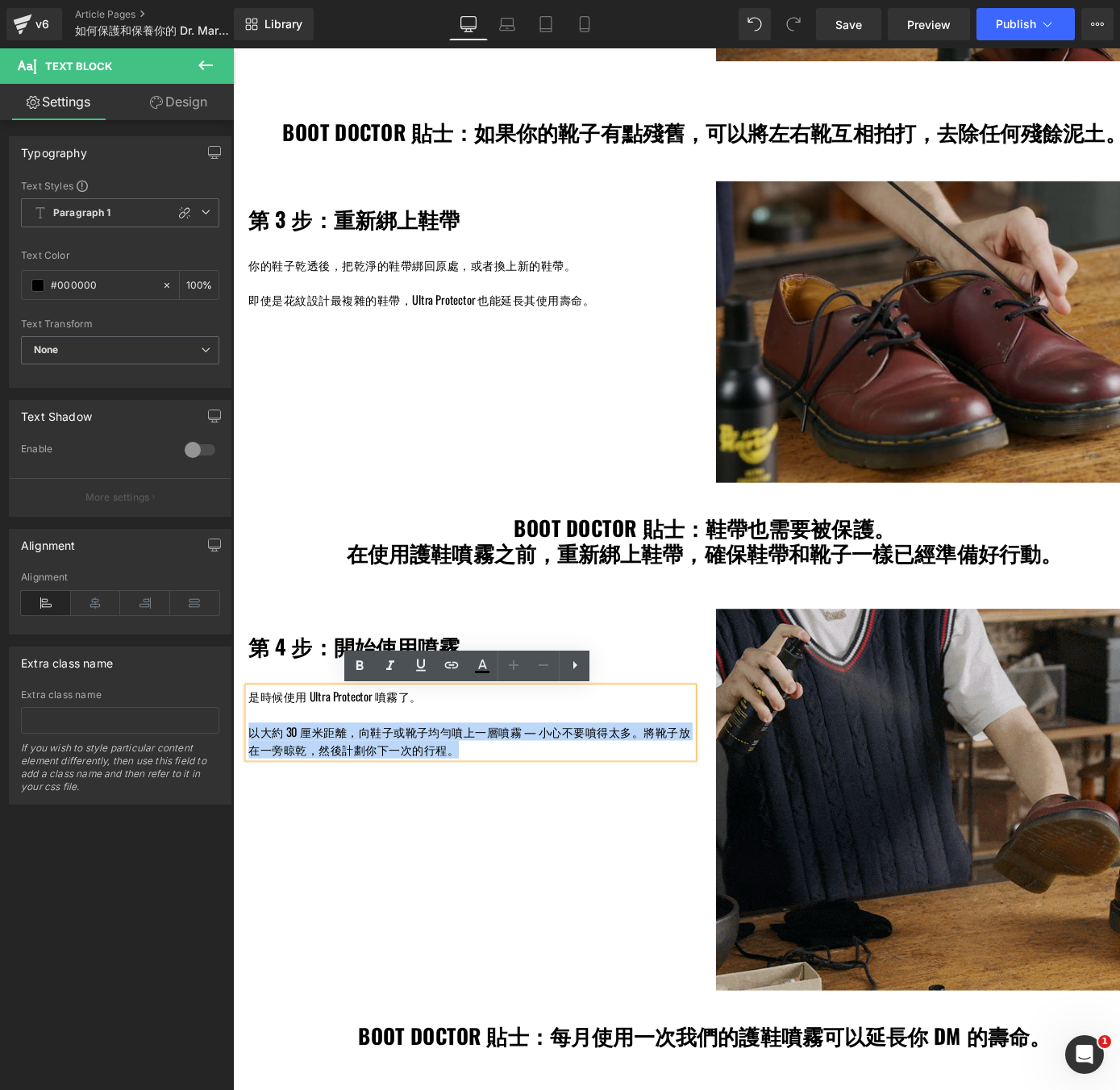
click at [252, 759] on p "以大約 30 厘米距離，向鞋子或靴子均勻噴上一層噴霧 — 小心不要噴得太多。將靴子放在一旁晾乾，然後計劃你下一次的行程。" at bounding box center [479, 765] width 460 height 36
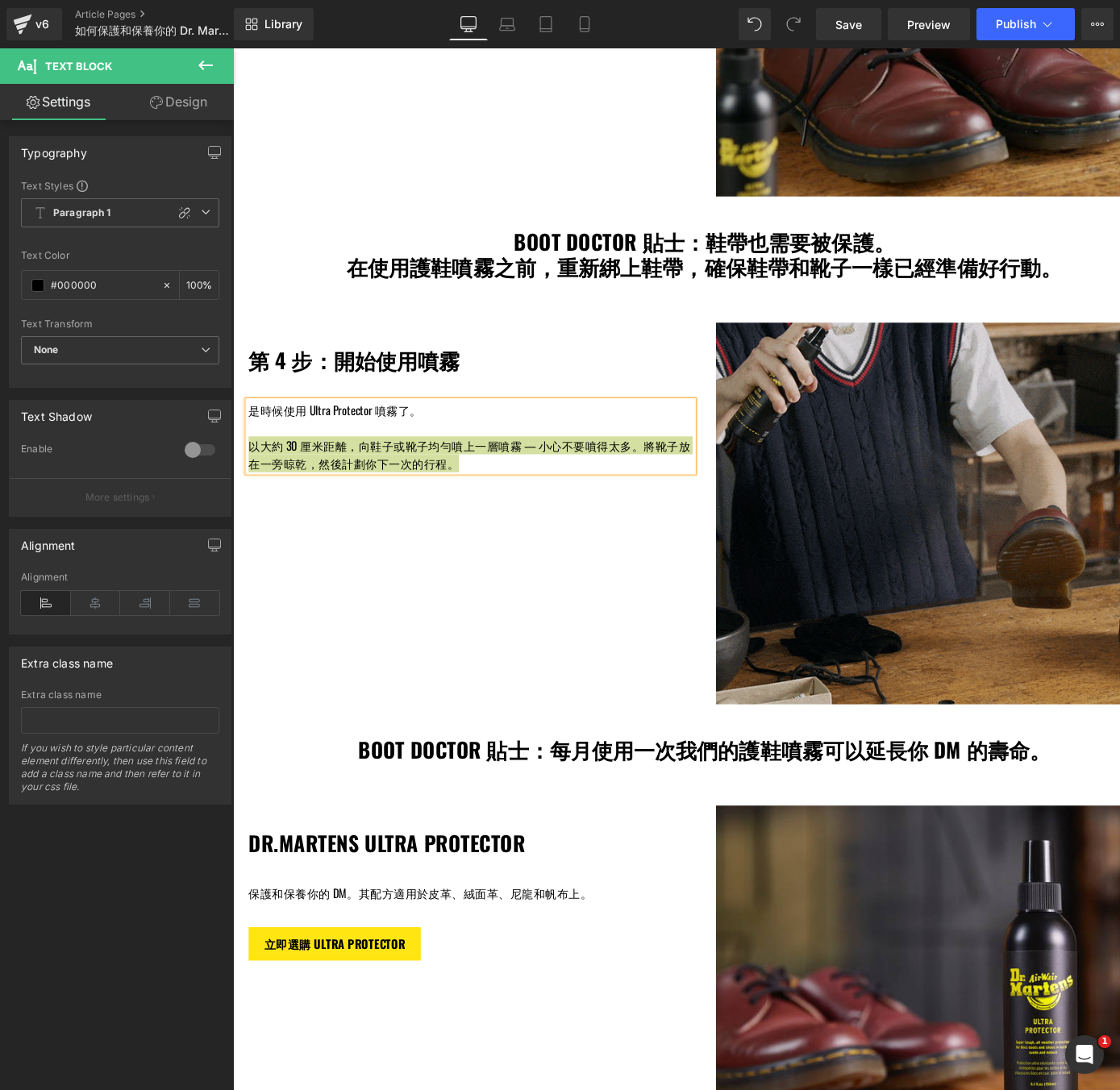
scroll to position [2116, 0]
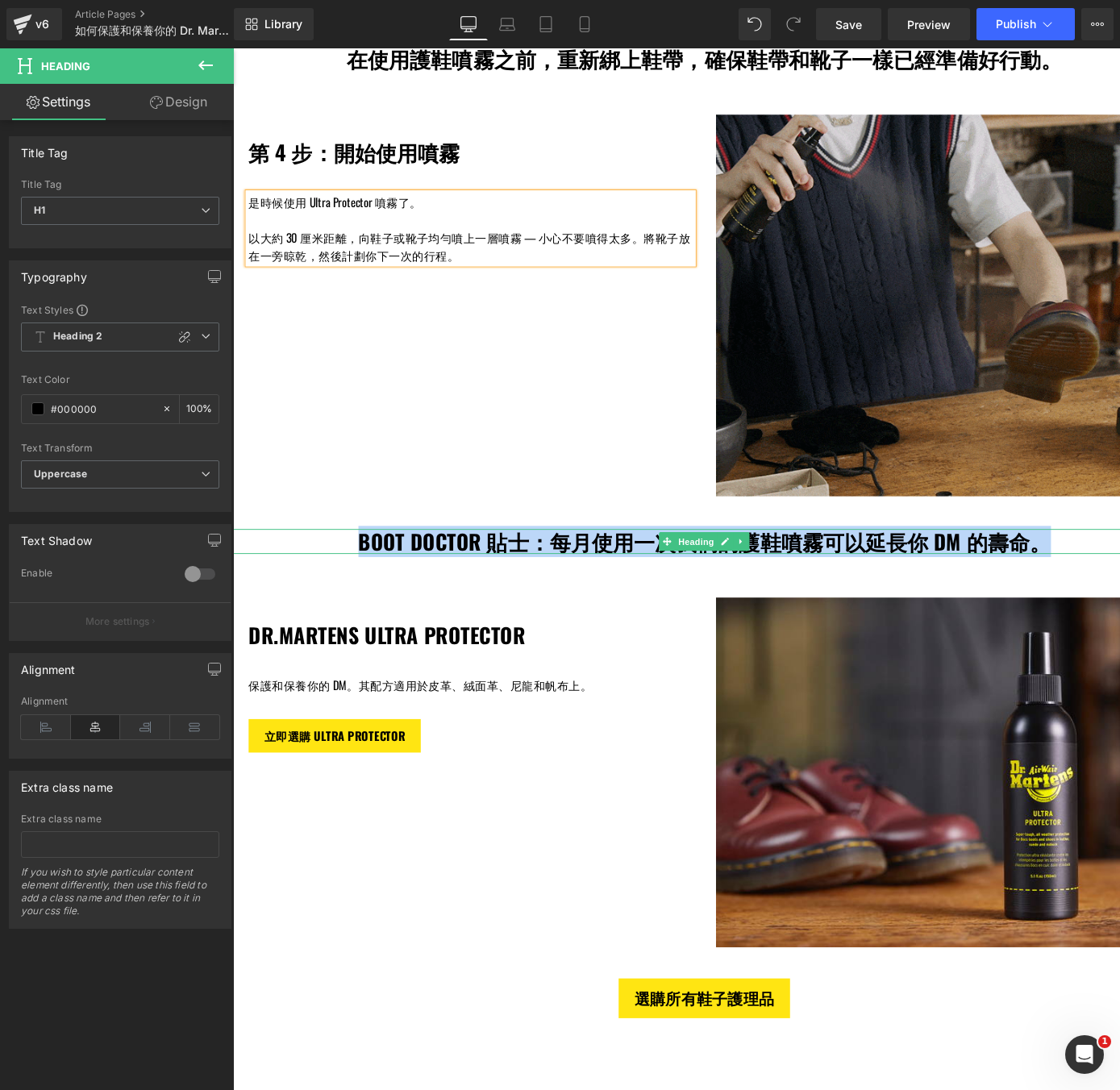
drag, startPoint x: 932, startPoint y: 556, endPoint x: 372, endPoint y: 561, distance: 560.0
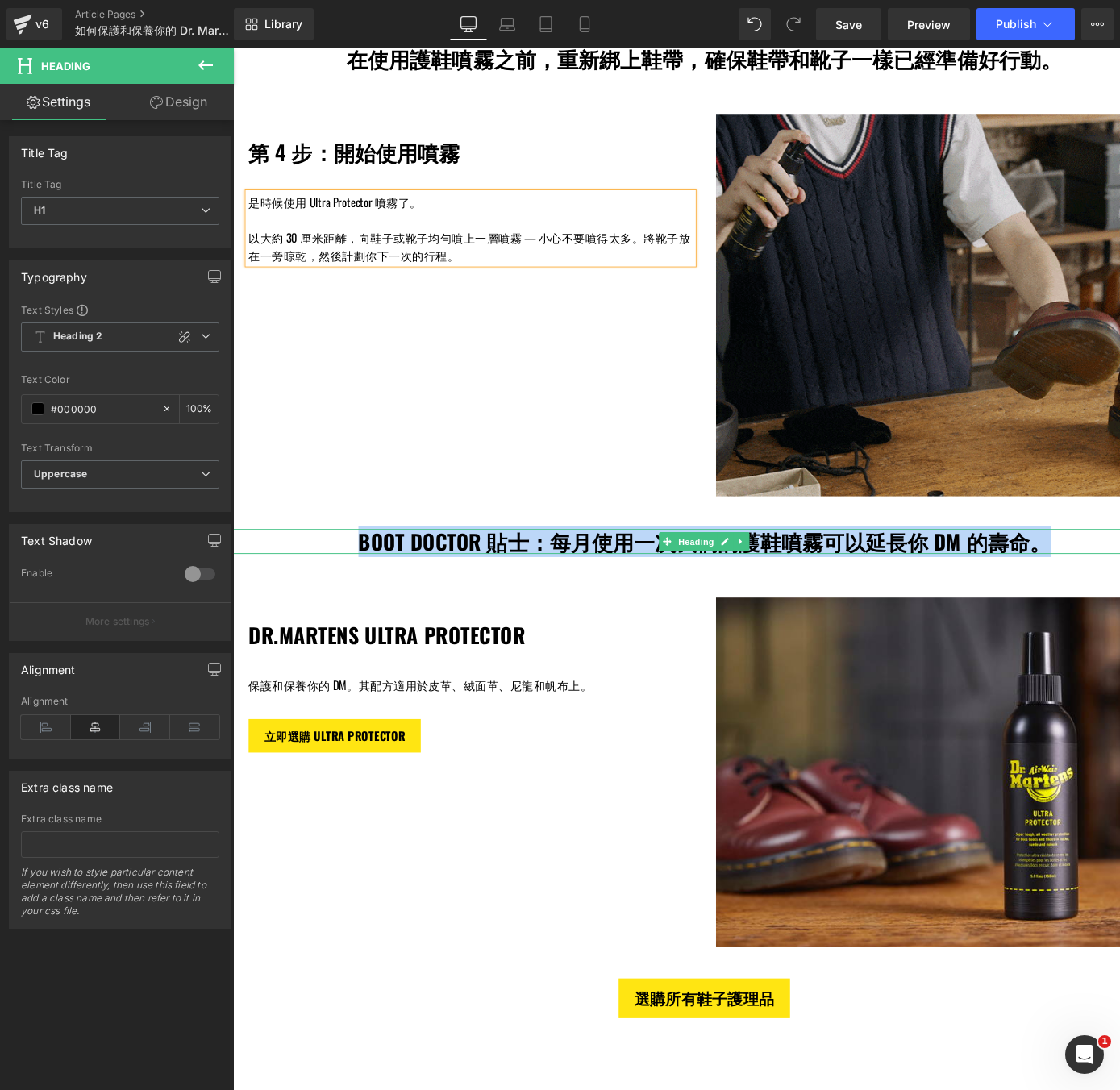
click at [372, 561] on h1 "BOOT DOCTOR 貼士：每月使用一次我們的護鞋噴霧可以延長你 DM 的壽命。" at bounding box center [720, 559] width 950 height 25
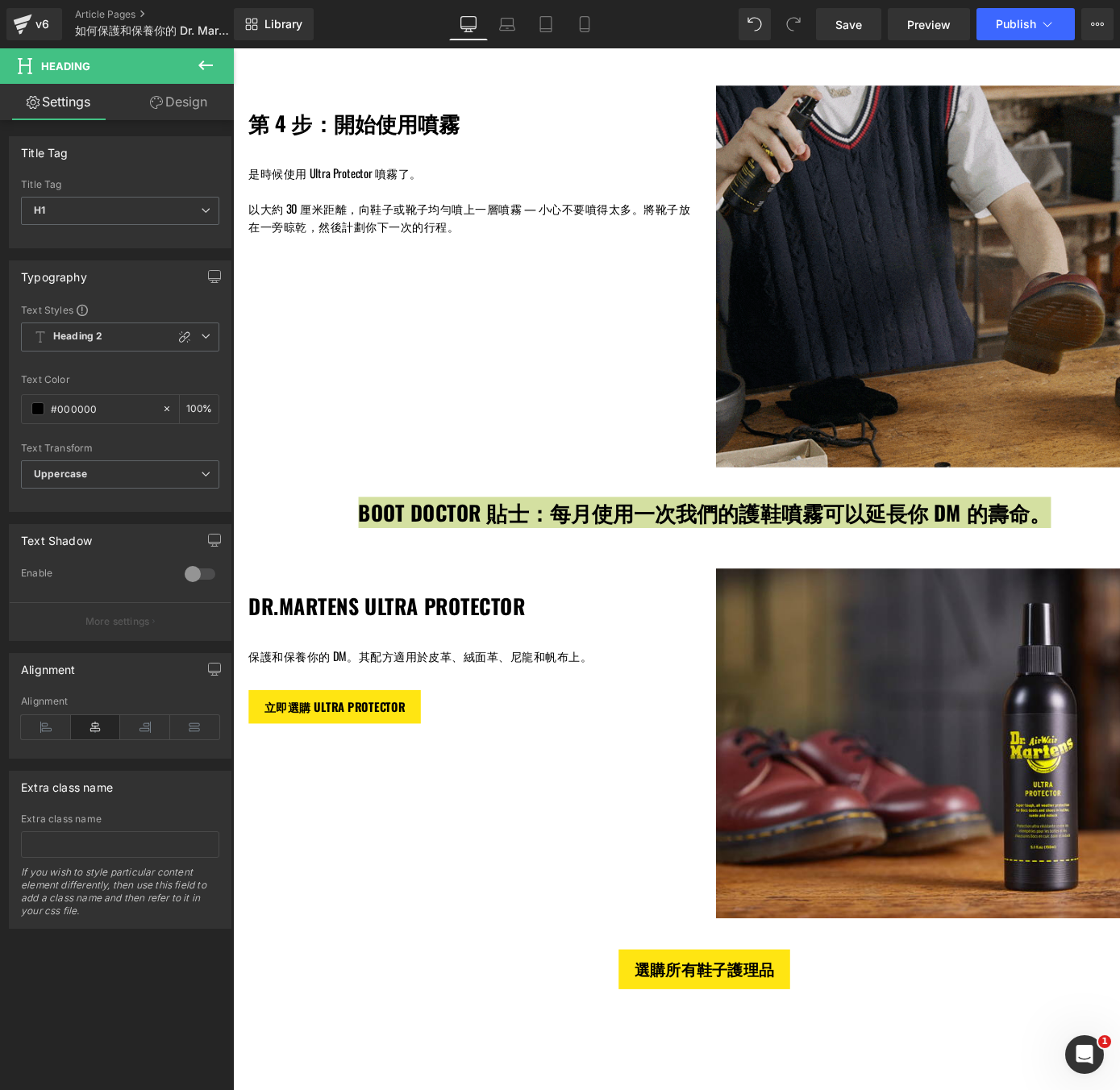
scroll to position [2147, 0]
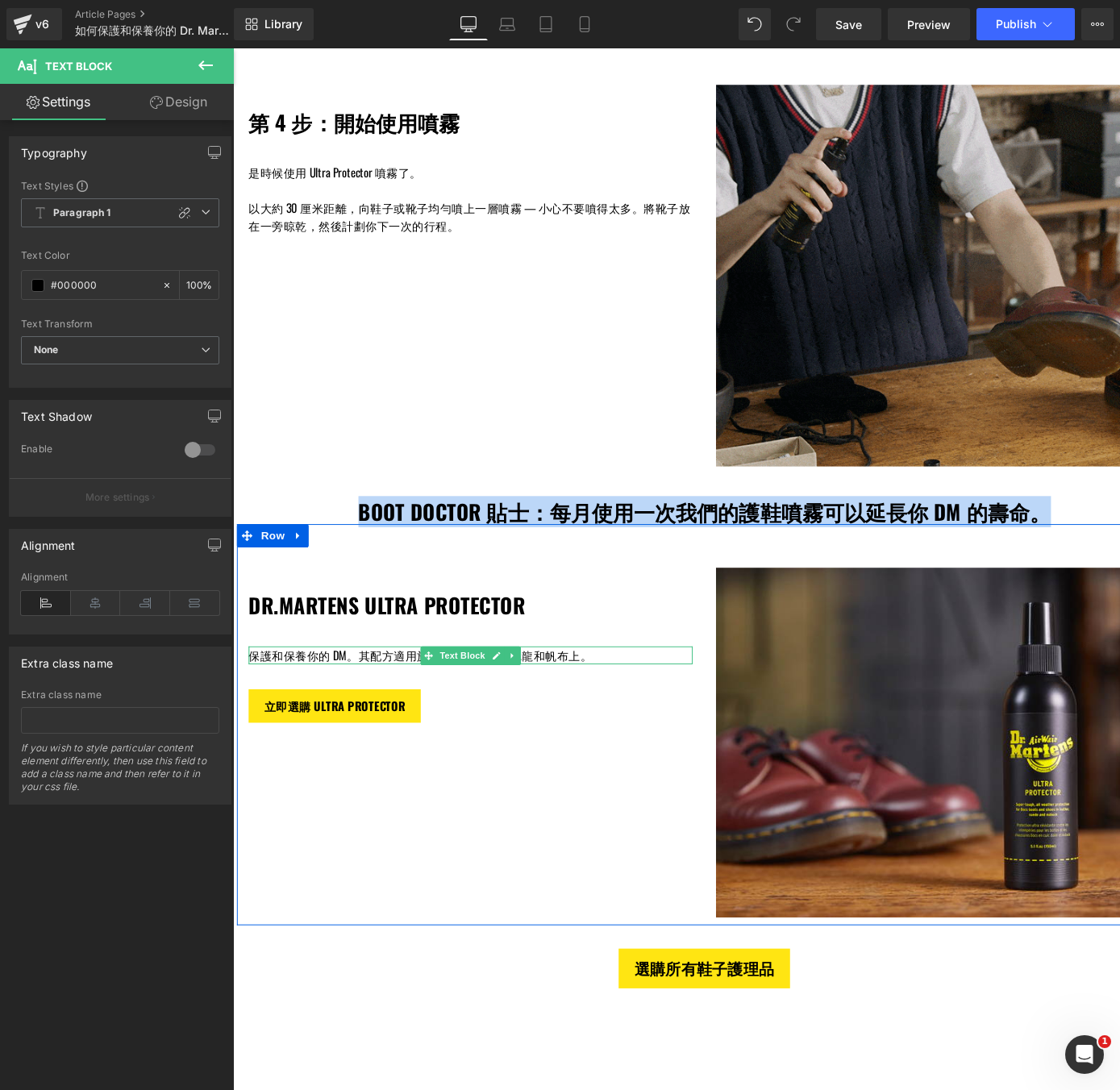
drag, startPoint x: 249, startPoint y: 679, endPoint x: 249, endPoint y: 695, distance: 16.0
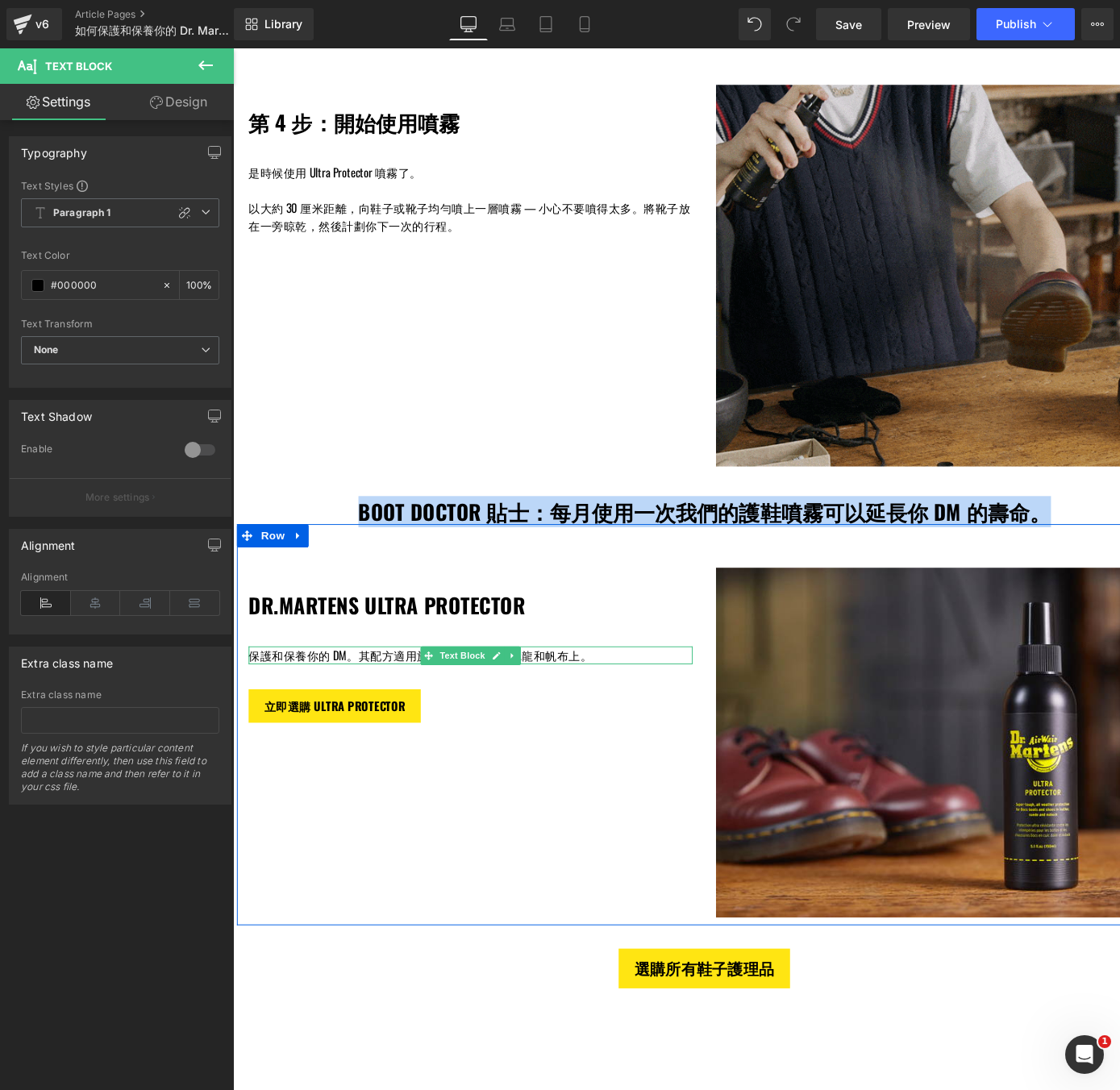
click at [249, 695] on div "DR.MARTENS ULTRA PROTECTOR Heading Text Block 保護和保養你的 DM。其配方適用於皮革、絨面革、尼龍和帆布上。 T…" at bounding box center [478, 667] width 484 height 160
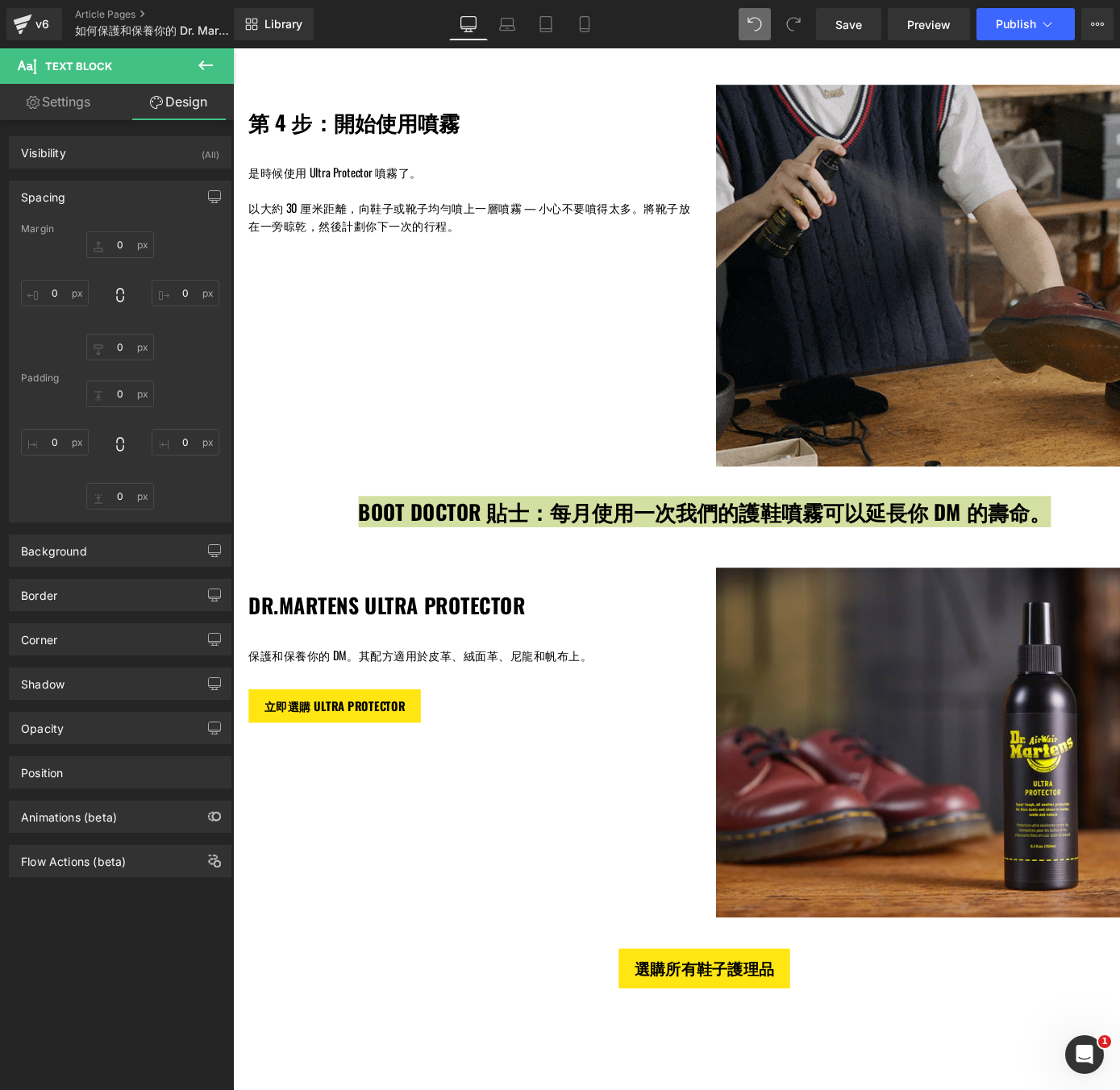
type input "0"
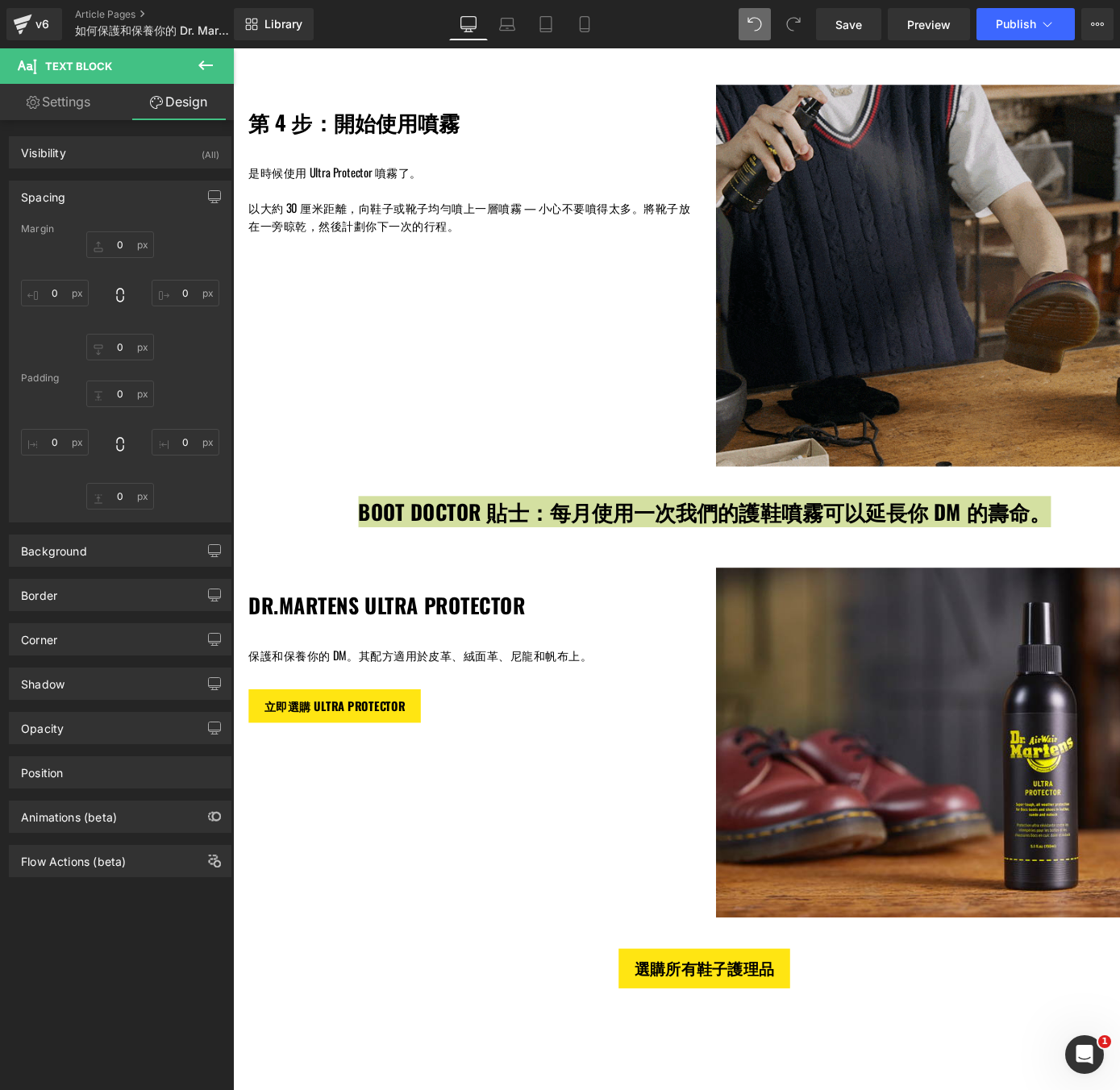
type input "0"
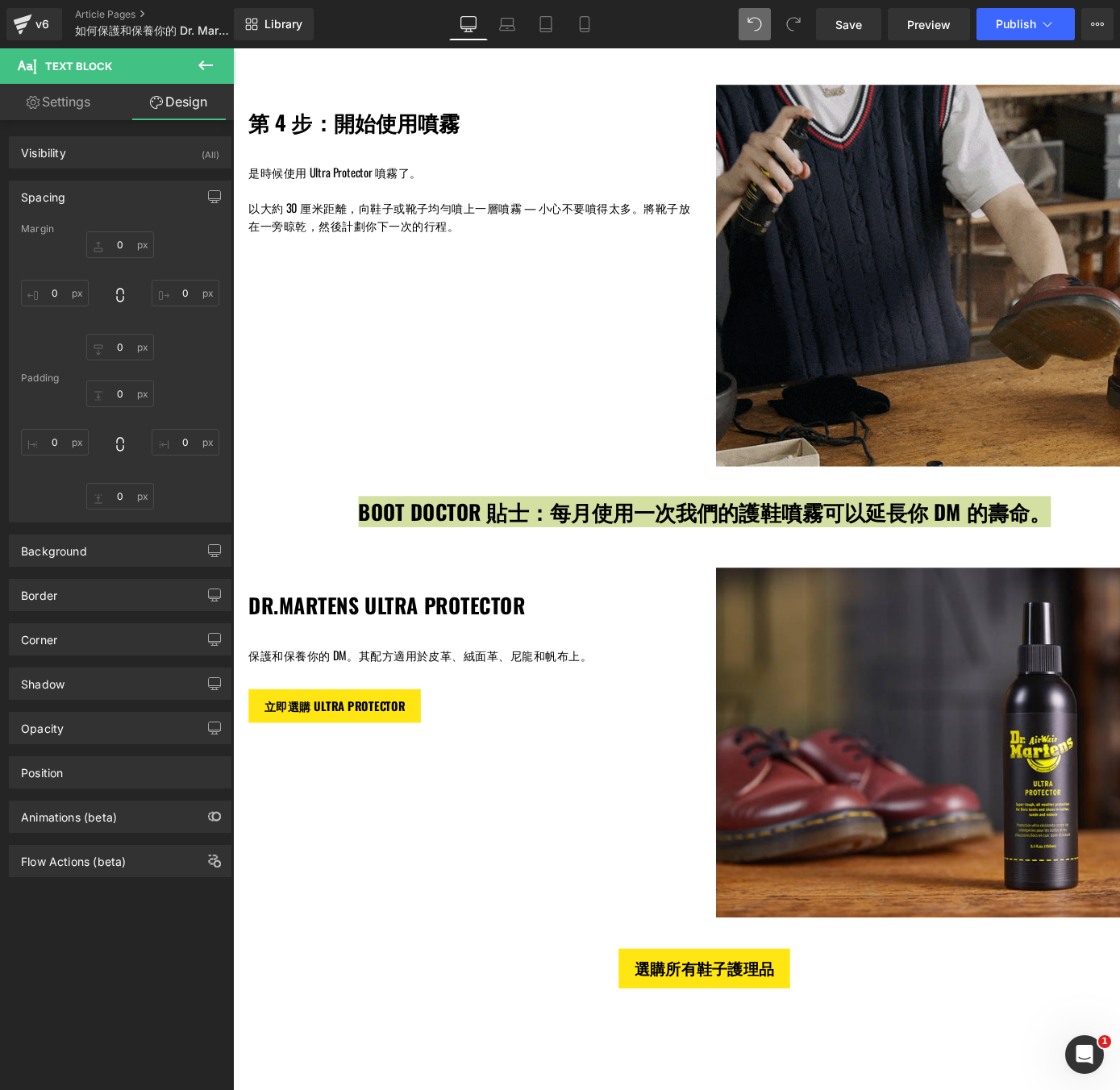
type input "0"
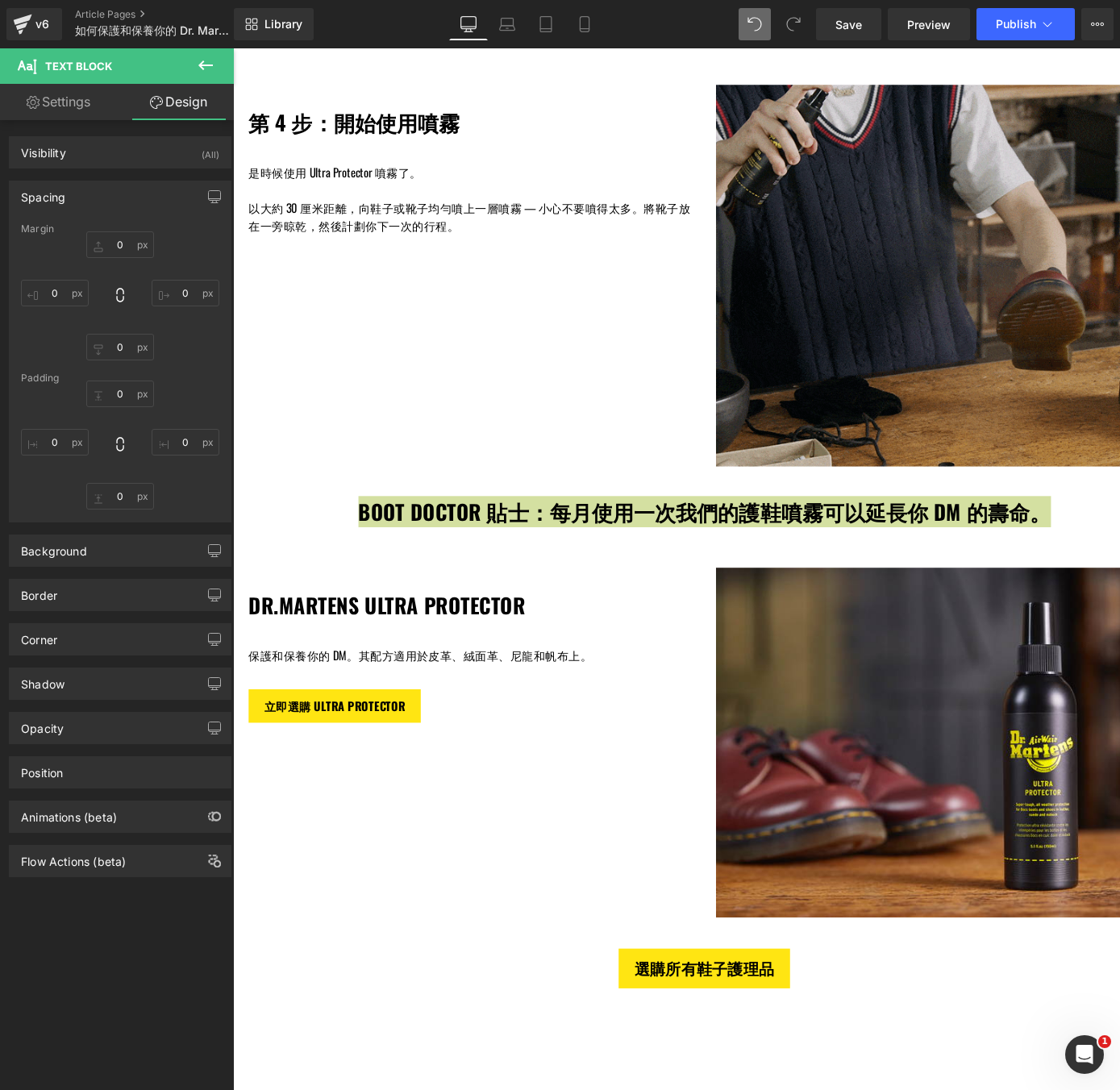
type input "0"
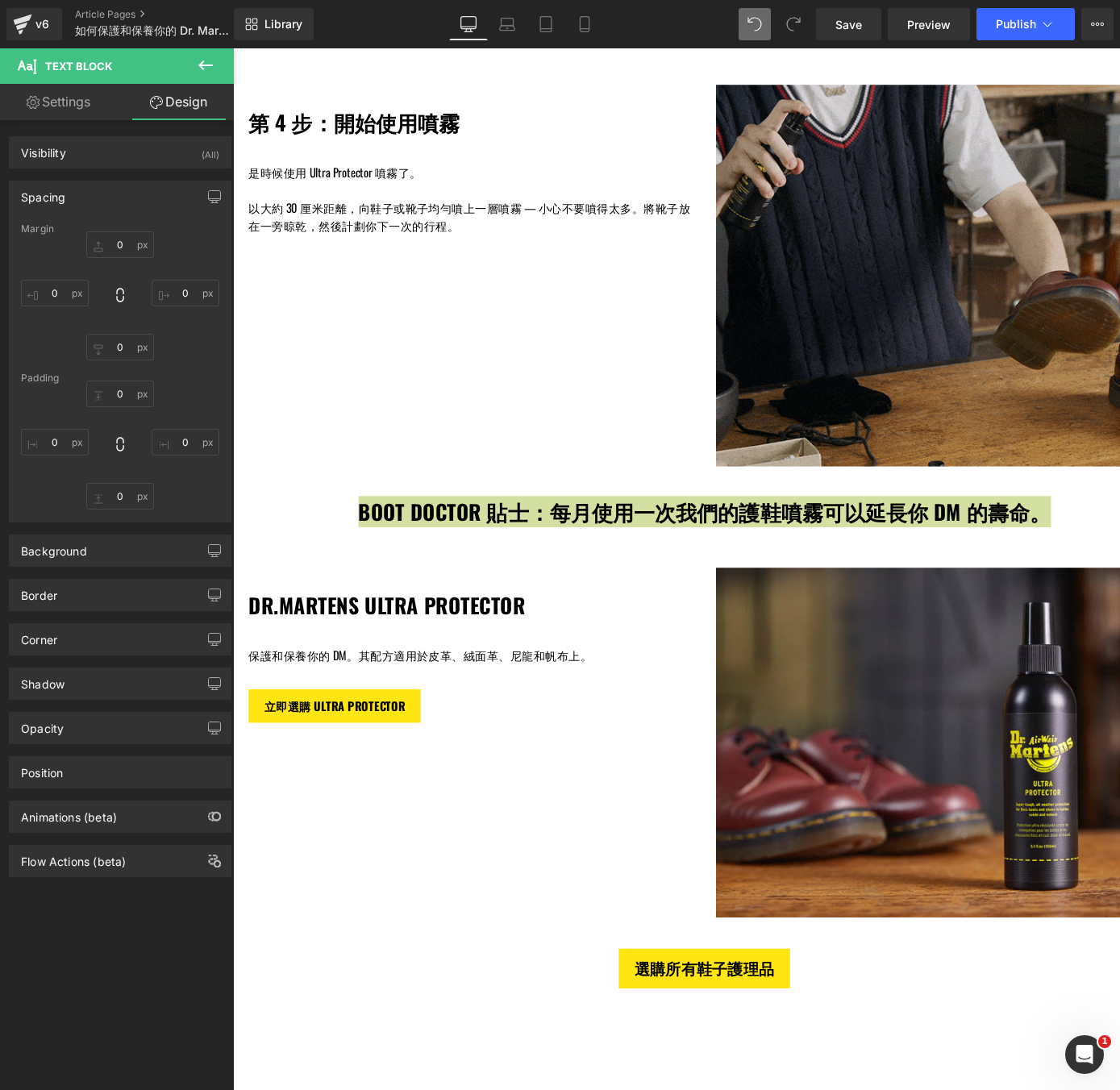
type input "0"
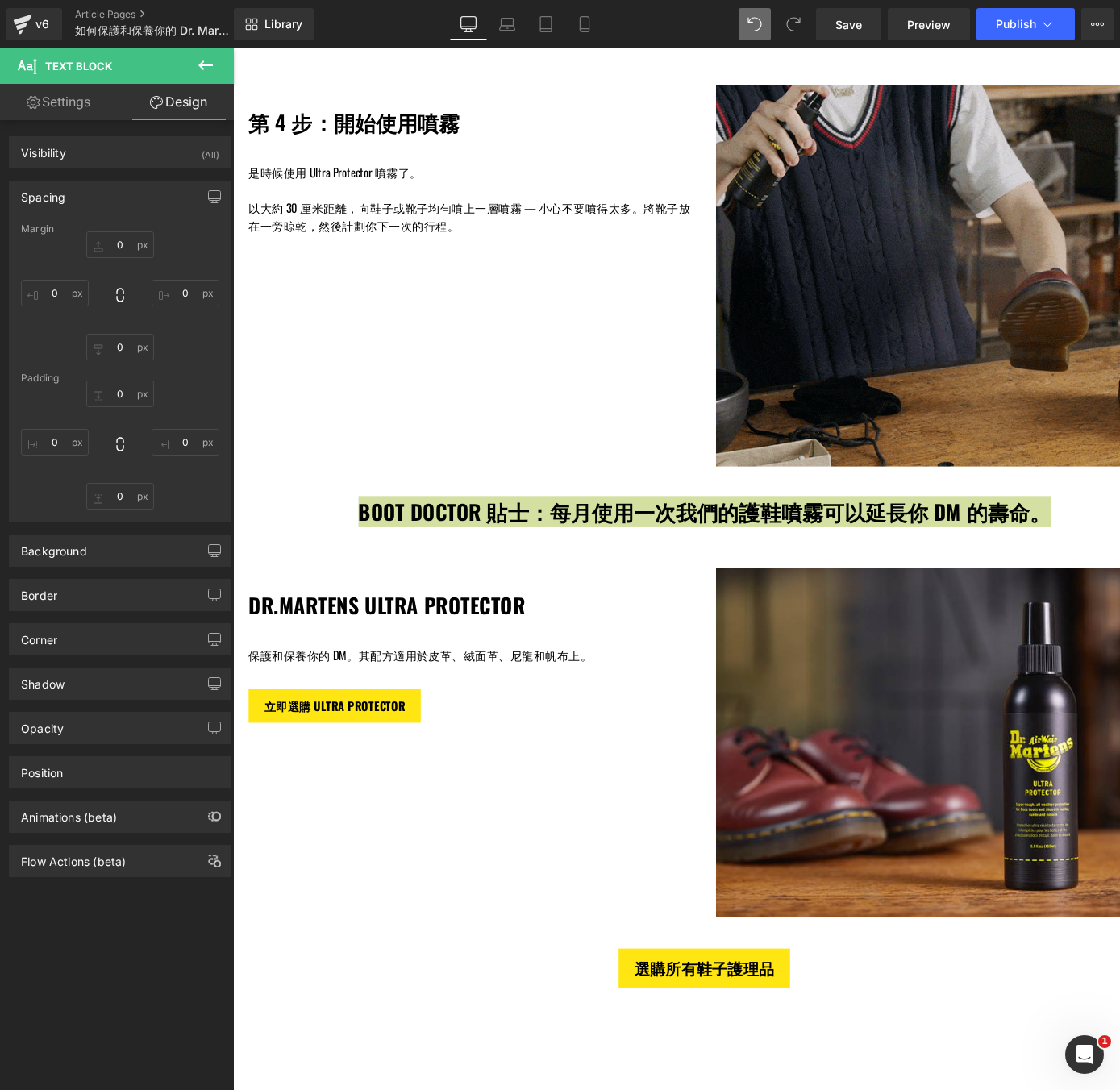
type input "0"
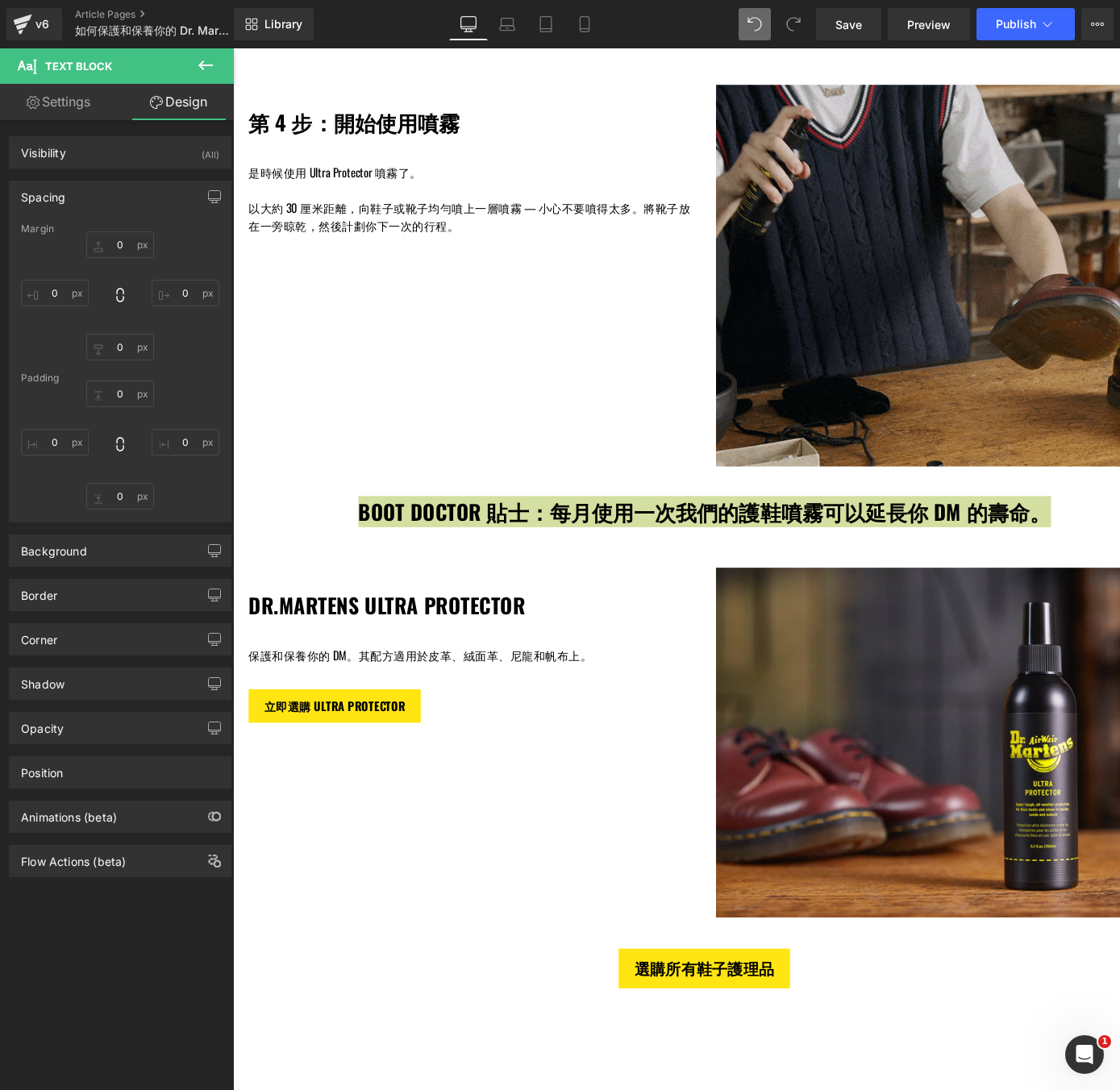
type input "0"
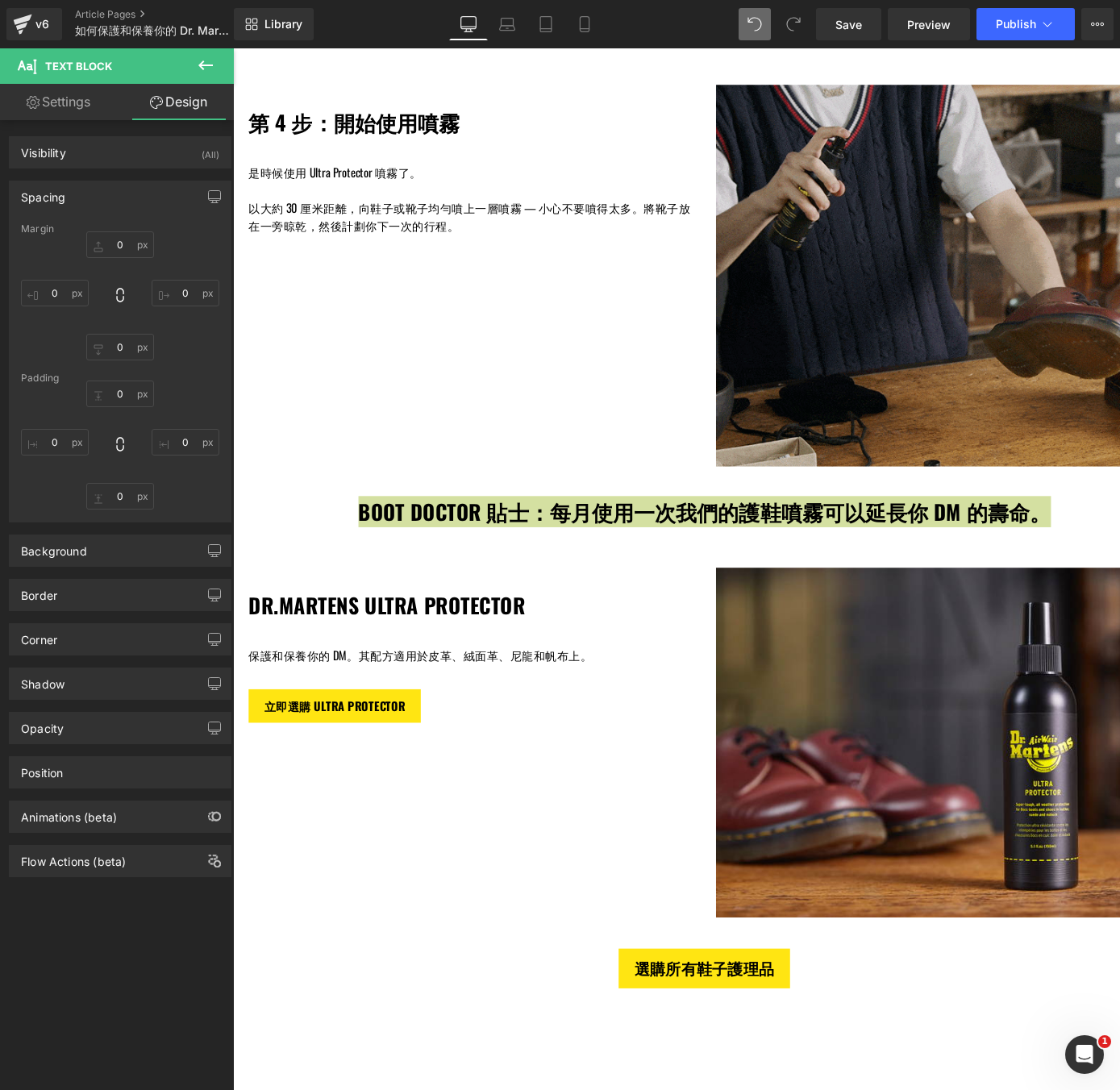
type input "17"
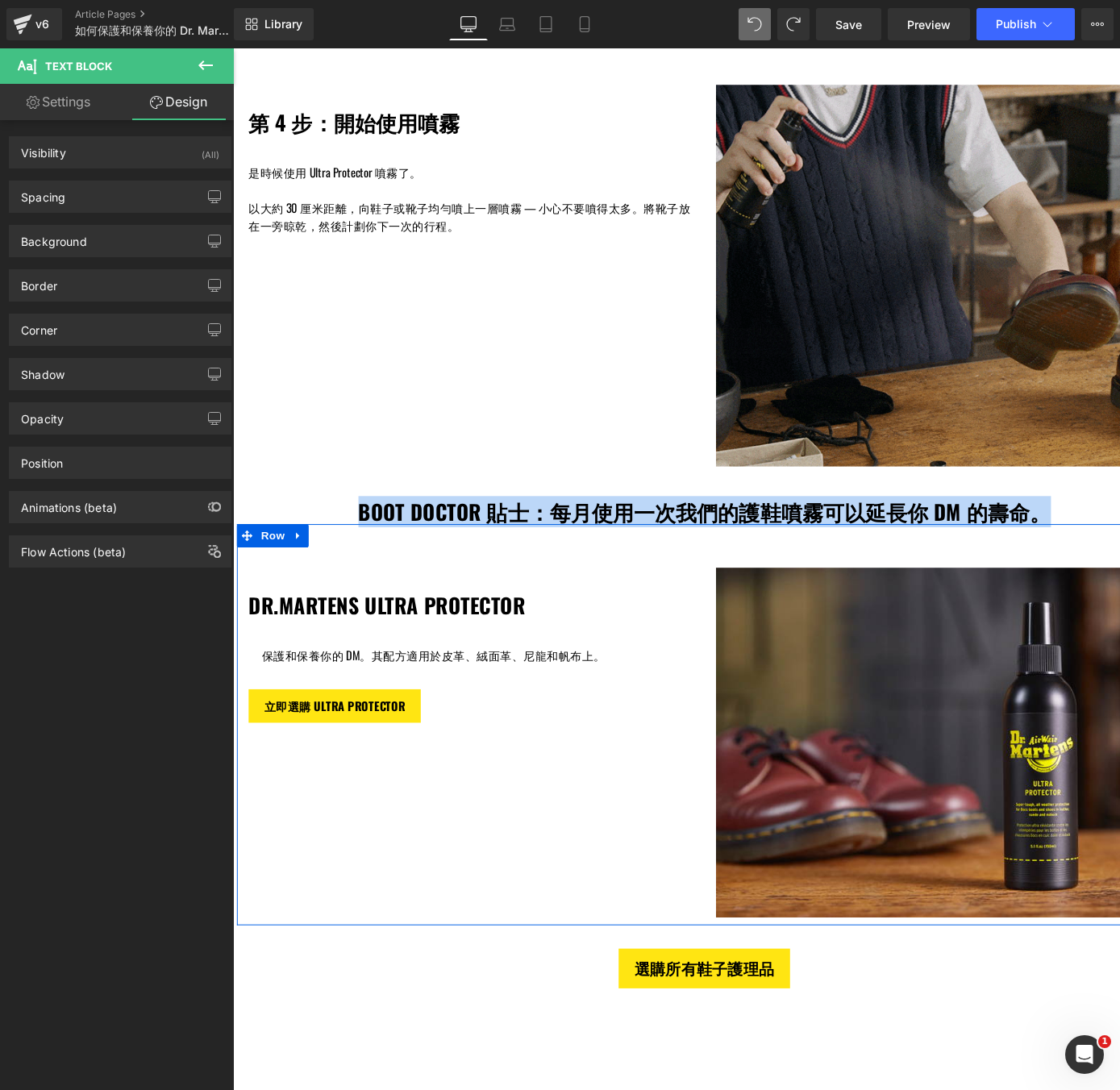
click at [500, 801] on div "DR.MARTENS ULTRA PROTECTOR Heading Text Block 保護和保養你的 DM。其配方適用於皮革、絨面革、尼龍和帆布上。 T…" at bounding box center [720, 749] width 968 height 415
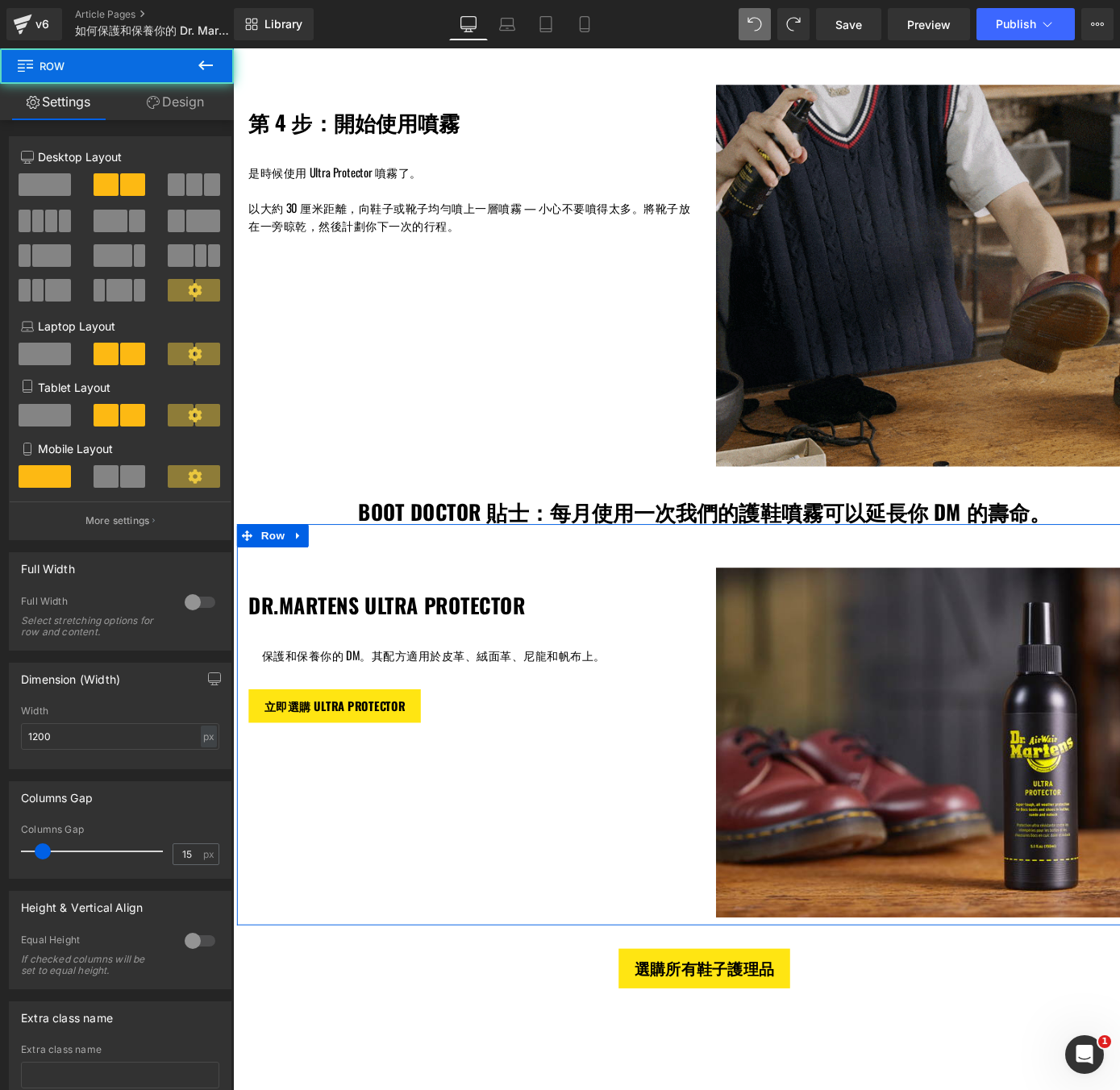
click at [594, 682] on div "保護和保養你的 DM。其配方適用於皮革、絨面革、尼龍和帆布上。 Text Block" at bounding box center [479, 677] width 460 height 18
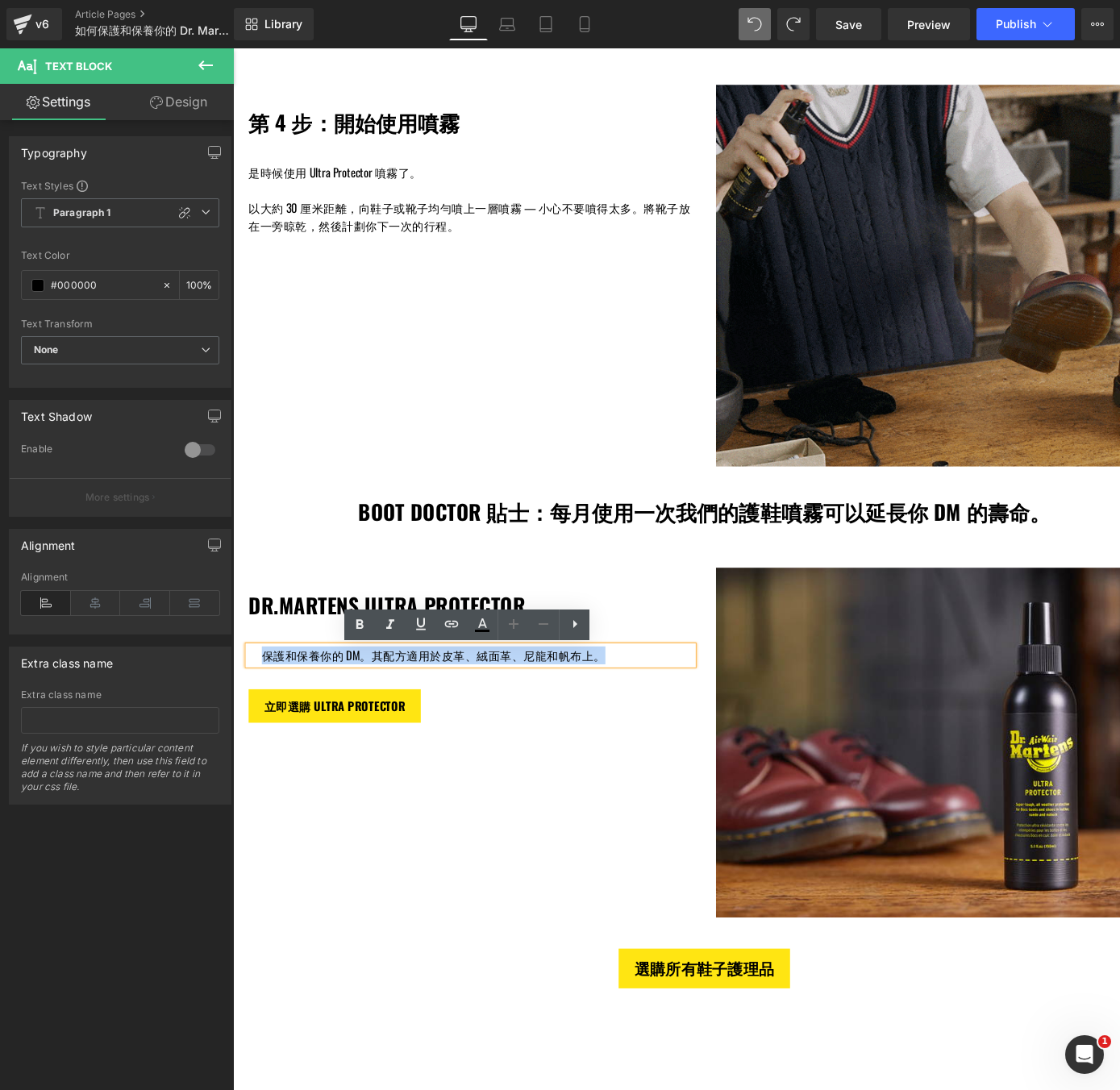
drag, startPoint x: 617, startPoint y: 675, endPoint x: 265, endPoint y: 671, distance: 352.0
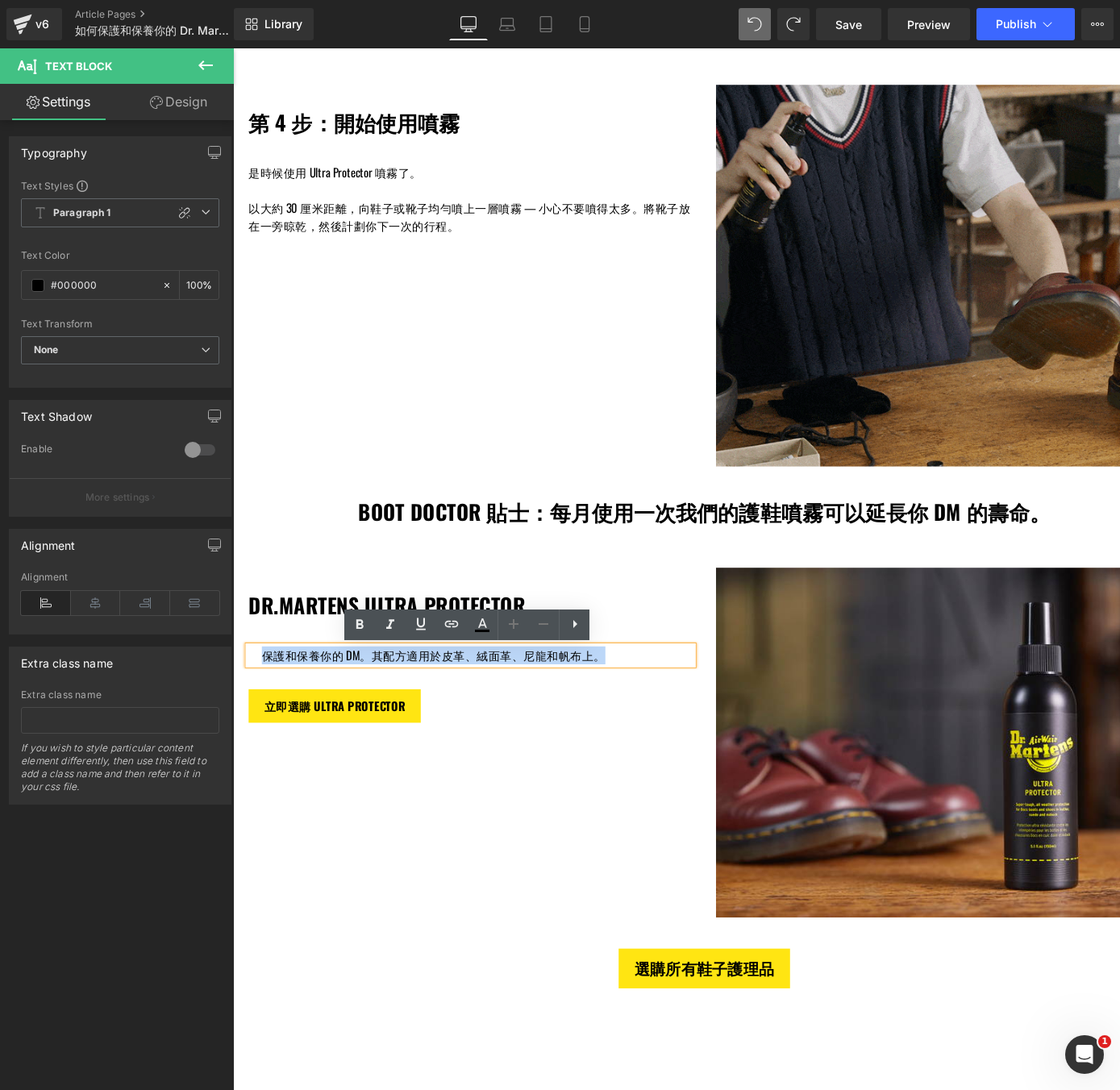
click at [265, 671] on p "保護和保養你的 DM。其配方適用於皮革、絨面革、尼龍和帆布上。" at bounding box center [486, 677] width 446 height 18
